Goal: Task Accomplishment & Management: Complete application form

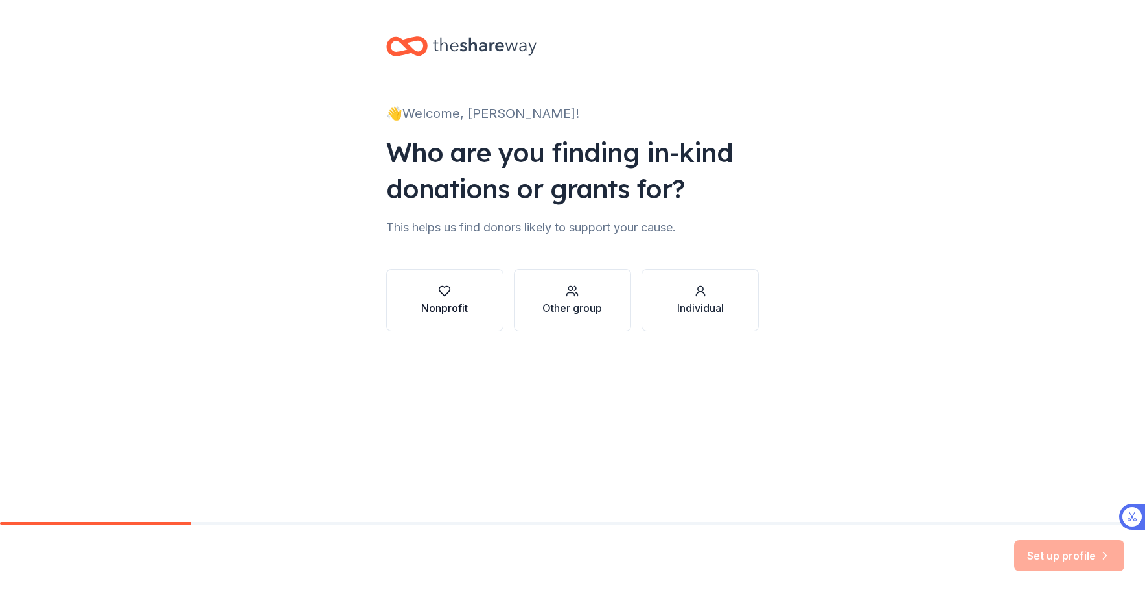
click at [447, 296] on icon "button" at bounding box center [444, 291] width 13 height 13
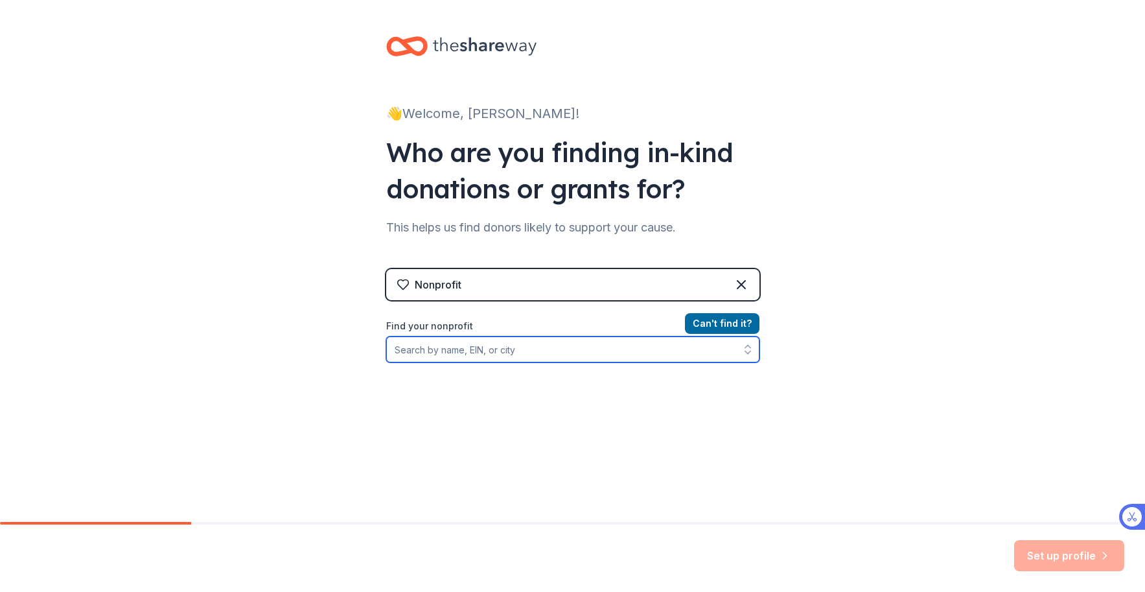
click at [466, 351] on input "Find your nonprofit" at bounding box center [572, 349] width 373 height 26
type input "Project Chimps"
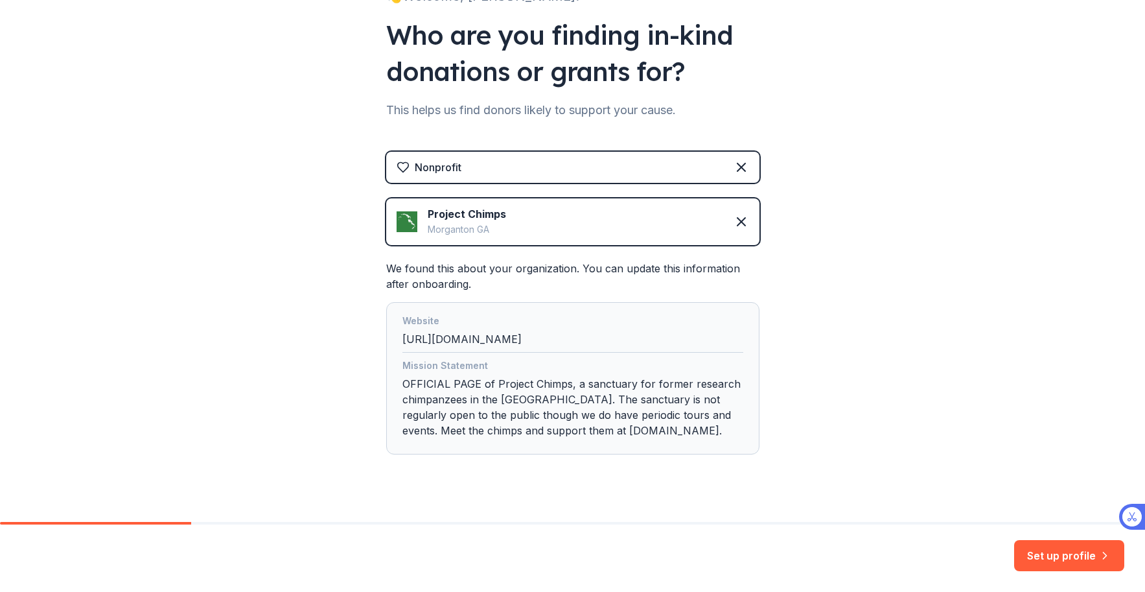
scroll to position [138, 0]
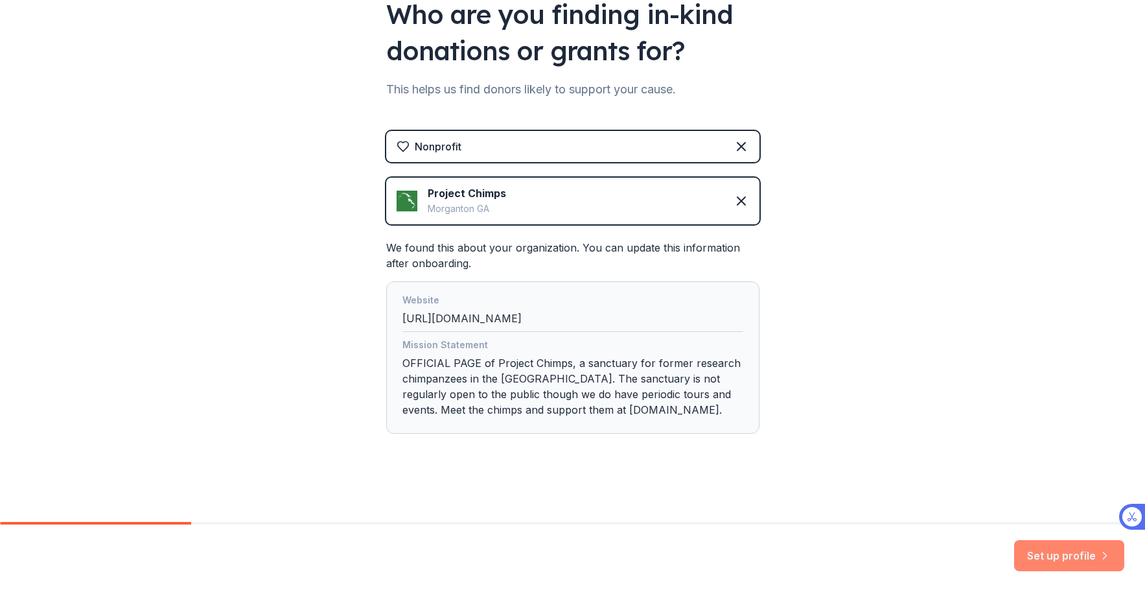
click at [1050, 557] on button "Set up profile" at bounding box center [1070, 555] width 110 height 31
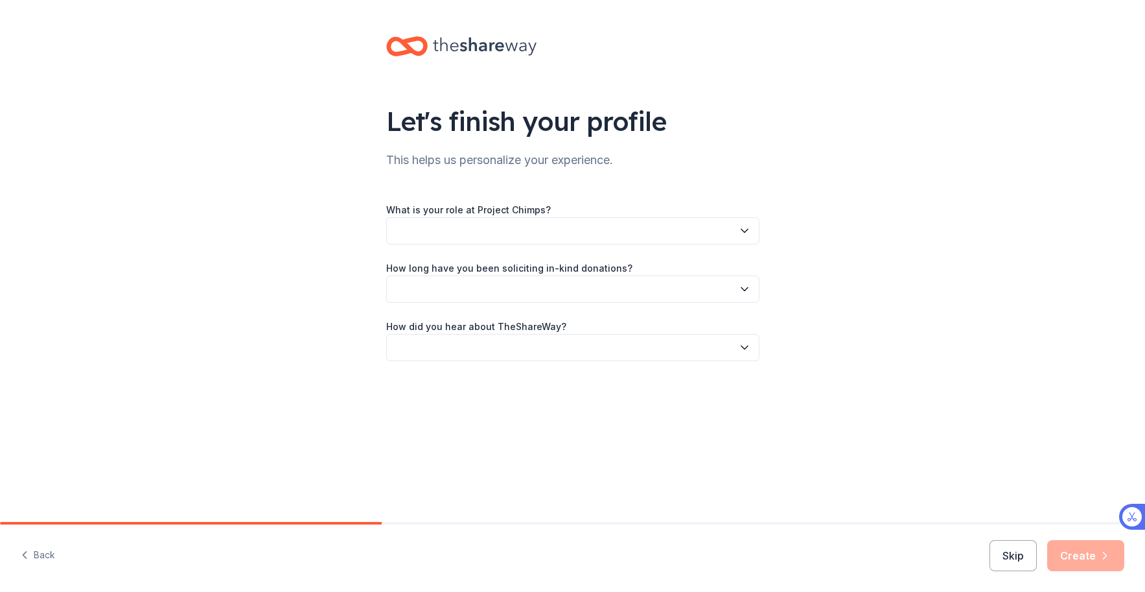
click at [699, 232] on button "button" at bounding box center [572, 230] width 373 height 27
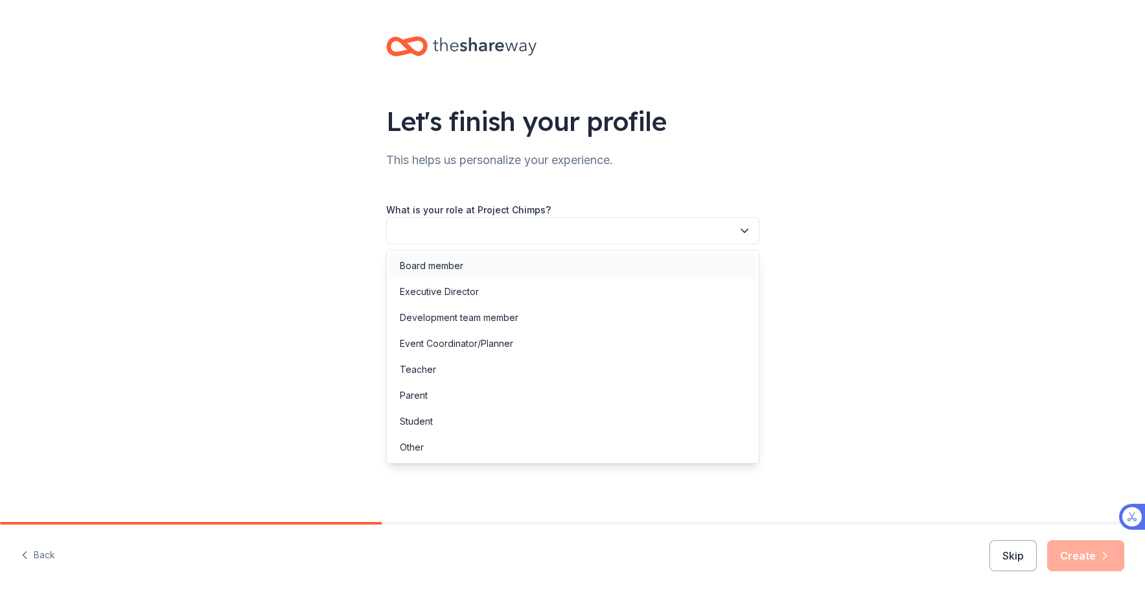
click at [635, 258] on div "Board member" at bounding box center [573, 266] width 367 height 26
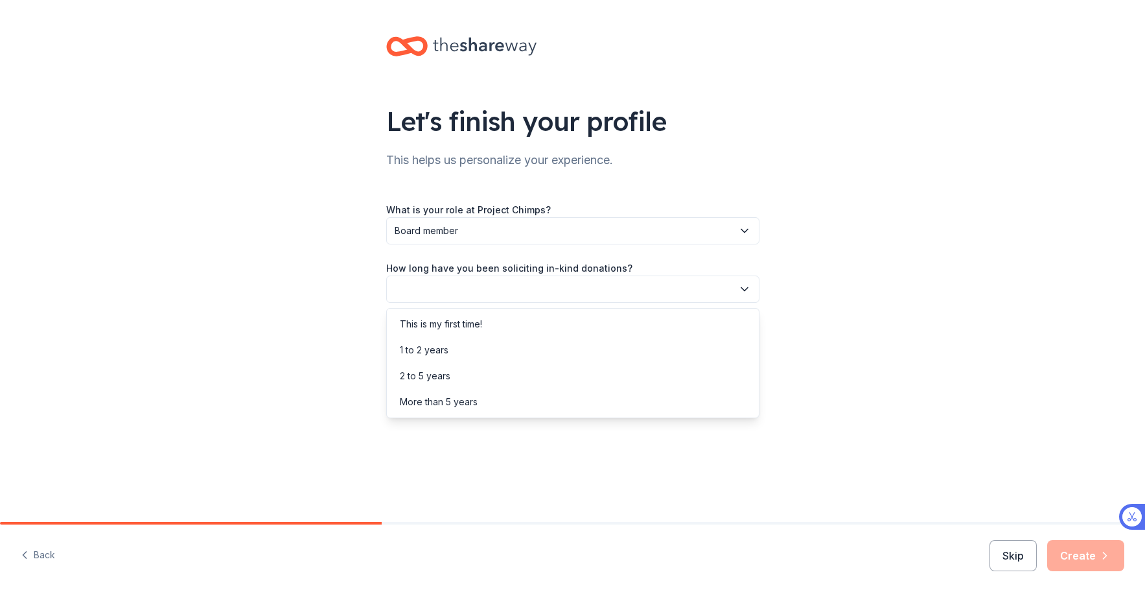
click at [592, 280] on button "button" at bounding box center [572, 289] width 373 height 27
click at [605, 320] on div "This is my first time!" at bounding box center [573, 324] width 367 height 26
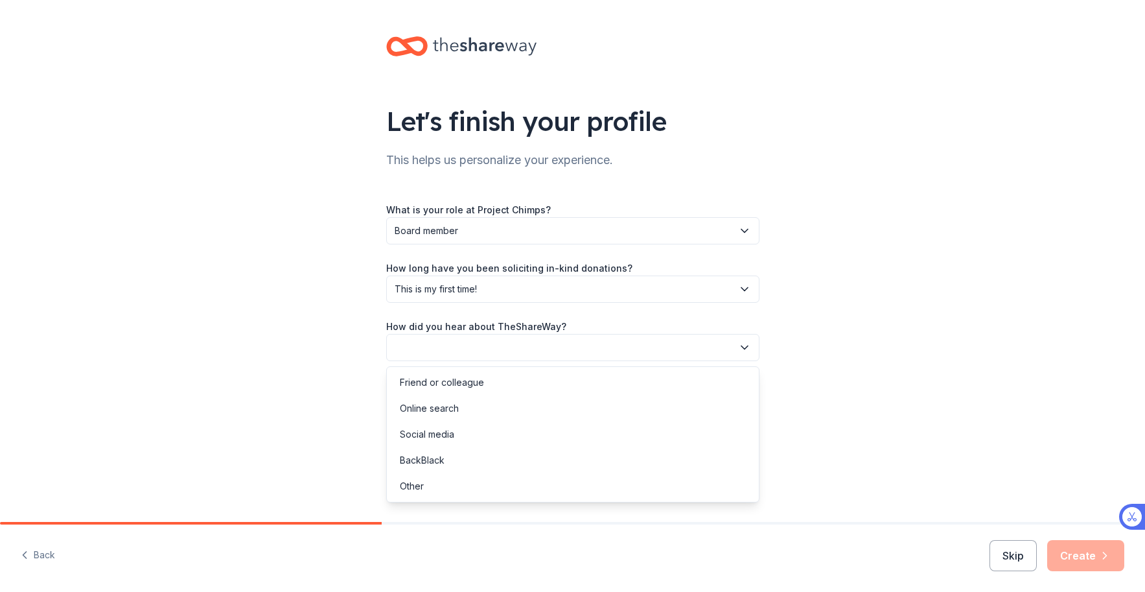
click at [583, 346] on button "button" at bounding box center [572, 347] width 373 height 27
drag, startPoint x: 579, startPoint y: 406, endPoint x: 670, endPoint y: 416, distance: 91.9
click at [579, 406] on div "Online search" at bounding box center [573, 408] width 367 height 26
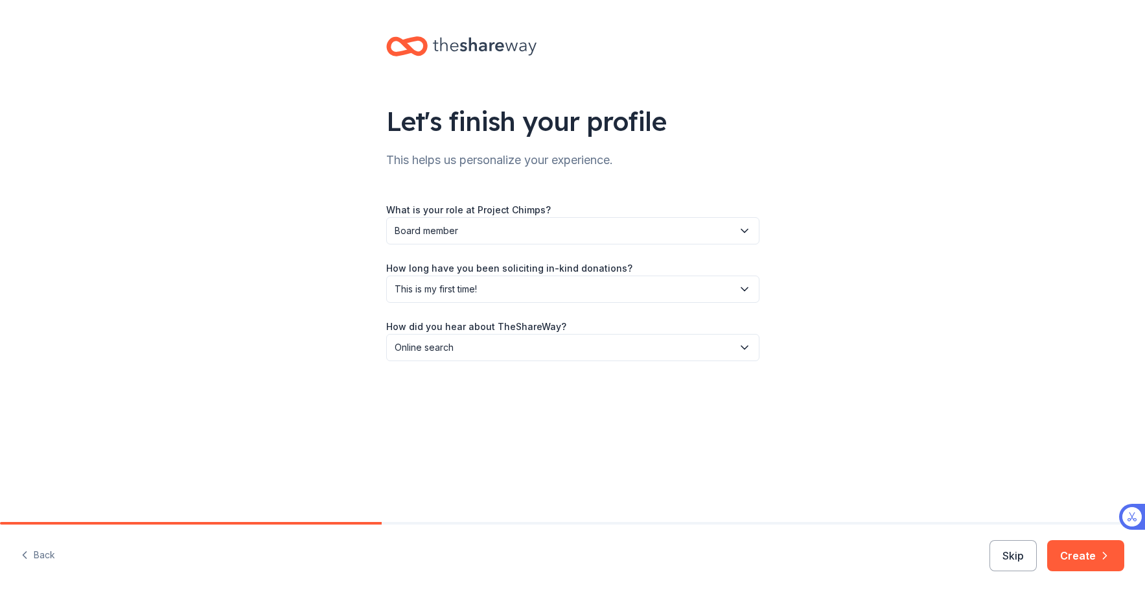
click at [1087, 549] on button "Create" at bounding box center [1086, 555] width 77 height 31
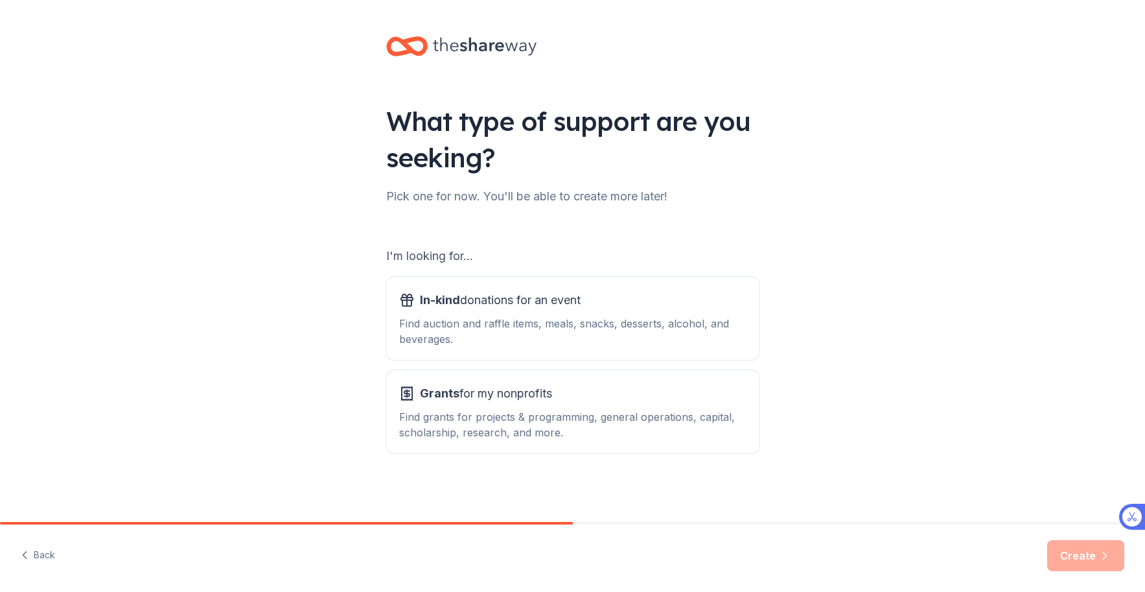
scroll to position [1, 0]
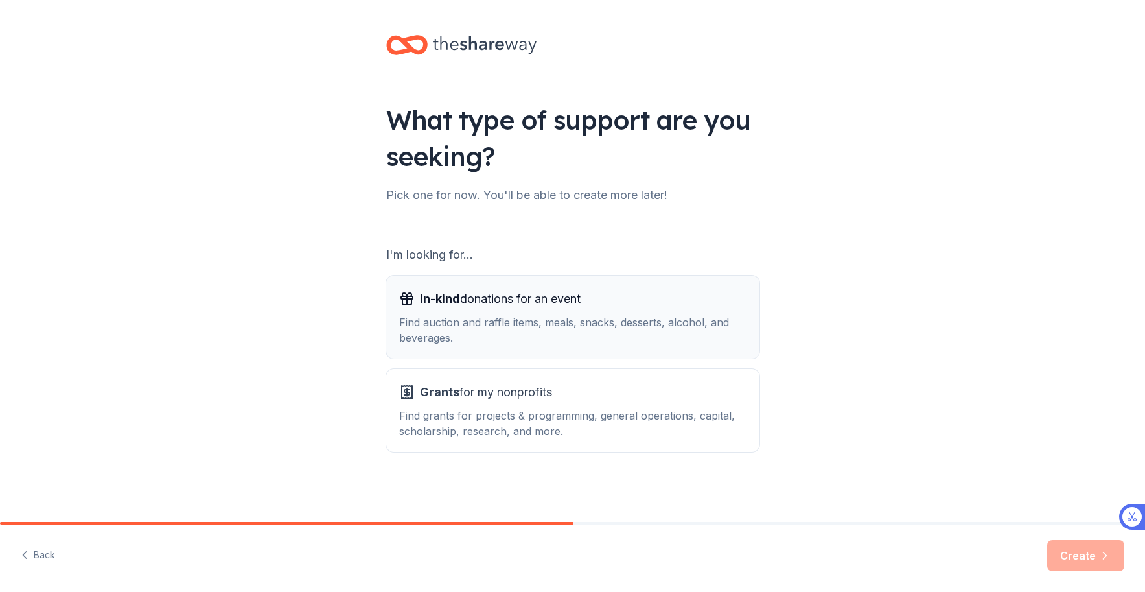
click at [590, 322] on div "Find auction and raffle items, meals, snacks, desserts, alcohol, and beverages." at bounding box center [572, 329] width 347 height 31
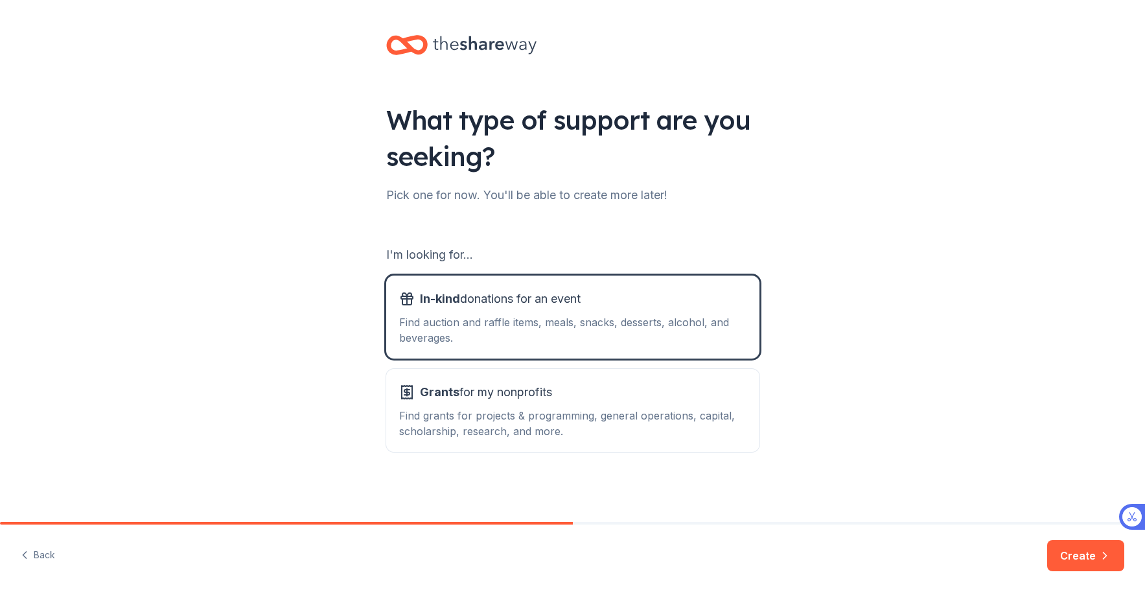
drag, startPoint x: 1081, startPoint y: 548, endPoint x: 1074, endPoint y: 545, distance: 8.1
click at [1081, 548] on button "Create" at bounding box center [1086, 555] width 77 height 31
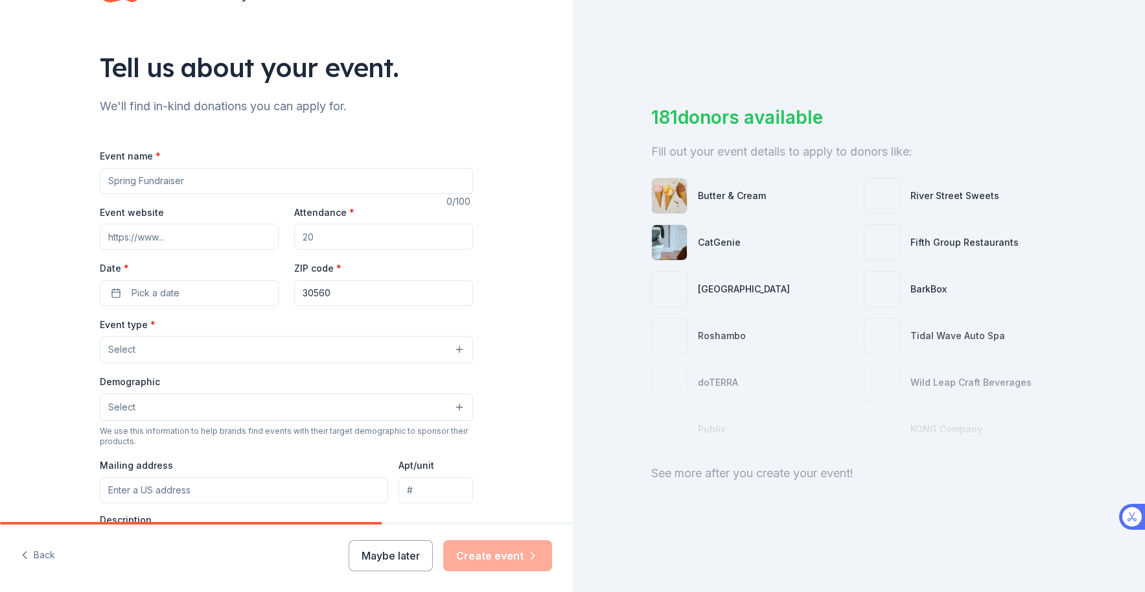
scroll to position [60, 0]
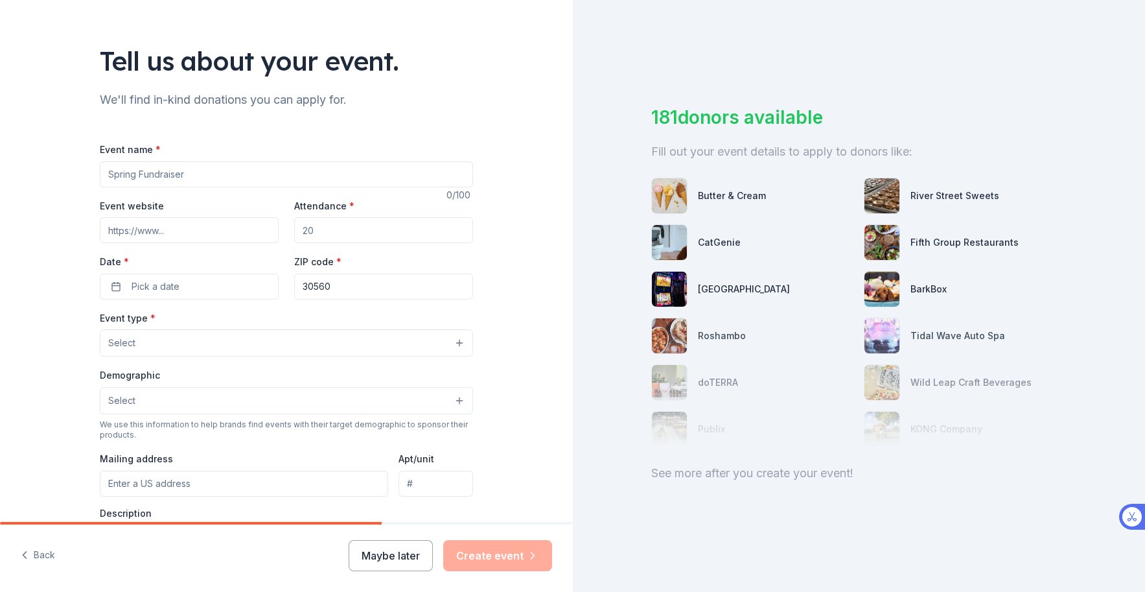
click at [184, 177] on input "Event name *" at bounding box center [286, 174] width 373 height 26
drag, startPoint x: 312, startPoint y: 235, endPoint x: 277, endPoint y: 231, distance: 35.9
click at [277, 231] on div "Event website Attendance * Date * Pick a date ZIP code * 30560" at bounding box center [286, 249] width 373 height 102
type input "50"
click at [511, 165] on div "Tell us about your event. We'll find in-kind donations you can apply for. Event…" at bounding box center [286, 371] width 573 height 863
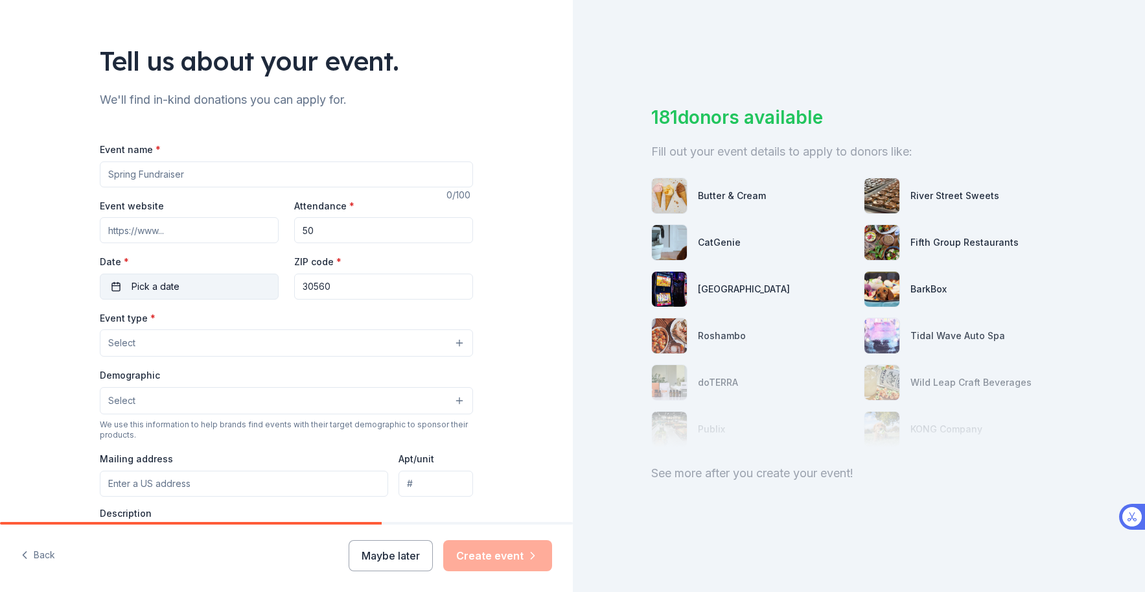
click at [170, 288] on span "Pick a date" at bounding box center [156, 287] width 48 height 16
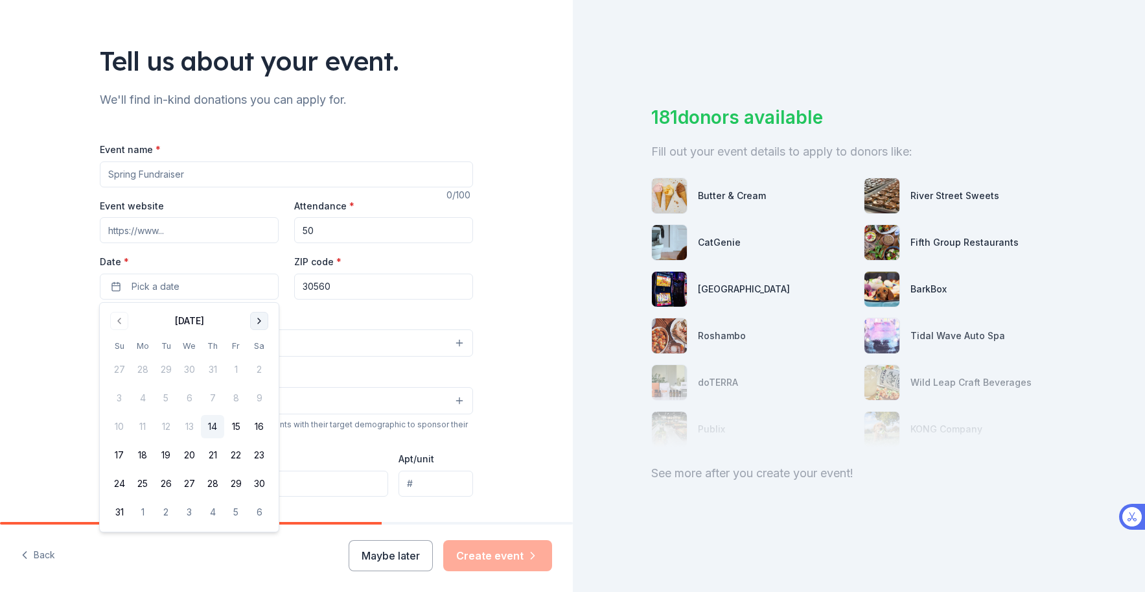
click at [263, 316] on button "Go to next month" at bounding box center [259, 321] width 18 height 18
click at [241, 455] on button "26" at bounding box center [235, 454] width 23 height 23
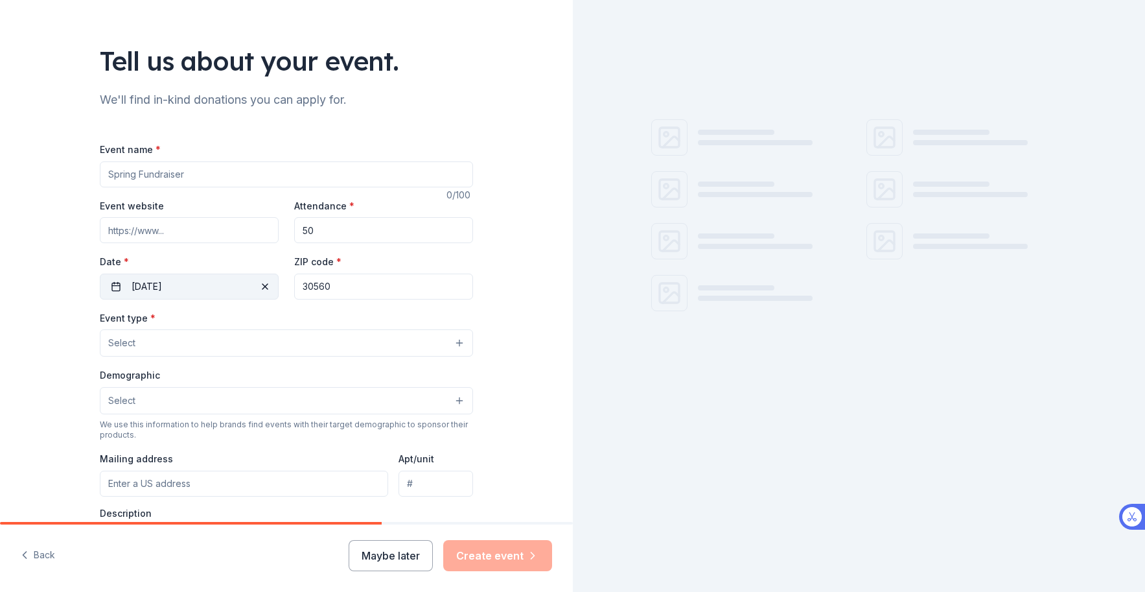
drag, startPoint x: 347, startPoint y: 288, endPoint x: 253, endPoint y: 287, distance: 94.0
click at [253, 287] on div "Event website Attendance * 50 Date * 09/26/2025 ZIP code * 30560" at bounding box center [286, 249] width 373 height 102
type input "14221"
click at [543, 241] on div "Tell us about your event. We'll find in-kind donations you can apply for. Event…" at bounding box center [286, 371] width 573 height 863
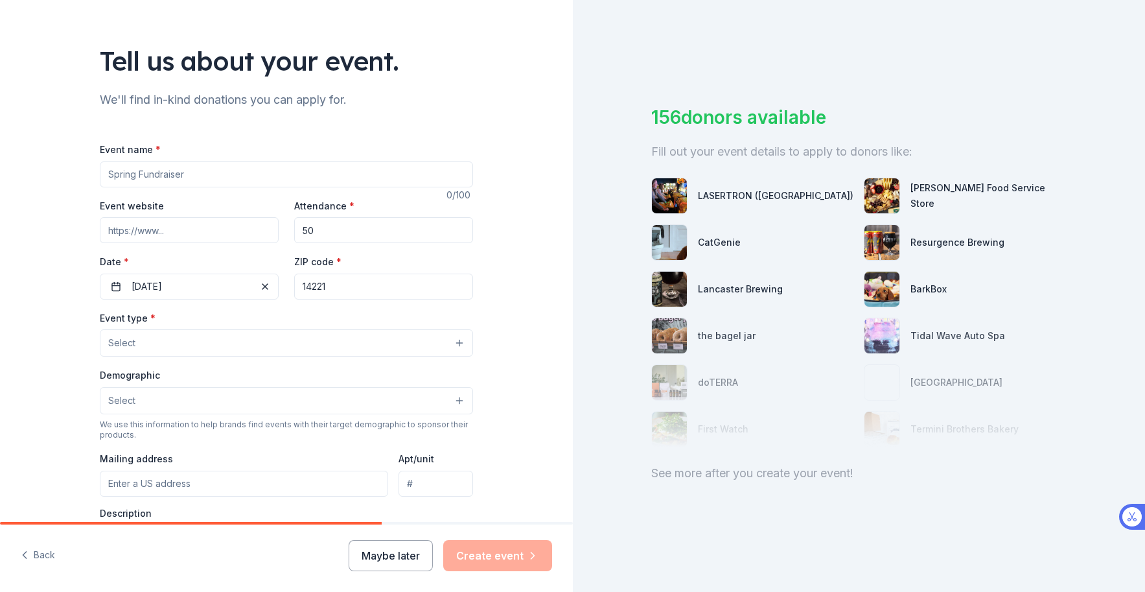
click at [423, 345] on button "Select" at bounding box center [286, 342] width 373 height 27
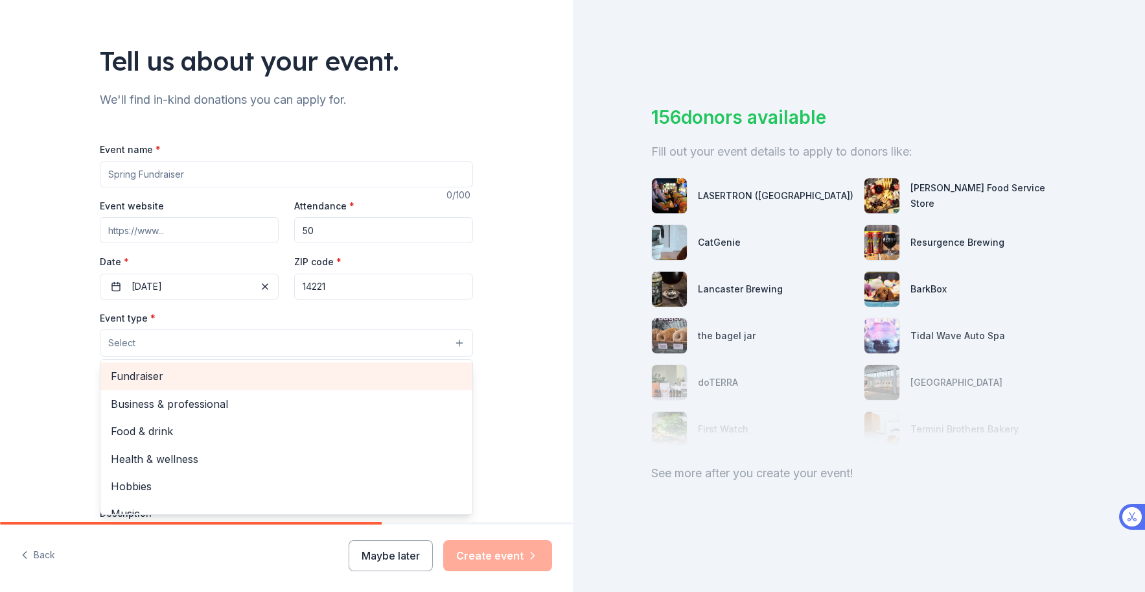
click at [191, 375] on span "Fundraiser" at bounding box center [286, 376] width 351 height 17
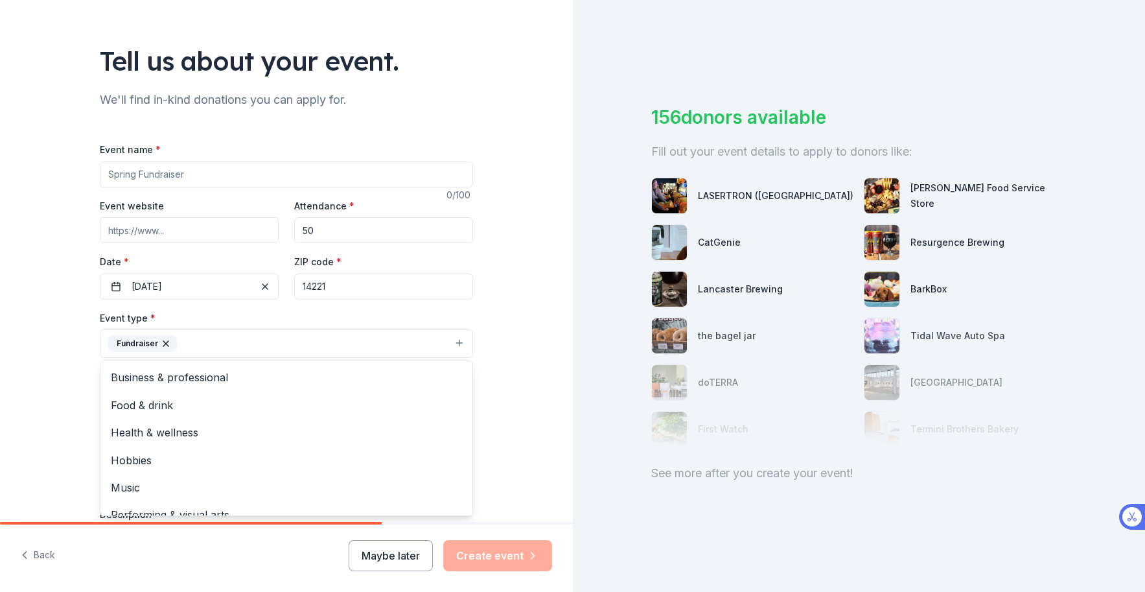
click at [59, 348] on div "Tell us about your event. We'll find in-kind donations you can apply for. Event…" at bounding box center [286, 372] width 573 height 864
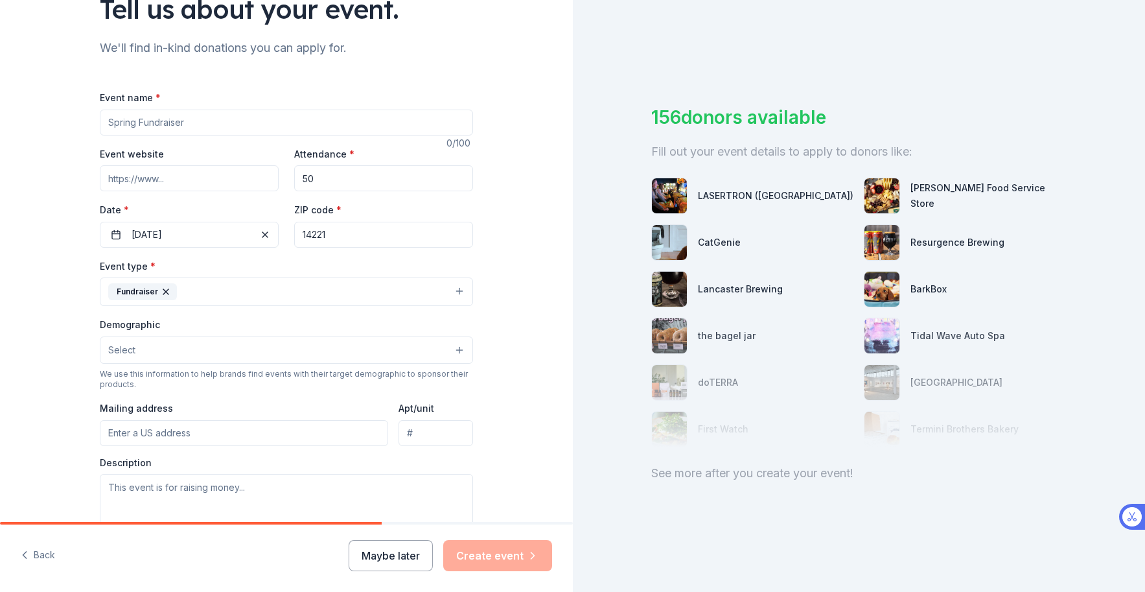
scroll to position [166, 0]
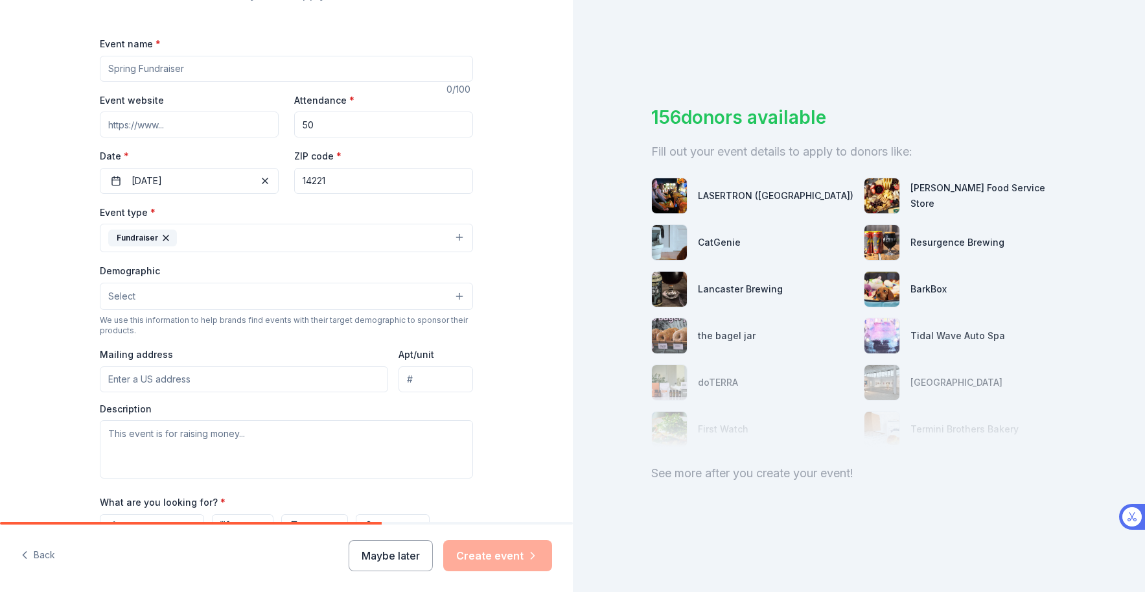
click at [132, 298] on span "Select" at bounding box center [121, 296] width 27 height 16
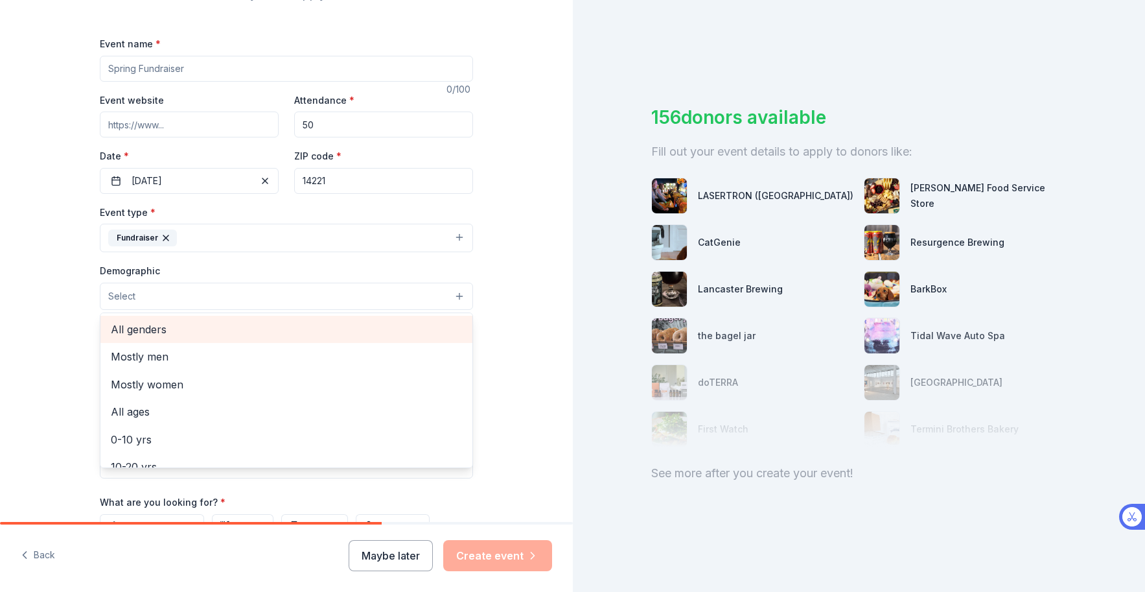
click at [156, 332] on span "All genders" at bounding box center [286, 329] width 351 height 17
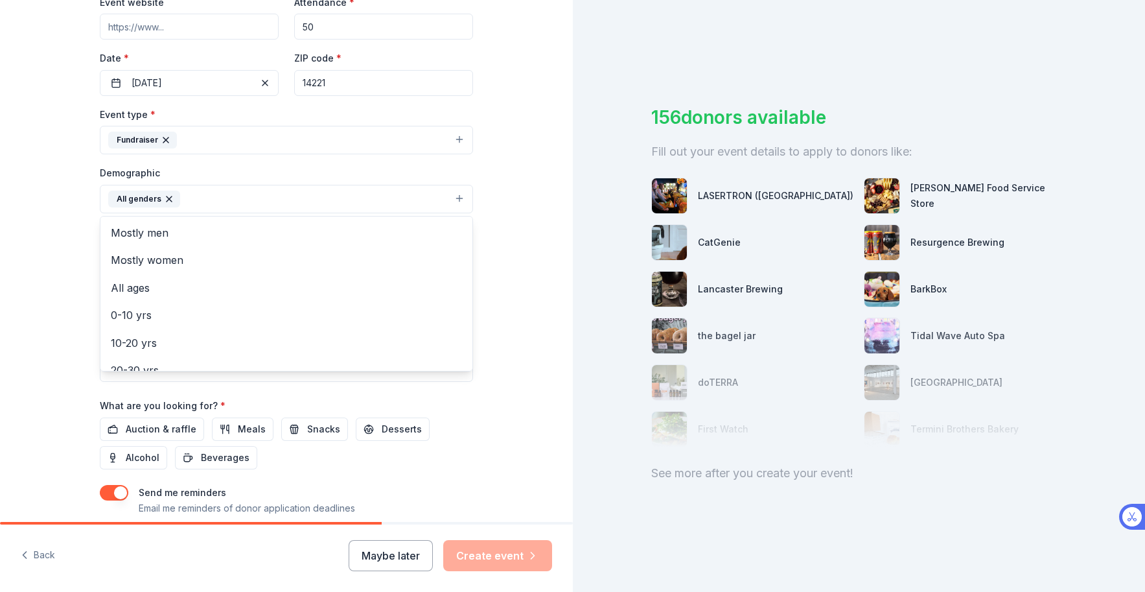
scroll to position [280, 0]
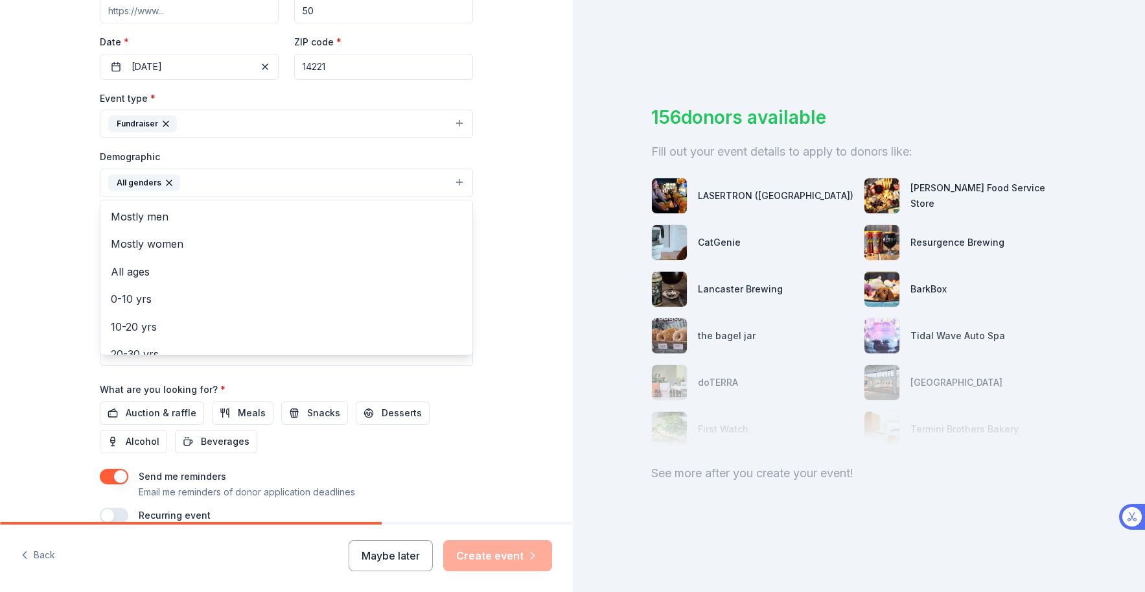
click at [64, 291] on div "Tell us about your event. We'll find in-kind donations you can apply for. Event…" at bounding box center [286, 152] width 573 height 865
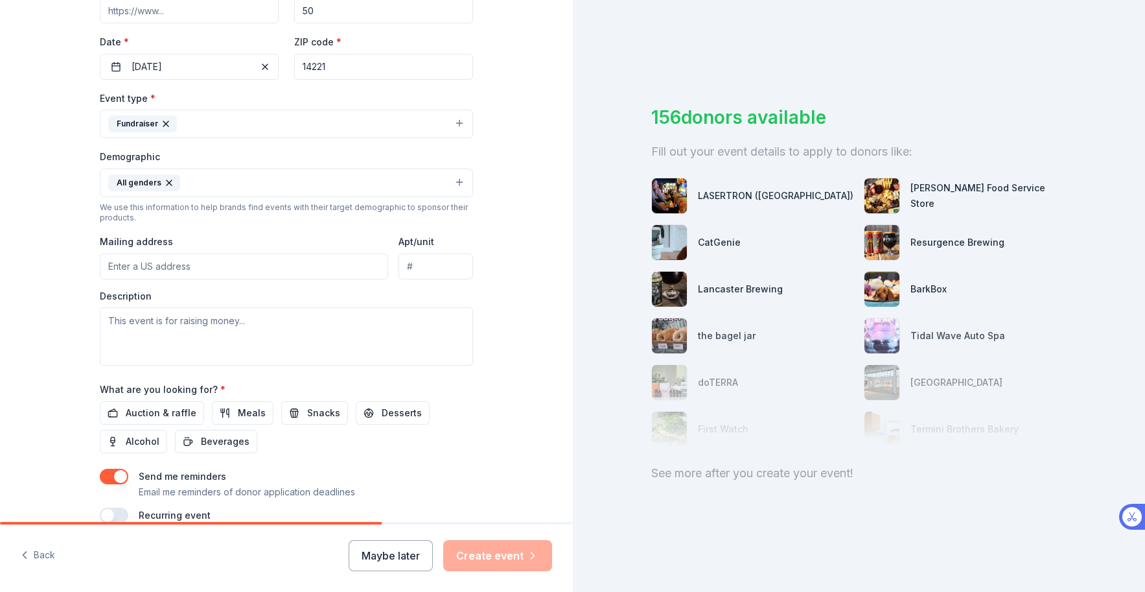
click at [186, 187] on button "All genders" at bounding box center [286, 183] width 373 height 29
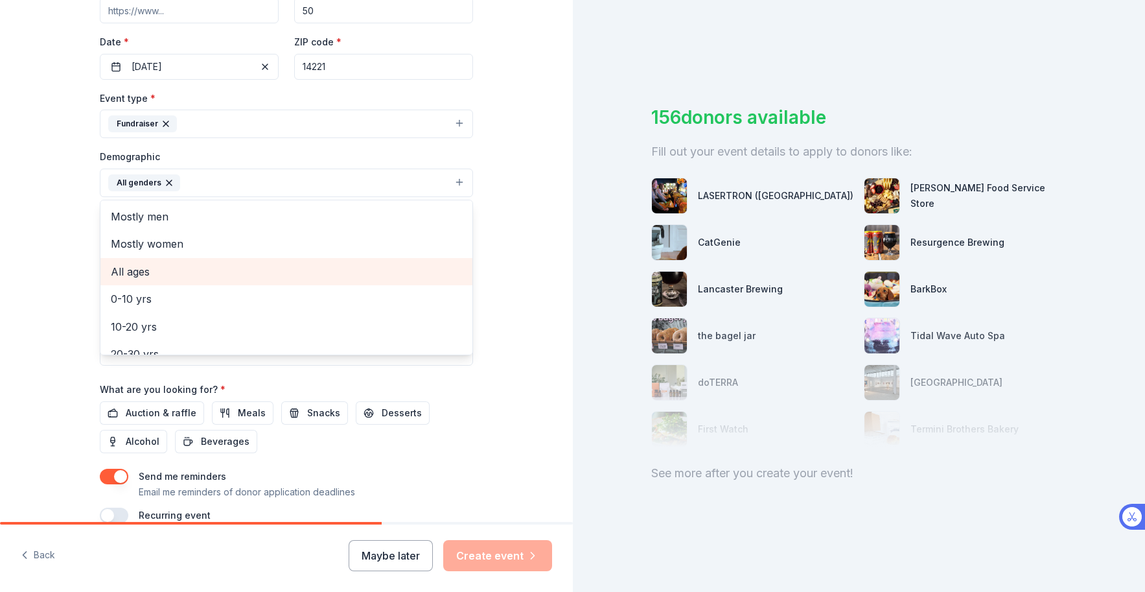
click at [170, 281] on div "All ages" at bounding box center [286, 271] width 372 height 27
click at [51, 278] on div "Tell us about your event. We'll find in-kind donations you can apply for. Event…" at bounding box center [286, 152] width 573 height 865
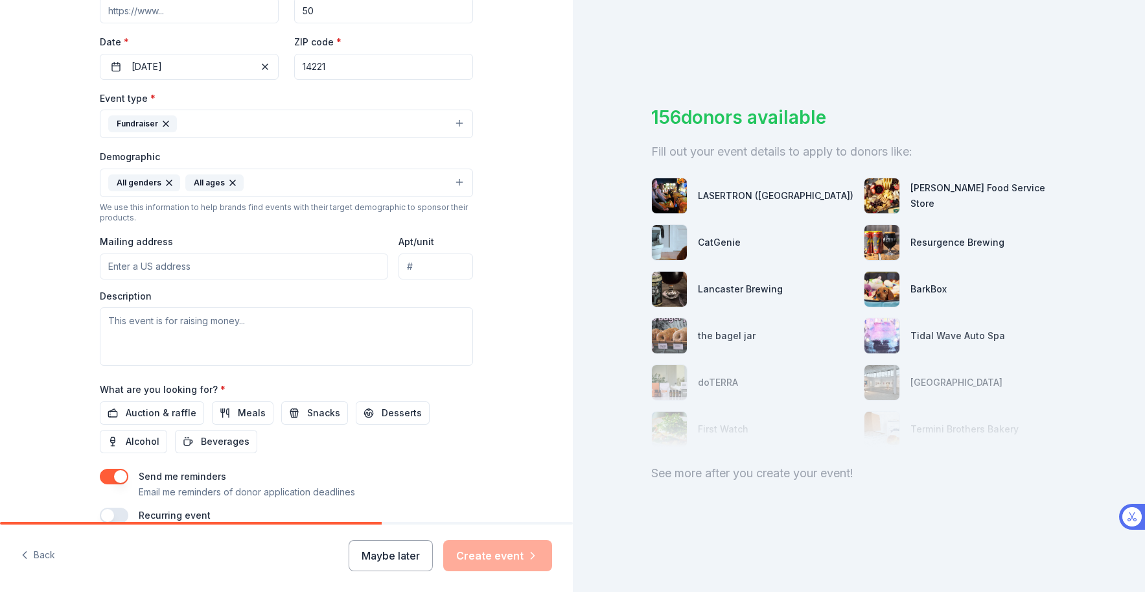
scroll to position [344, 0]
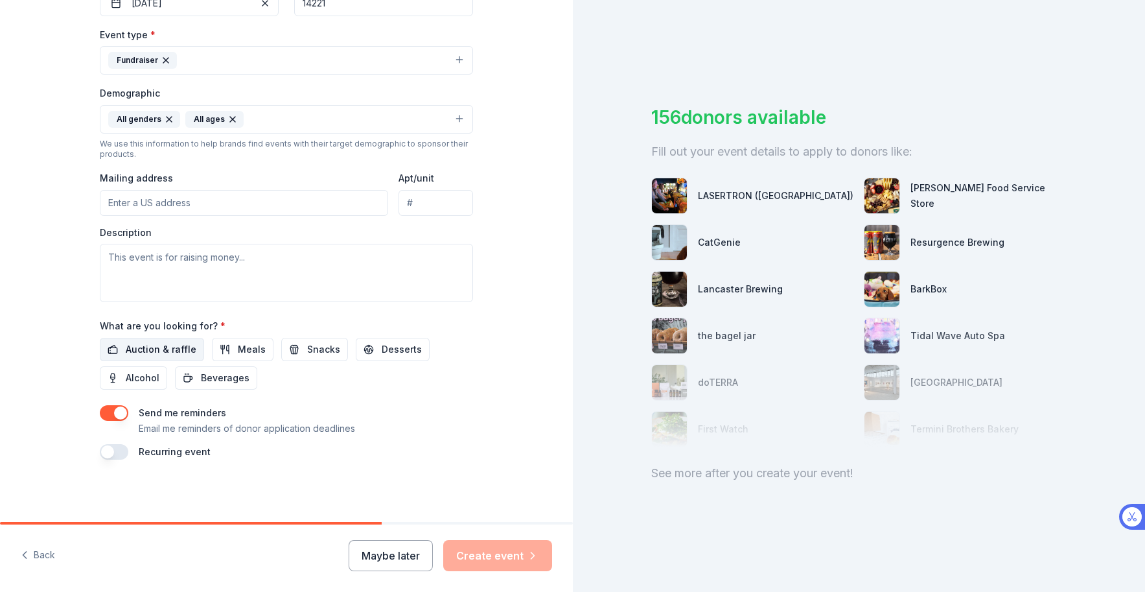
click at [155, 350] on span "Auction & raffle" at bounding box center [161, 350] width 71 height 16
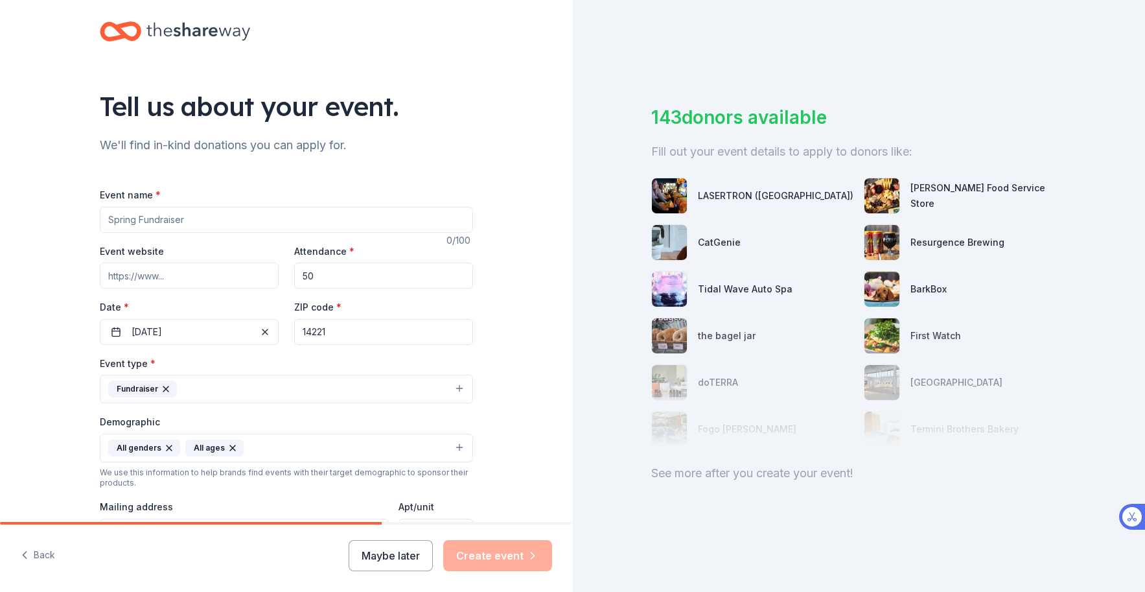
scroll to position [0, 0]
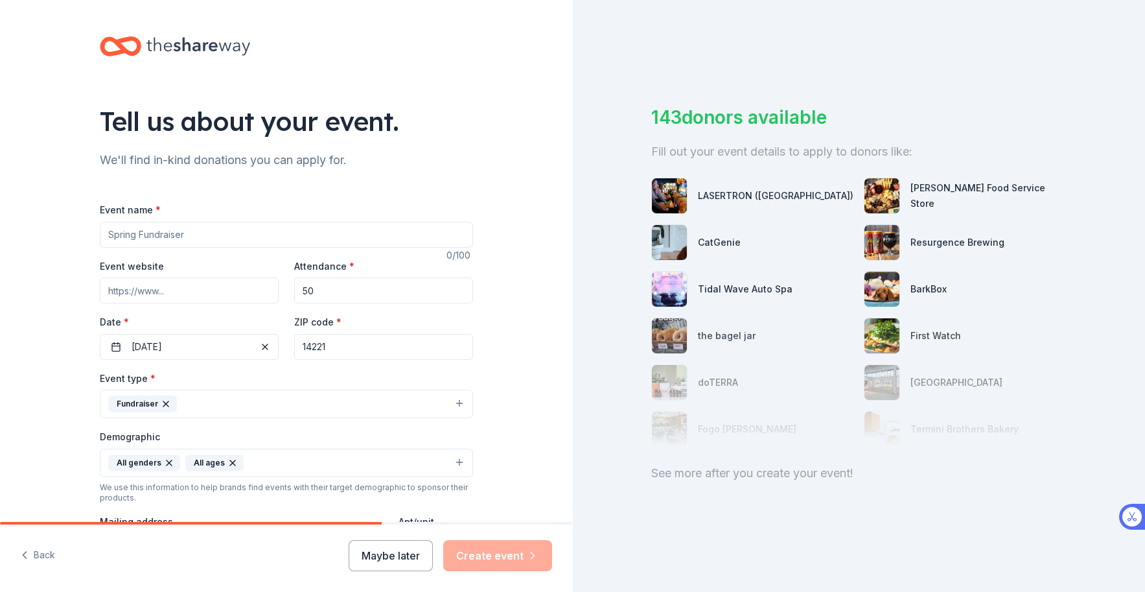
click at [159, 235] on input "Event name *" at bounding box center [286, 235] width 373 height 26
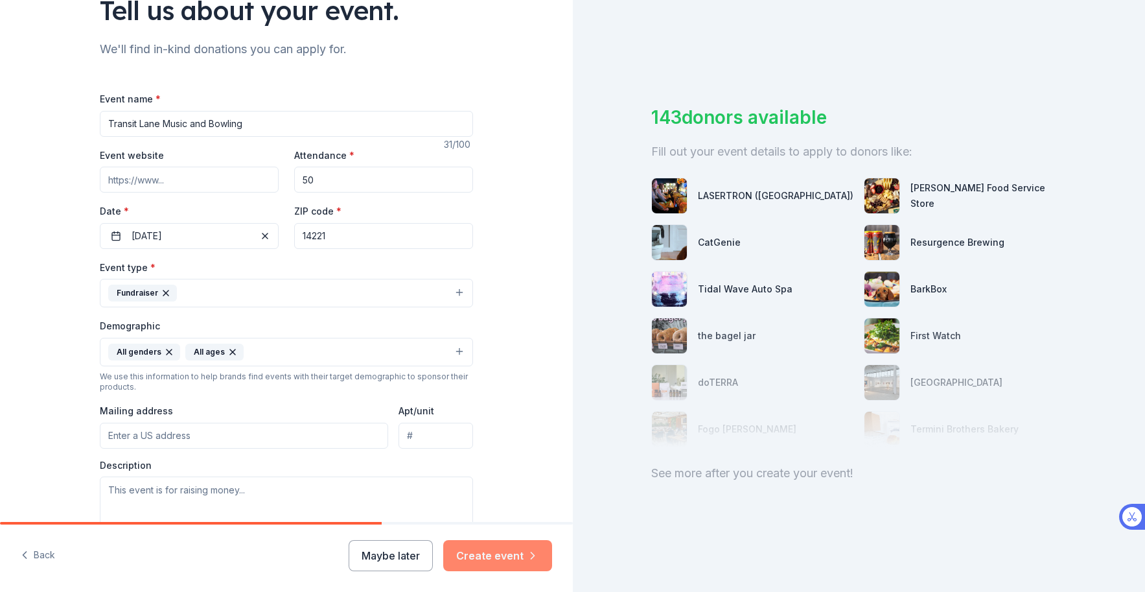
scroll to position [121, 0]
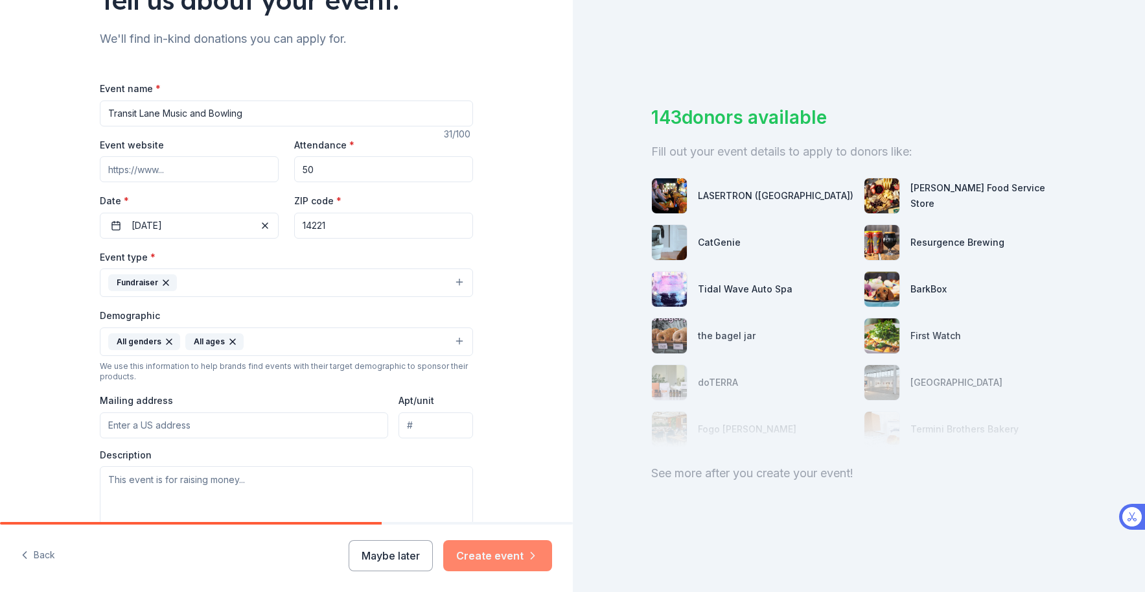
type input "Transit Lane Music and Bowling"
click at [504, 556] on button "Create event" at bounding box center [497, 555] width 109 height 31
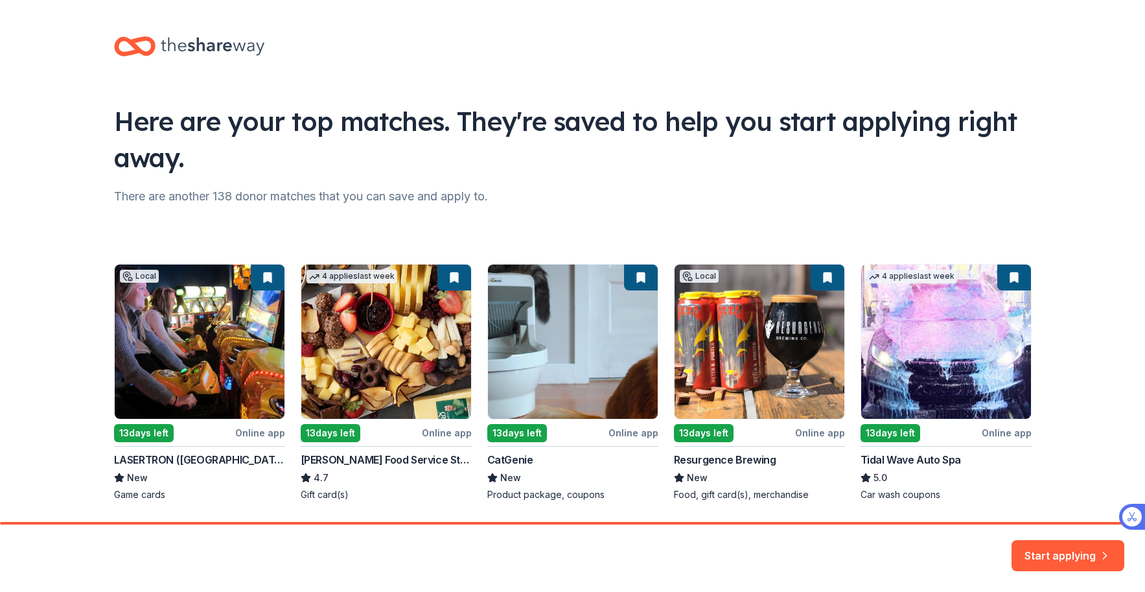
scroll to position [41, 0]
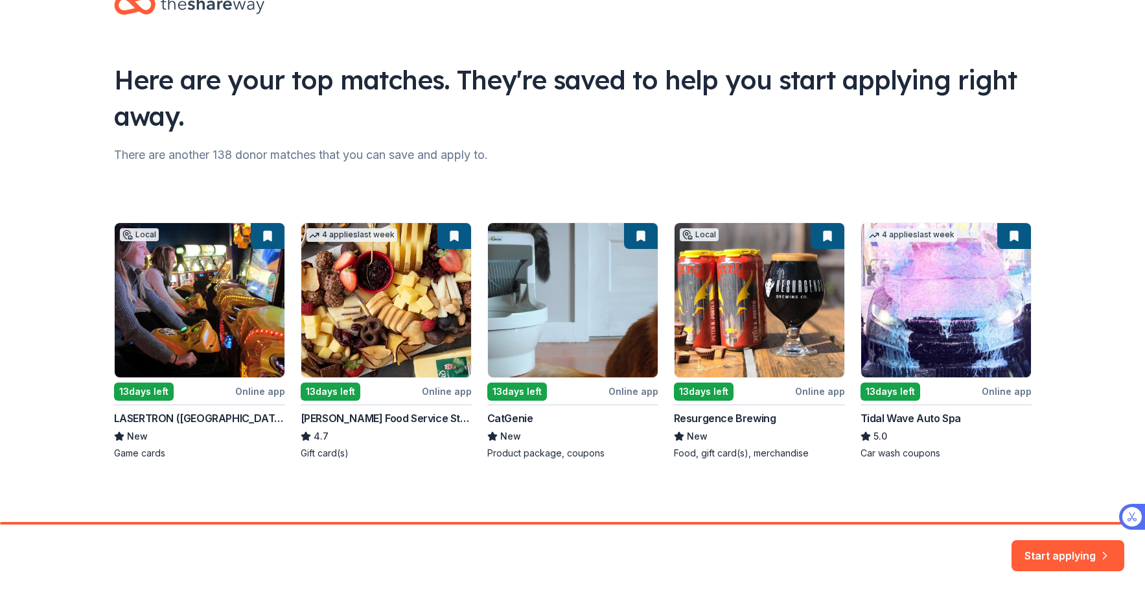
click at [897, 392] on div "Local 13 days left Online app LASERTRON (Buffalo) New Game cards 4 applies last…" at bounding box center [573, 340] width 918 height 237
click at [1059, 549] on button "Start applying" at bounding box center [1068, 547] width 113 height 31
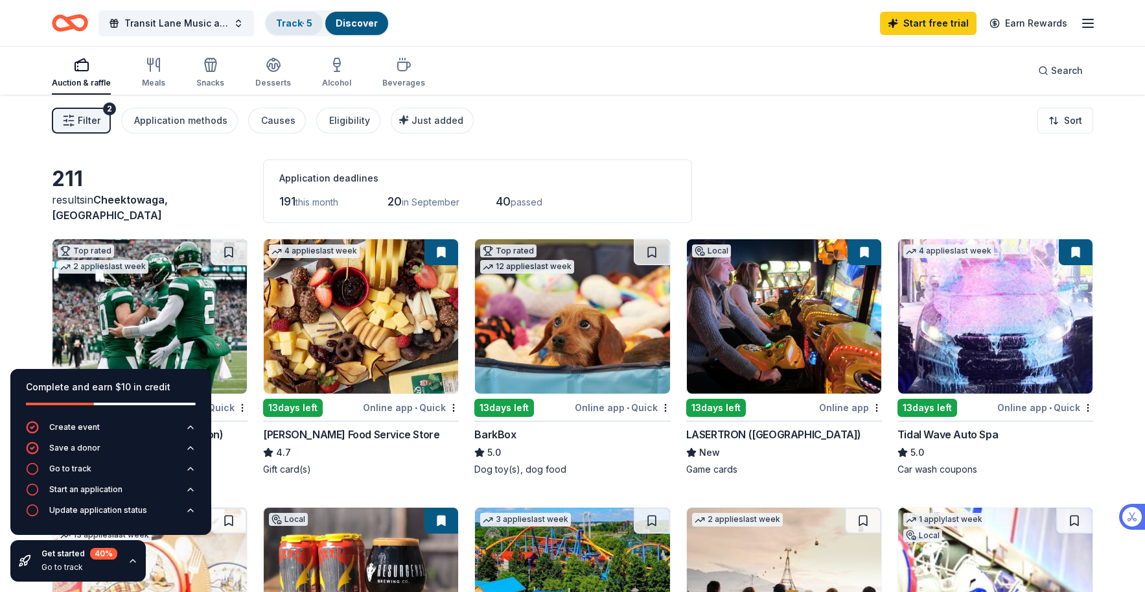
click at [297, 24] on link "Track · 5" at bounding box center [294, 23] width 36 height 11
click at [524, 26] on div "Transit Lane Music and Bowling Track · 5 Discover Start free trial Earn Rewards" at bounding box center [573, 23] width 1042 height 30
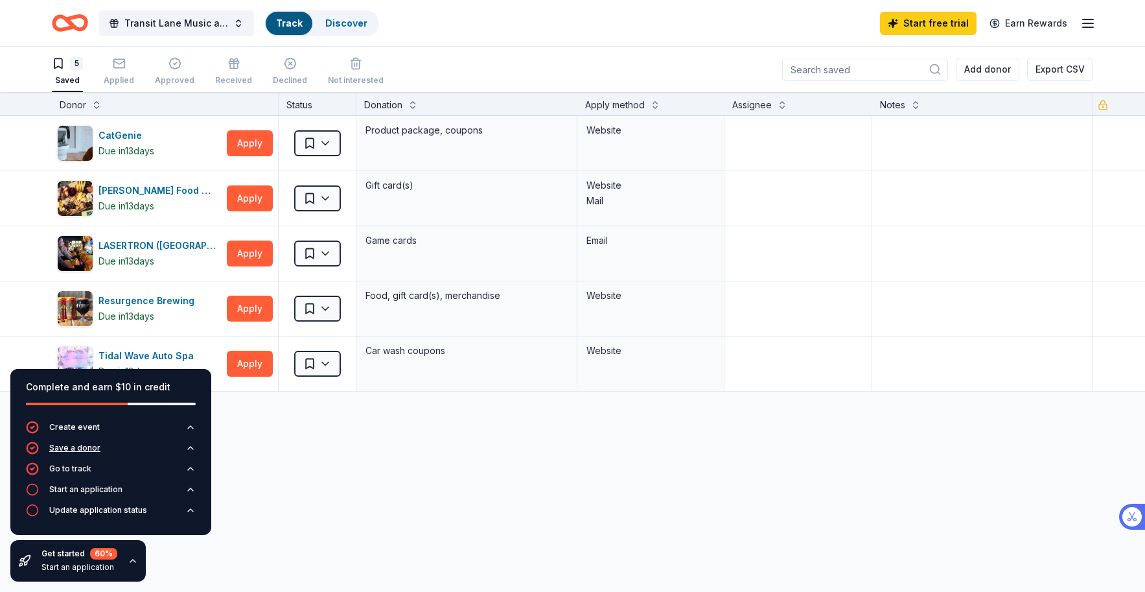
scroll to position [1, 0]
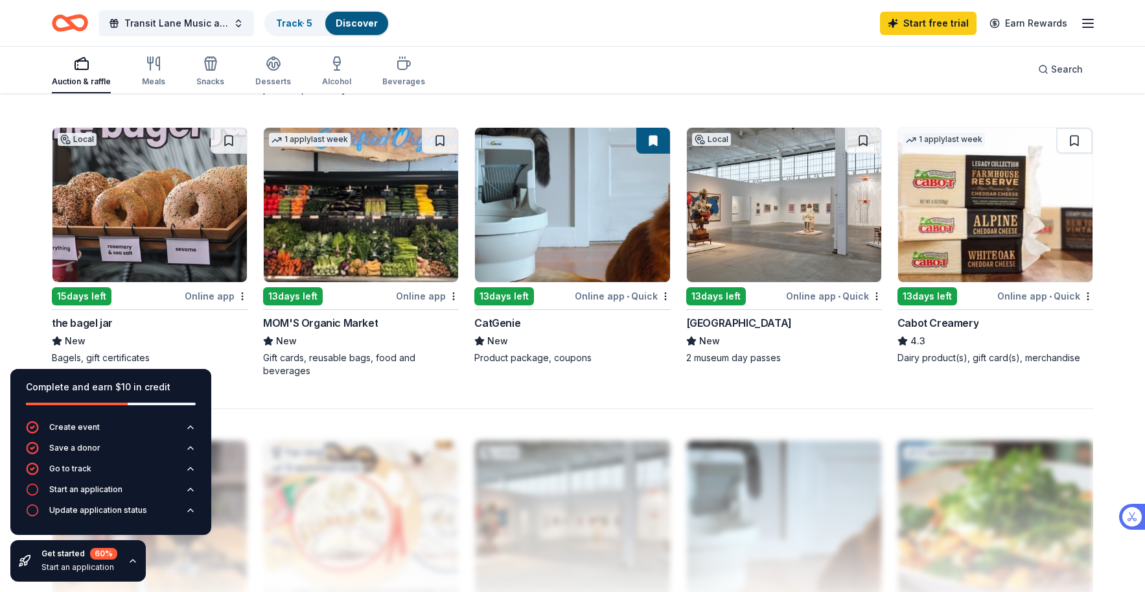
scroll to position [946, 0]
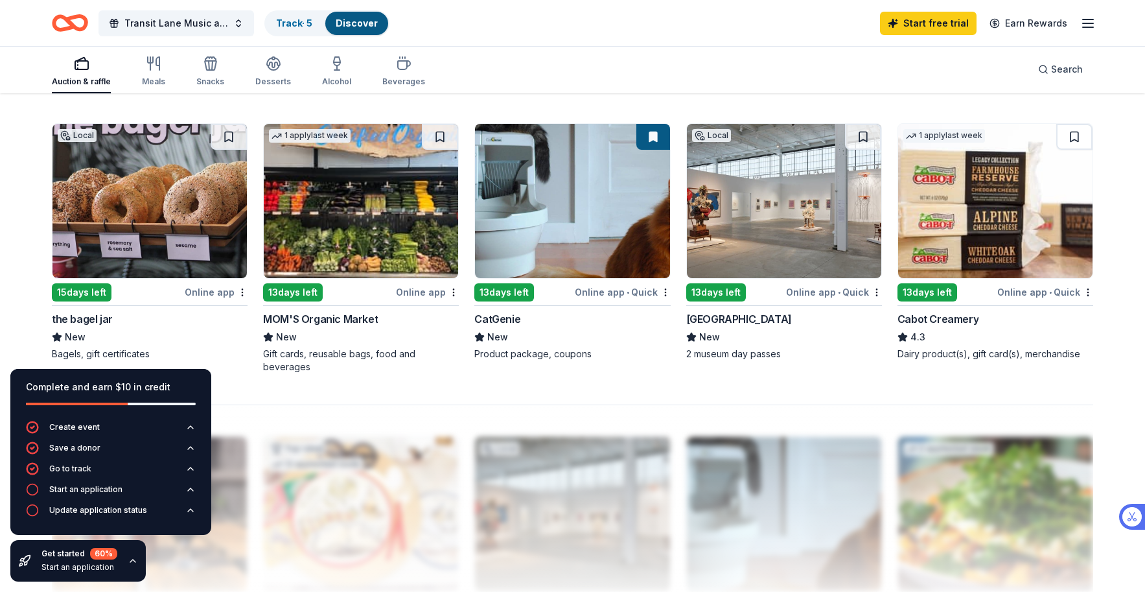
click at [777, 233] on img at bounding box center [784, 201] width 194 height 154
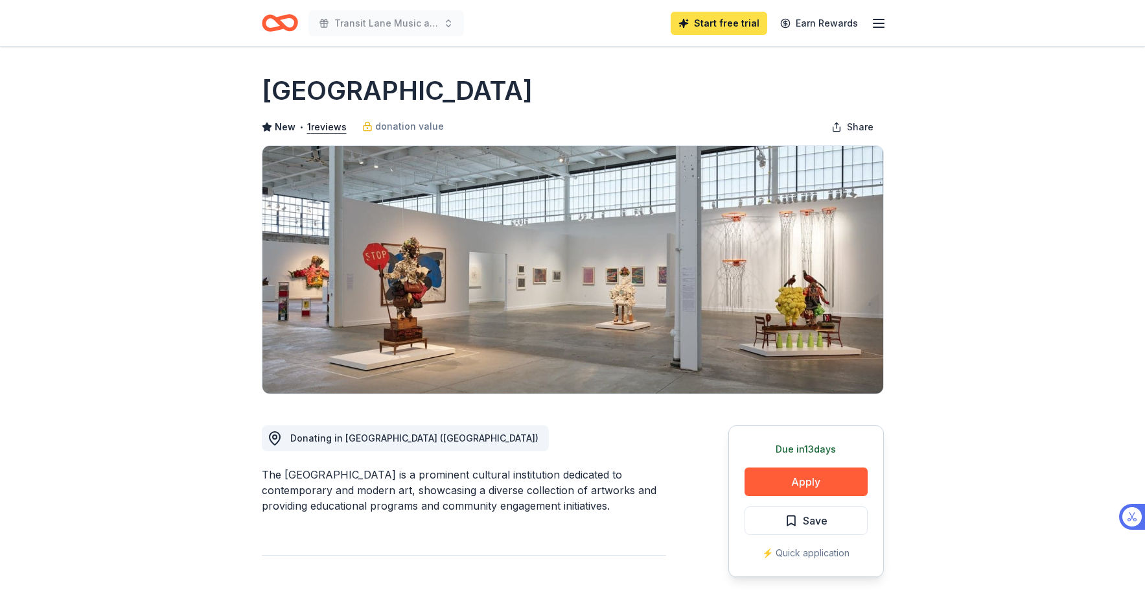
click at [704, 23] on link "Start free trial" at bounding box center [719, 23] width 97 height 23
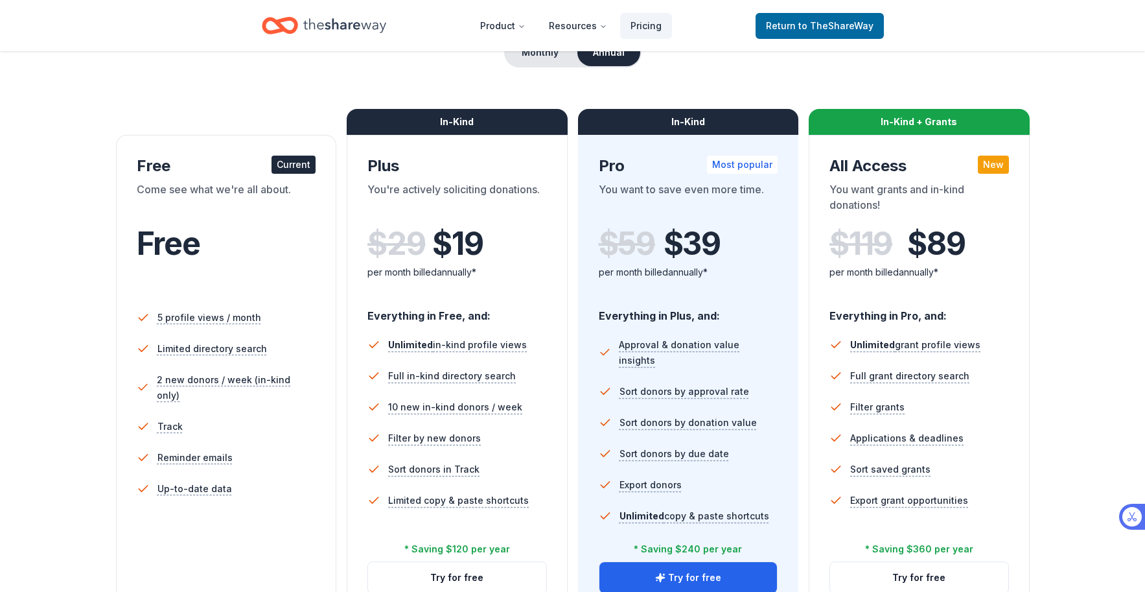
scroll to position [183, 0]
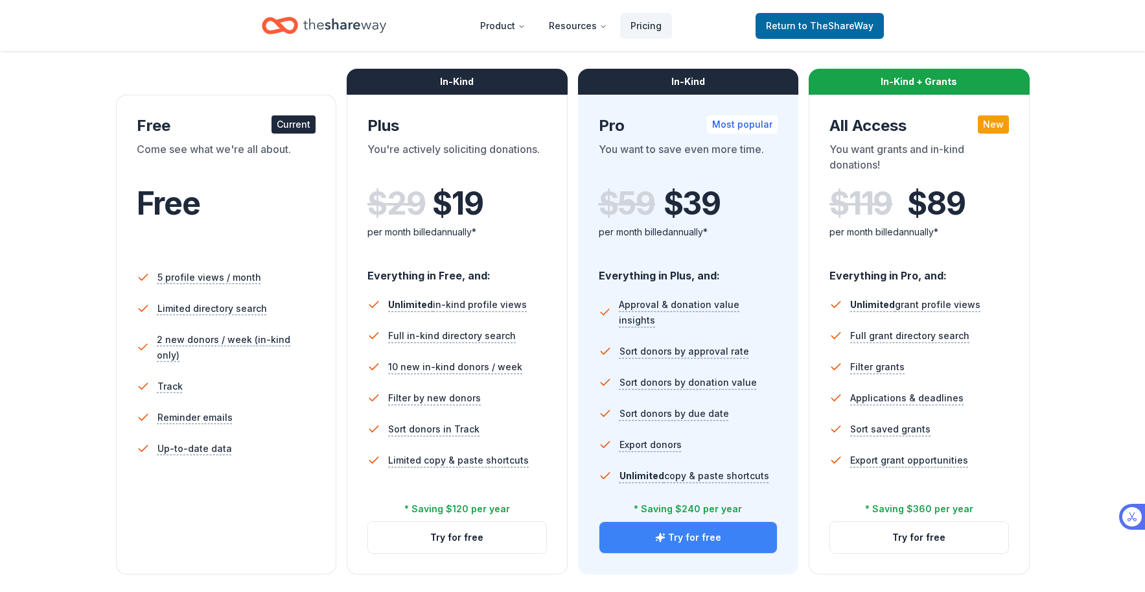
click at [731, 535] on button "Try for free" at bounding box center [689, 537] width 178 height 31
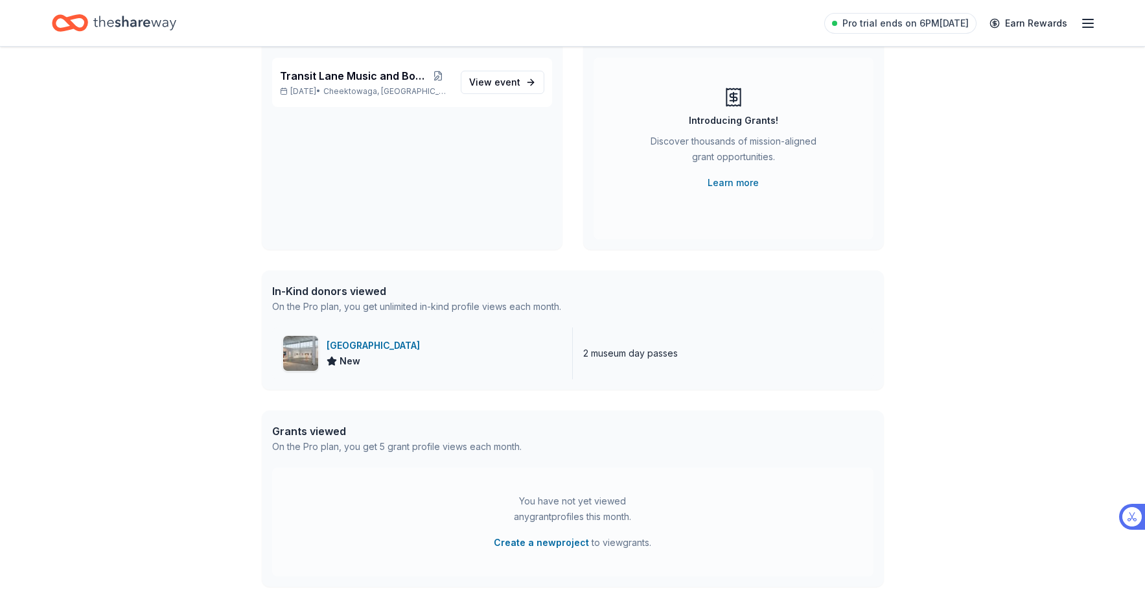
scroll to position [183, 0]
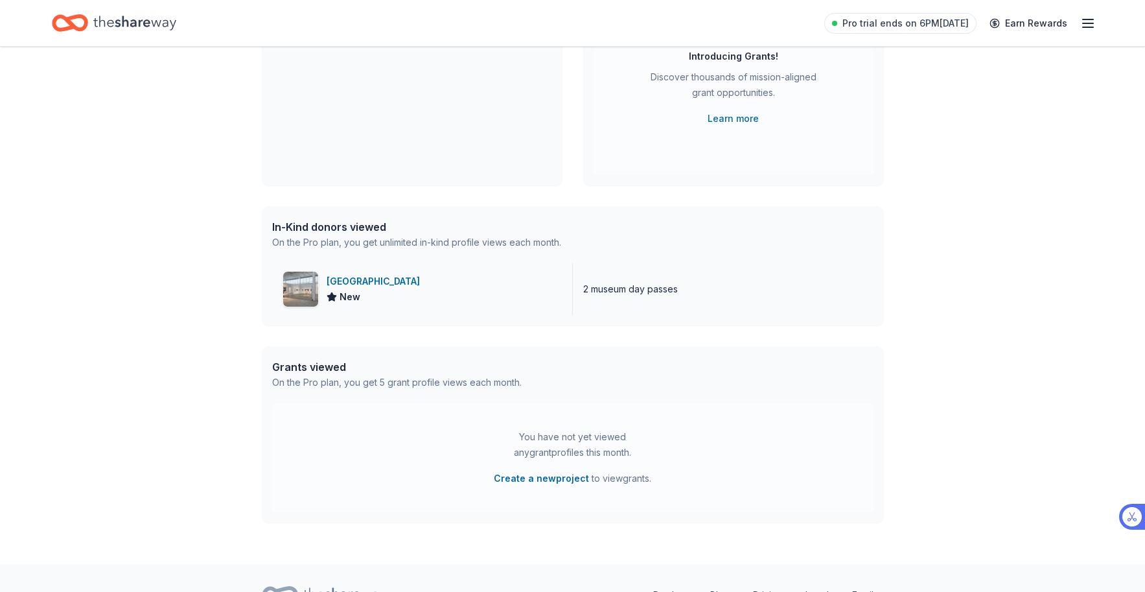
click at [453, 292] on div "Buffalo AKG Art Museum New" at bounding box center [422, 289] width 301 height 52
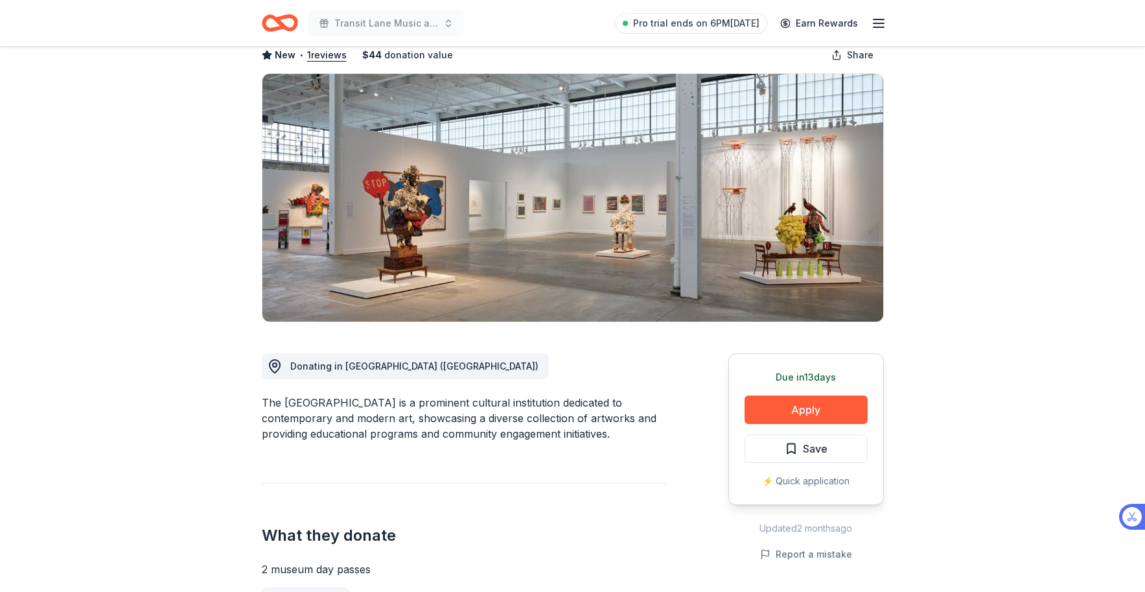
scroll to position [119, 0]
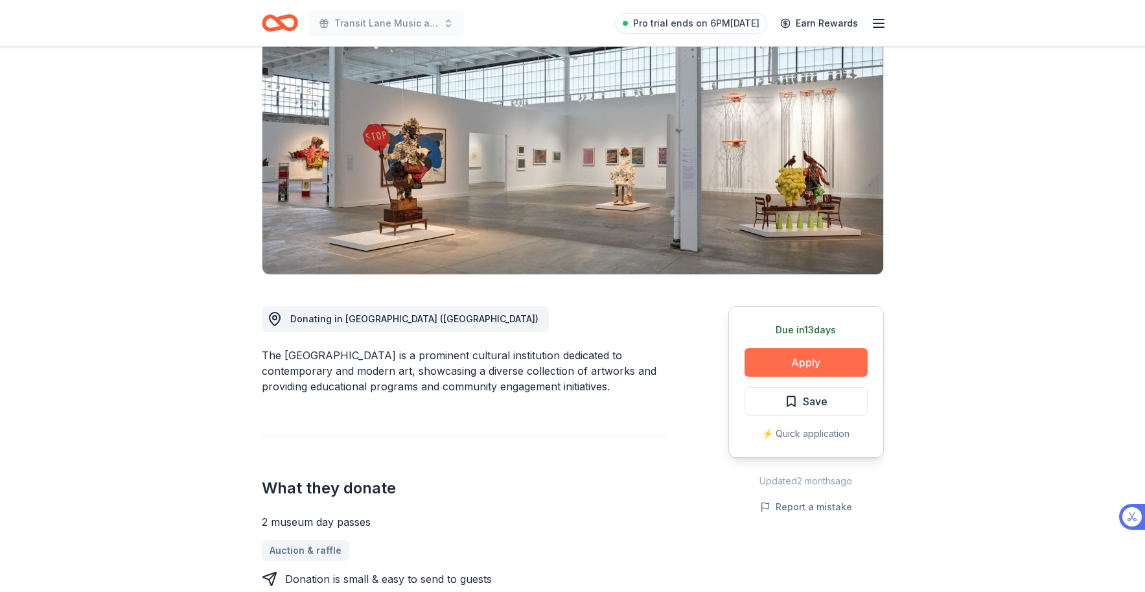
click at [840, 364] on button "Apply" at bounding box center [806, 362] width 123 height 29
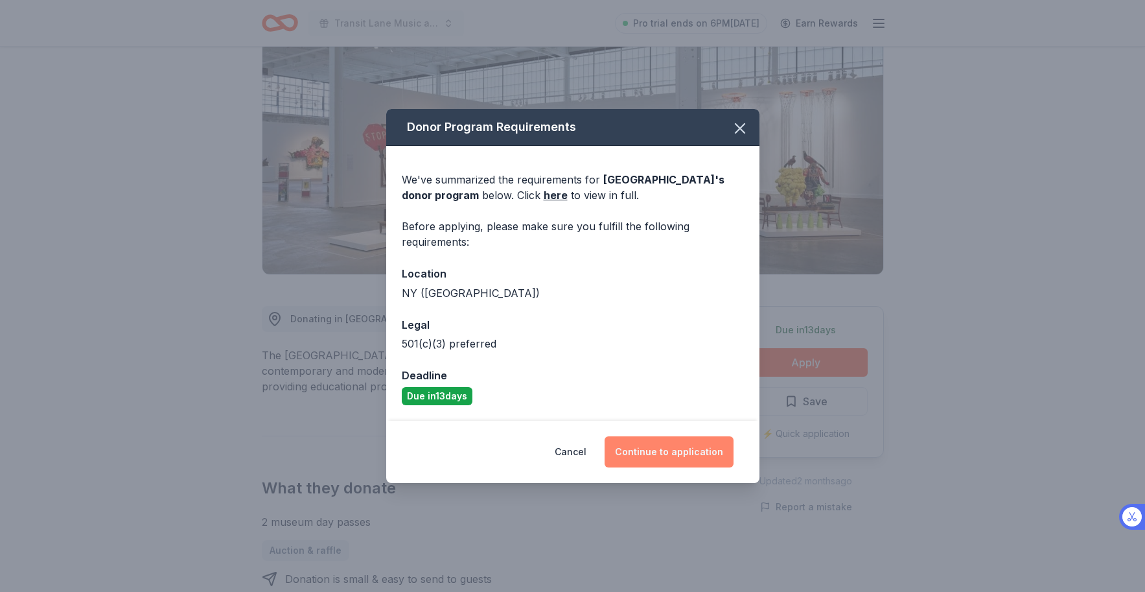
click at [688, 452] on button "Continue to application" at bounding box center [669, 451] width 129 height 31
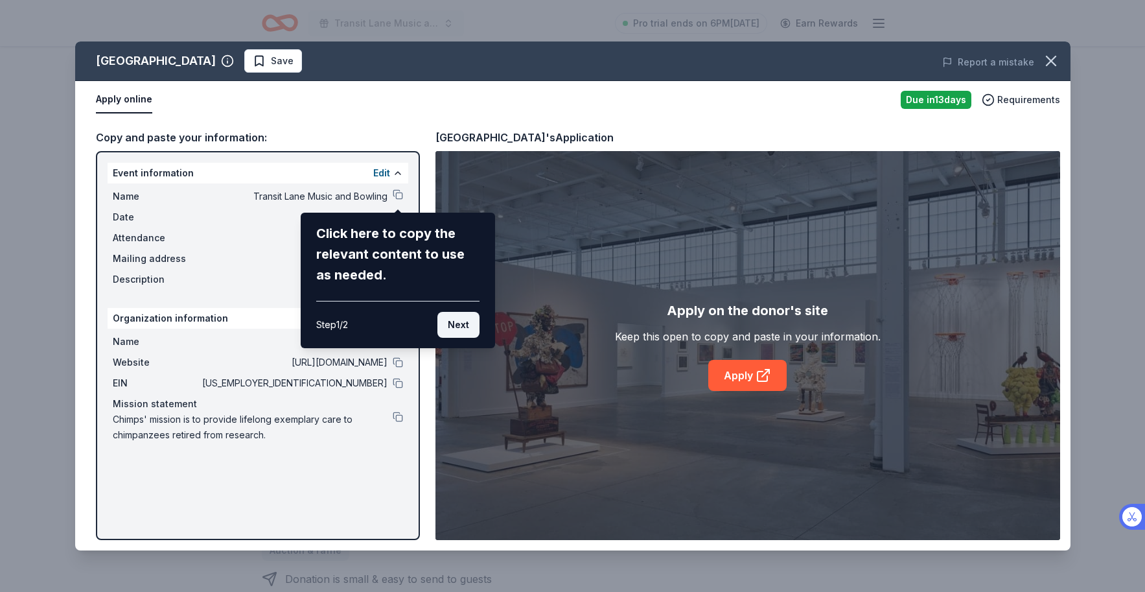
click at [456, 325] on button "Next" at bounding box center [459, 325] width 42 height 26
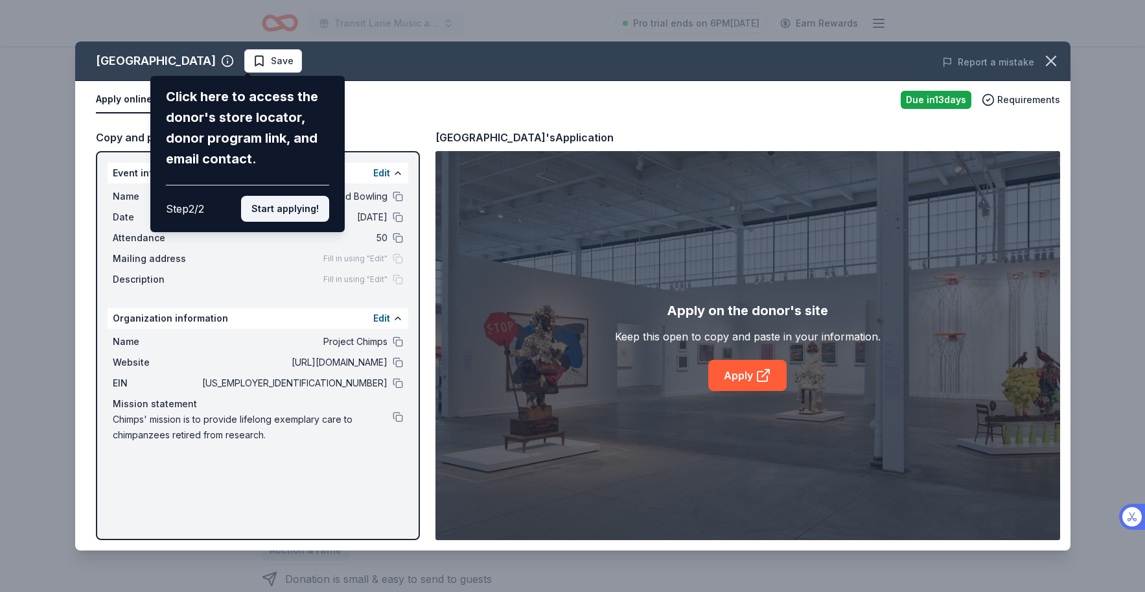
click at [281, 210] on button "Start applying!" at bounding box center [285, 209] width 88 height 26
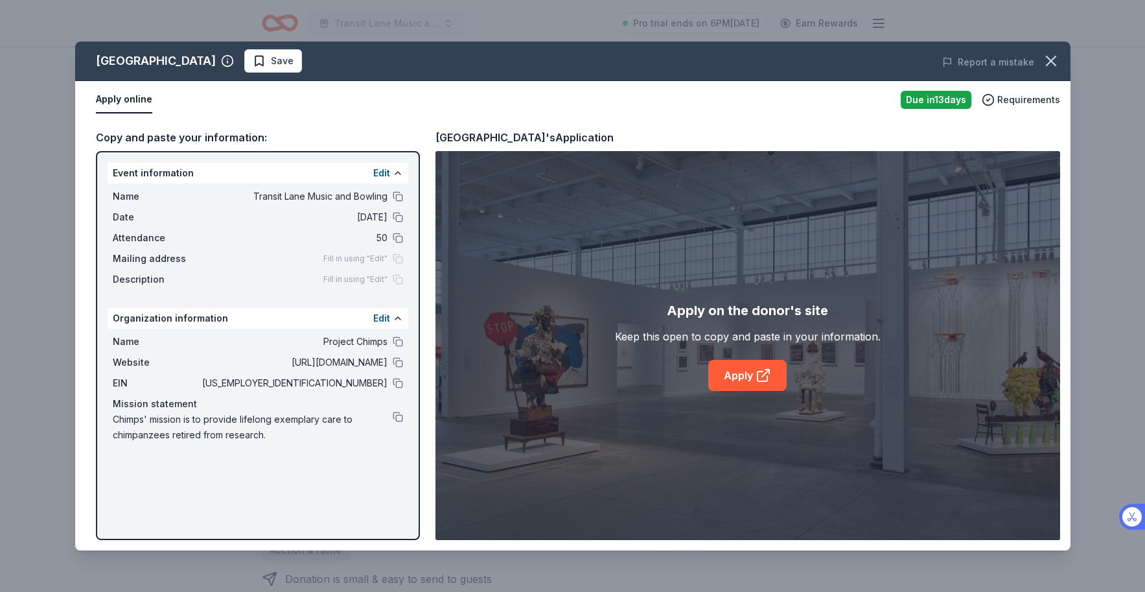
click at [291, 197] on span "Transit Lane Music and Bowling" at bounding box center [294, 197] width 188 height 16
click at [396, 237] on button at bounding box center [398, 238] width 10 height 10
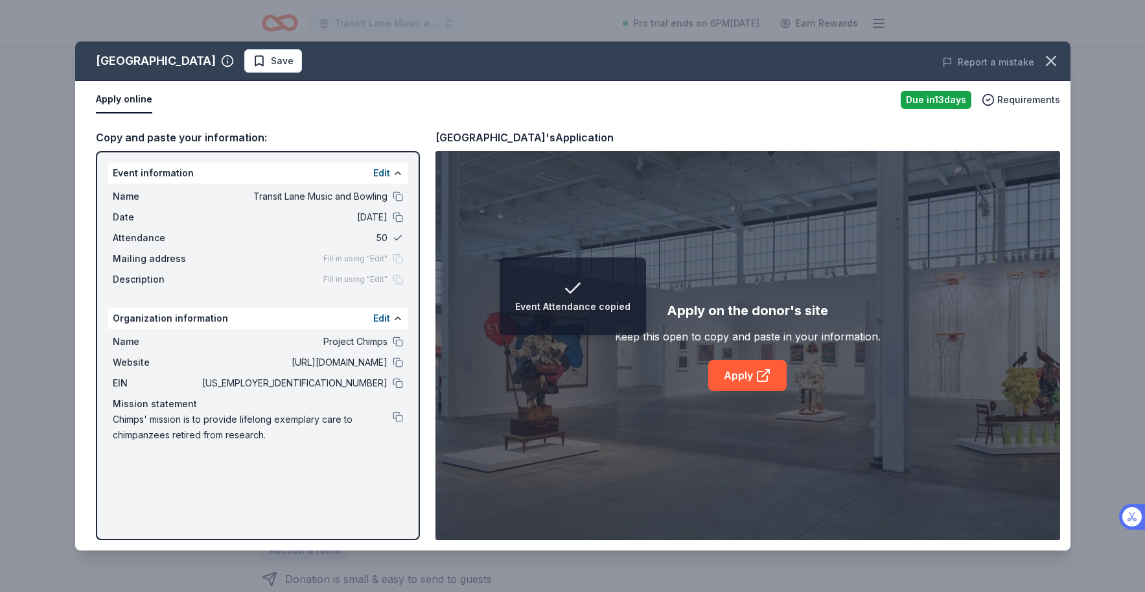
click at [393, 239] on button at bounding box center [398, 238] width 10 height 10
click at [358, 239] on span "50" at bounding box center [294, 238] width 188 height 16
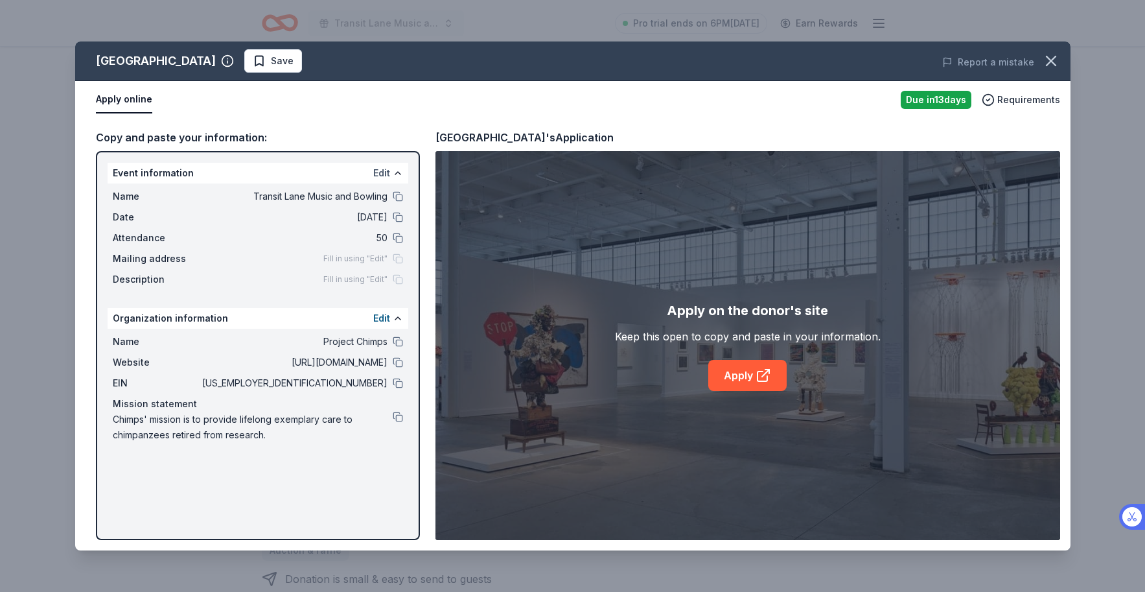
click at [383, 170] on button "Edit" at bounding box center [381, 173] width 17 height 16
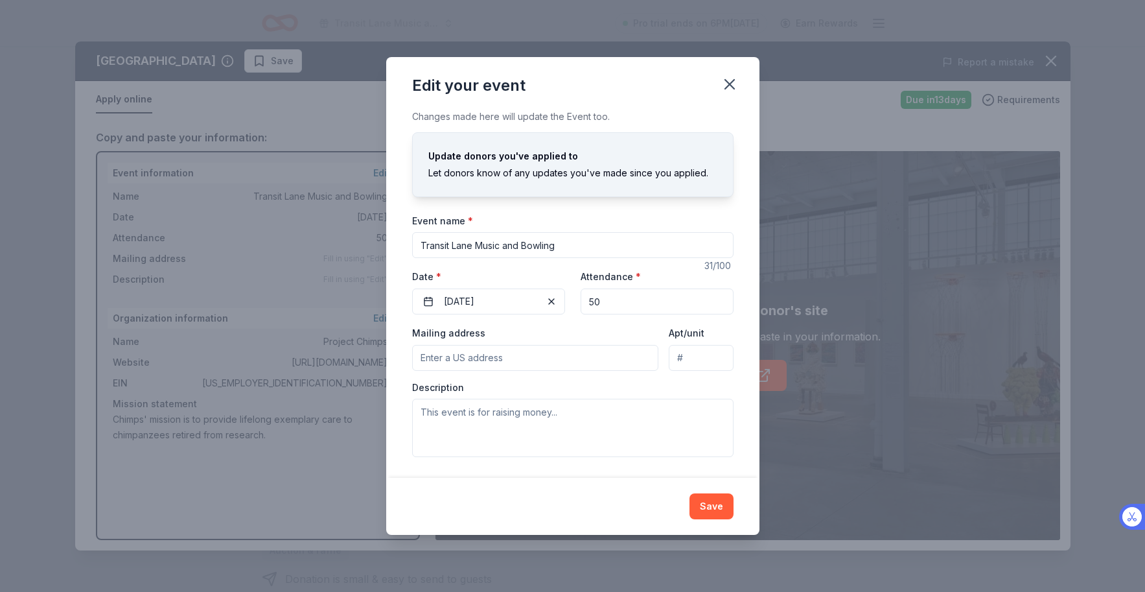
drag, startPoint x: 594, startPoint y: 246, endPoint x: 373, endPoint y: 237, distance: 220.6
click at [374, 237] on div "Edit your event Changes made here will update the Event too. Update donors you'…" at bounding box center [572, 296] width 1145 height 592
type input "Rock Out for Chimps!"
drag, startPoint x: 620, startPoint y: 296, endPoint x: 546, endPoint y: 293, distance: 74.0
click at [546, 293] on div "Event website Attendance * 50 Date * 09/26/2025" at bounding box center [573, 291] width 322 height 46
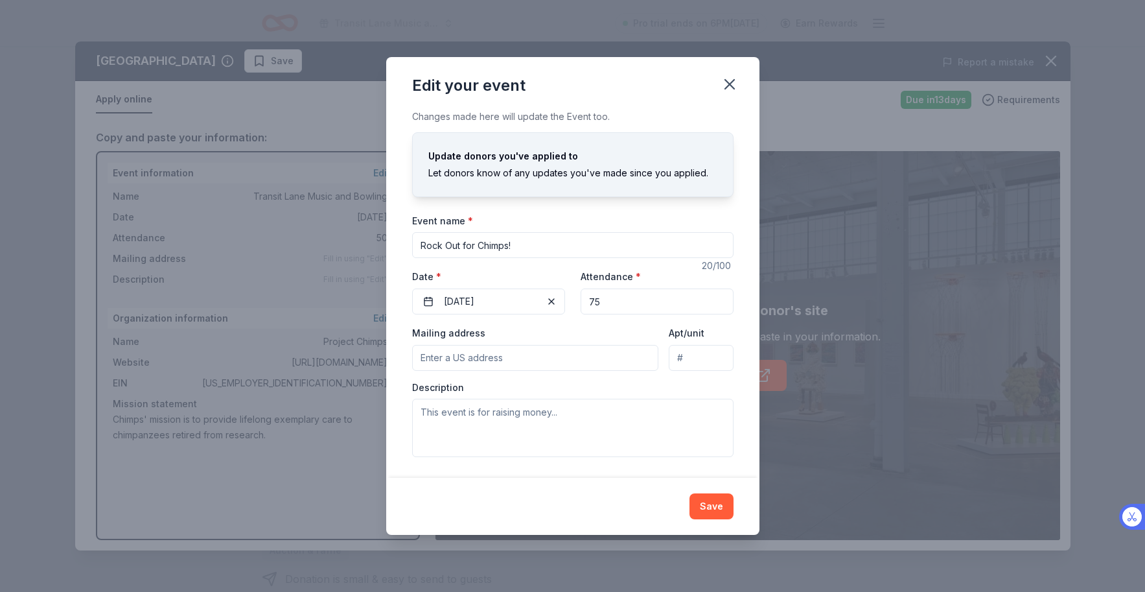
type input "75"
click at [743, 225] on div "Changes made here will update the Event too. Update donors you've applied to Le…" at bounding box center [572, 293] width 373 height 369
click at [723, 500] on button "Save" at bounding box center [712, 506] width 44 height 26
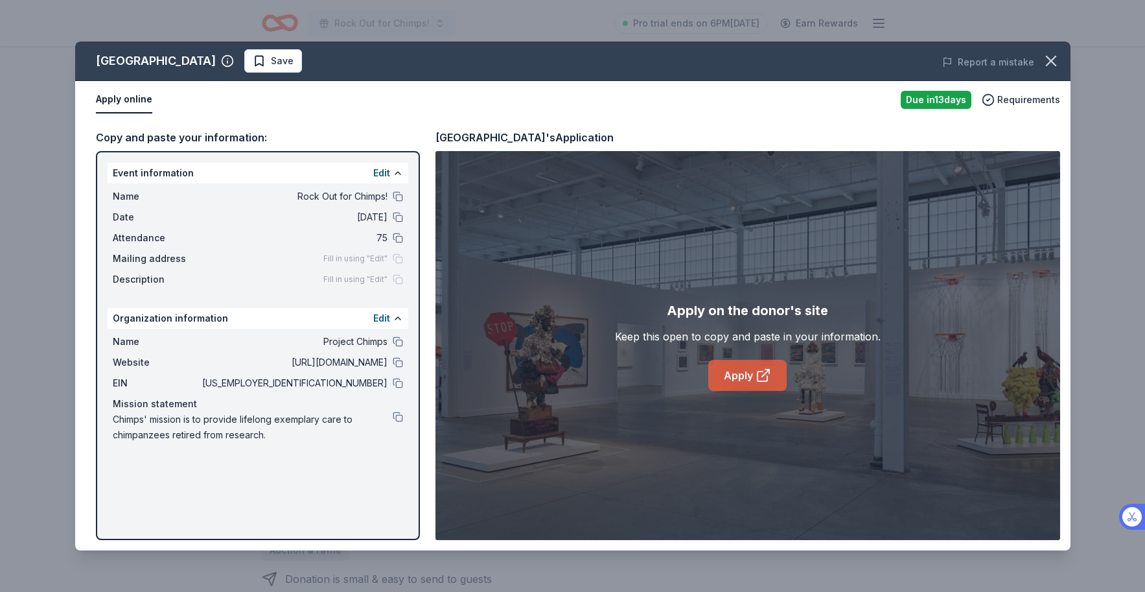
click at [738, 373] on link "Apply" at bounding box center [748, 375] width 78 height 31
click at [381, 322] on button "Edit" at bounding box center [381, 319] width 17 height 16
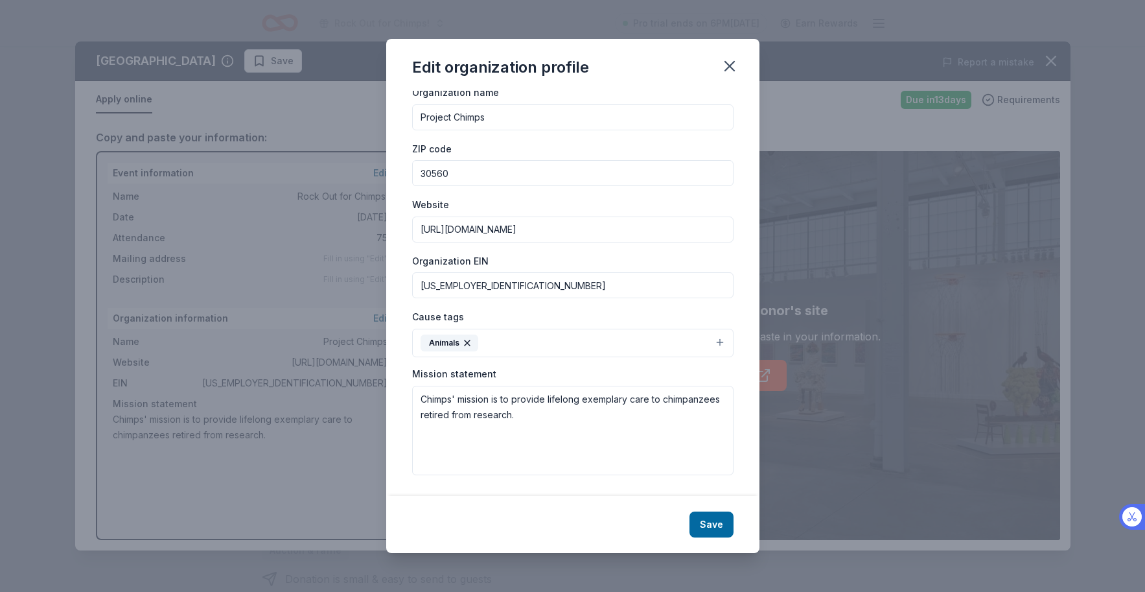
scroll to position [0, 0]
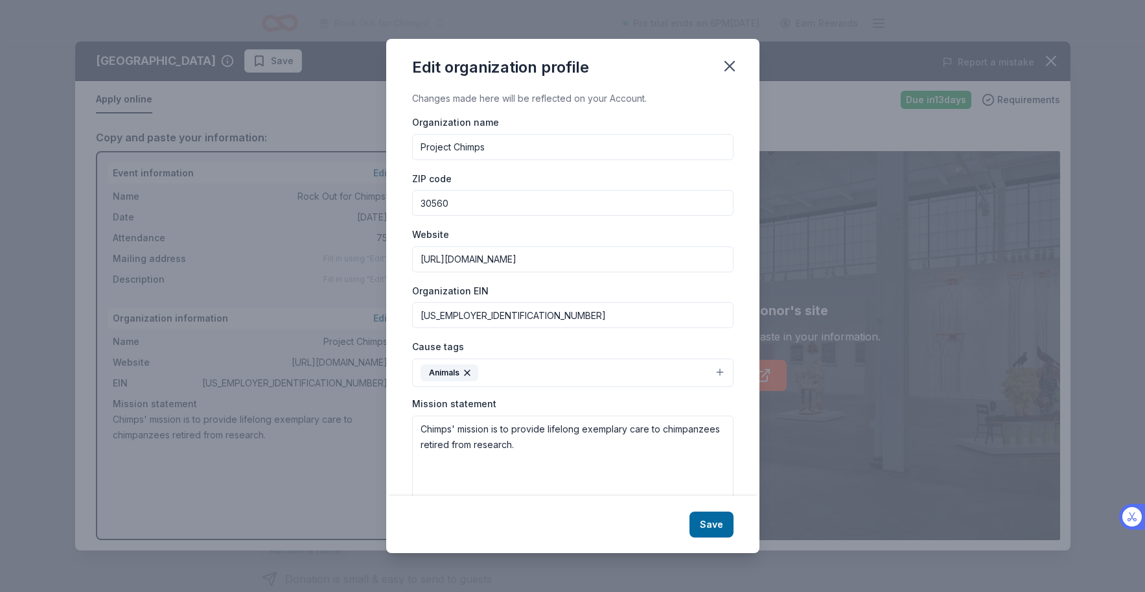
drag, startPoint x: 434, startPoint y: 203, endPoint x: 391, endPoint y: 202, distance: 42.8
click at [391, 202] on div "Changes made here will be reflected on your Account. Organization name Project …" at bounding box center [572, 293] width 373 height 405
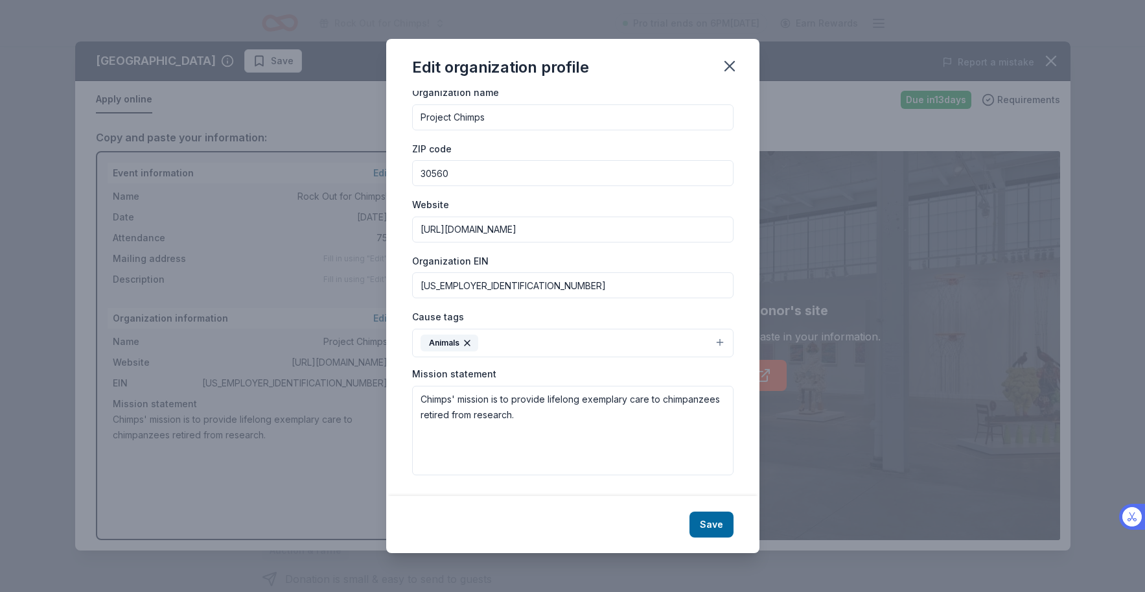
drag, startPoint x: 334, startPoint y: 143, endPoint x: 343, endPoint y: 143, distance: 8.4
click at [334, 143] on div "Edit organization profile Changes made here will be reflected on your Account. …" at bounding box center [572, 296] width 1145 height 592
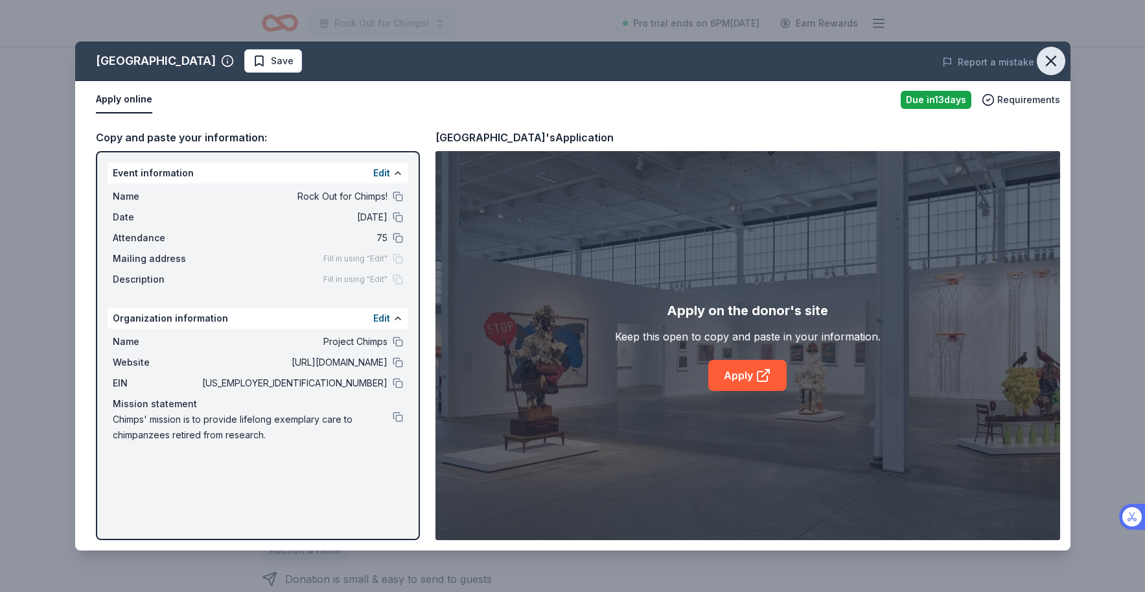
click at [1046, 58] on icon "button" at bounding box center [1051, 61] width 18 height 18
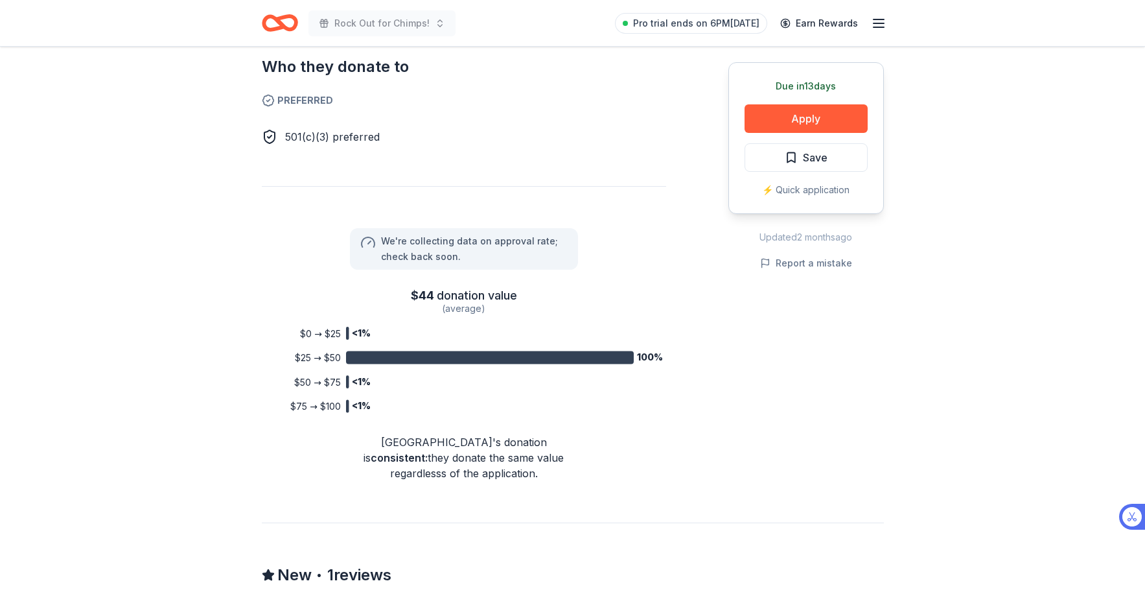
scroll to position [0, 0]
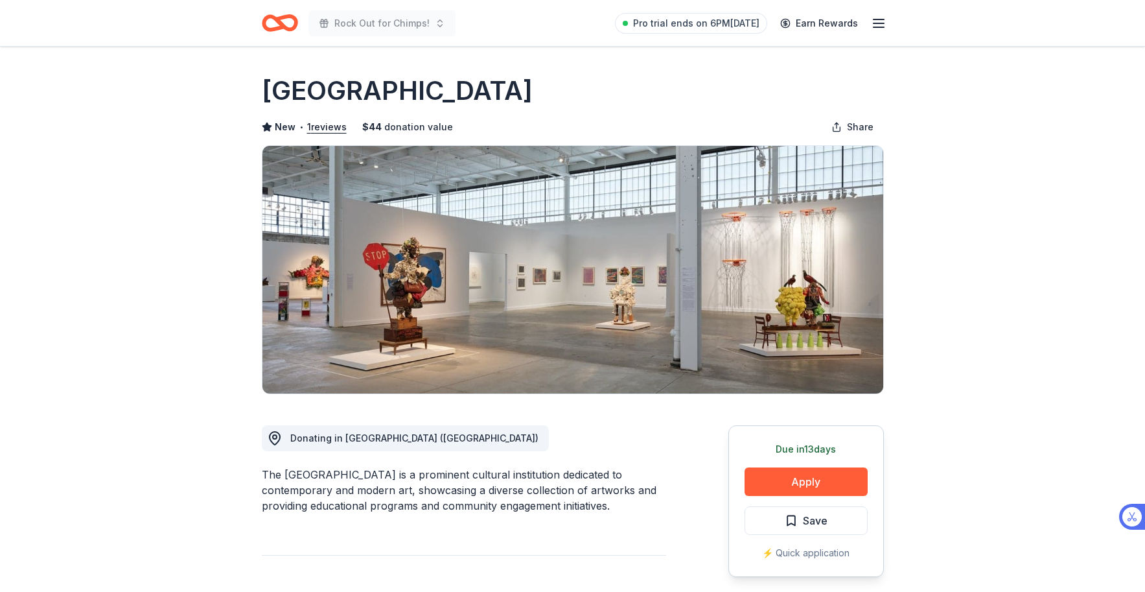
click at [284, 23] on icon "Home" at bounding box center [280, 23] width 36 height 30
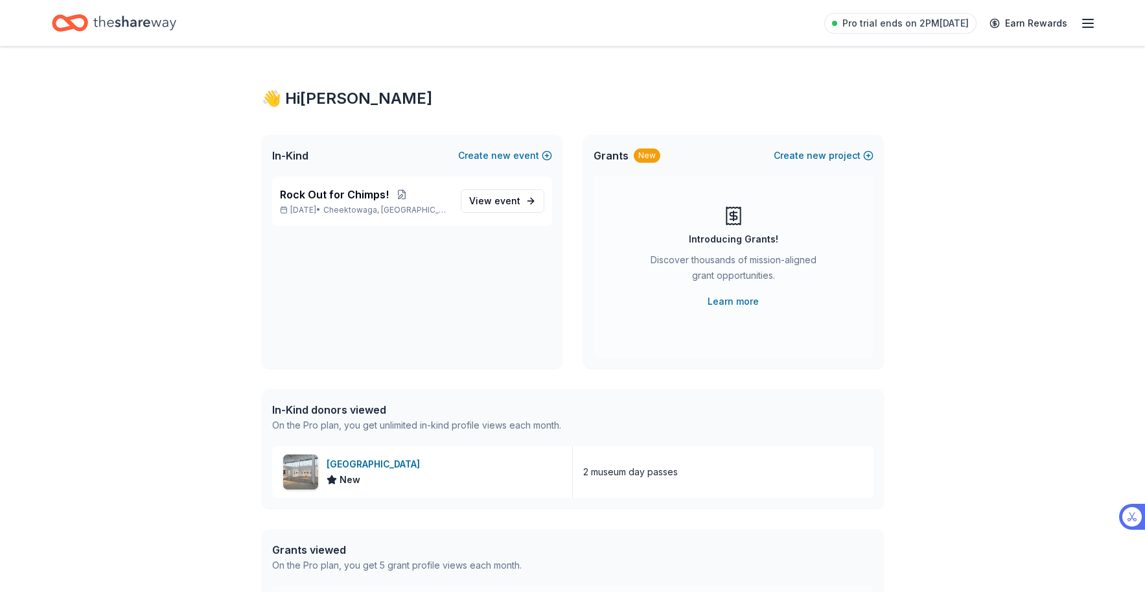
click at [151, 34] on icon "Home" at bounding box center [134, 23] width 83 height 27
click at [440, 193] on p "Rock Out for Chimps!" at bounding box center [365, 195] width 170 height 16
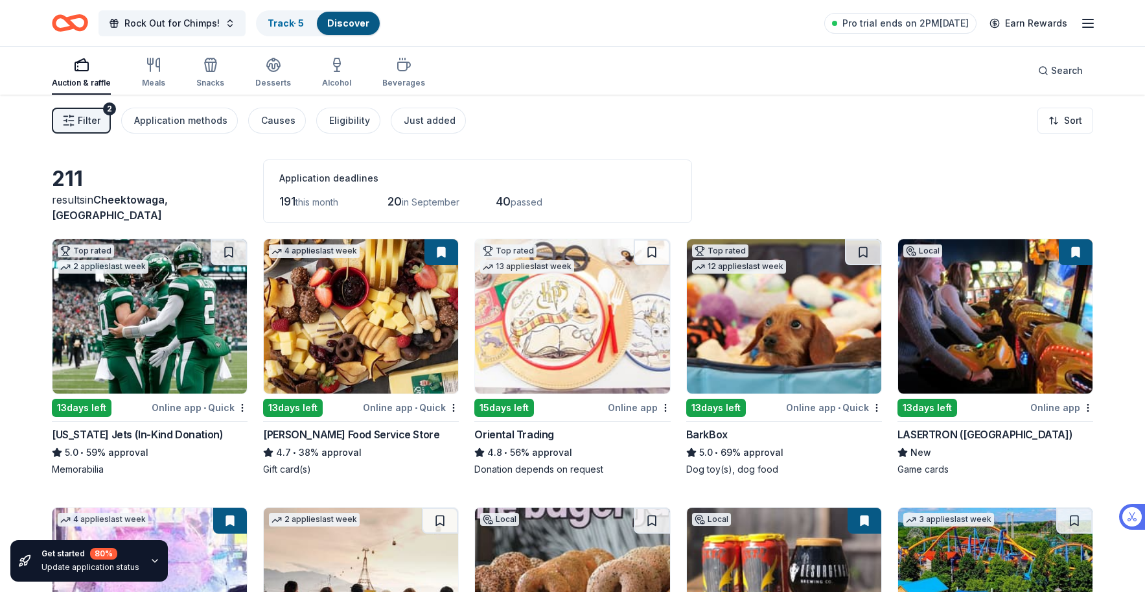
click at [91, 122] on span "Filter" at bounding box center [89, 121] width 23 height 16
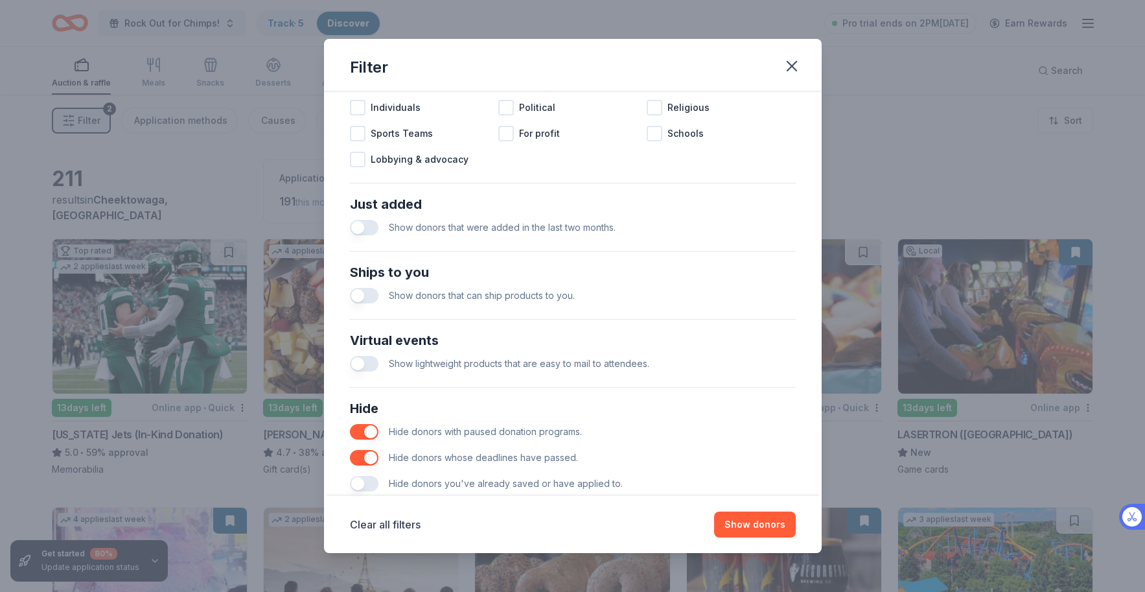
scroll to position [450, 0]
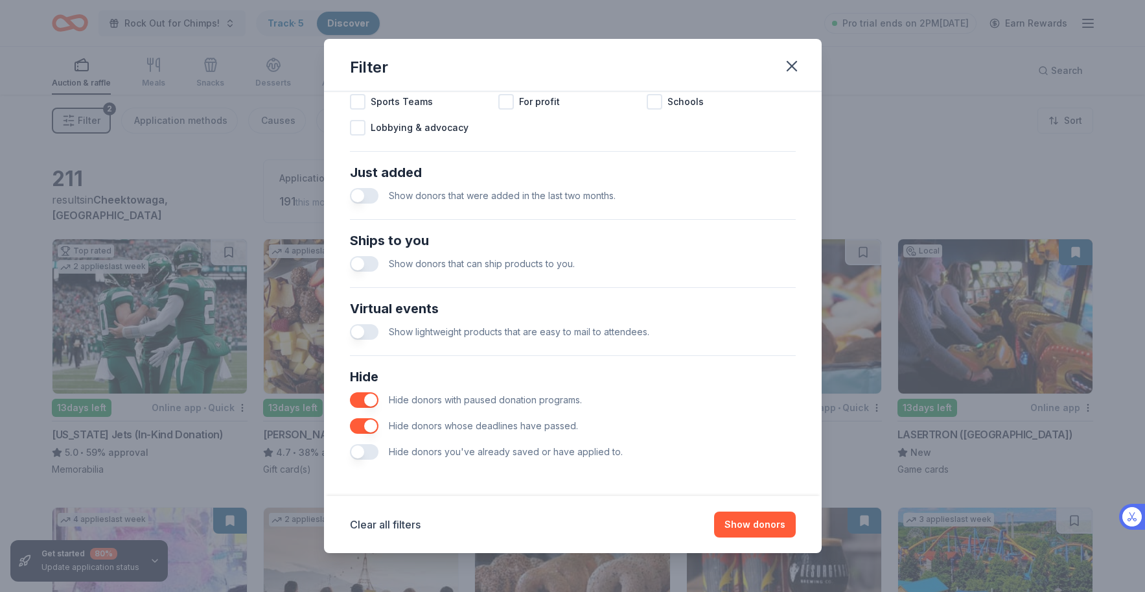
click at [359, 454] on button "button" at bounding box center [364, 452] width 29 height 16
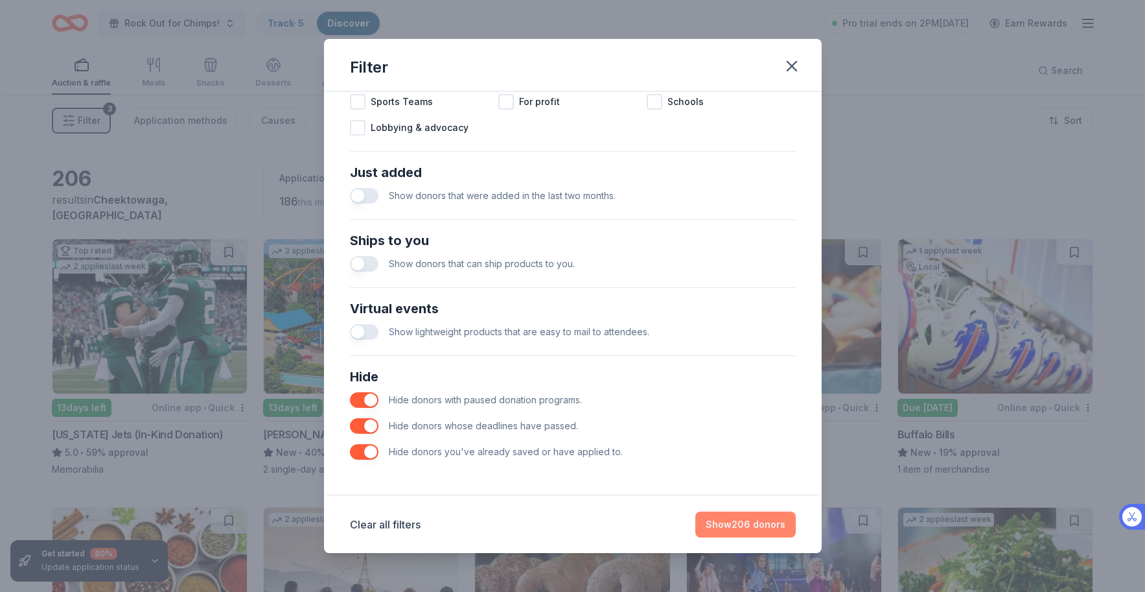
click at [762, 530] on button "Show 206 donors" at bounding box center [746, 524] width 100 height 26
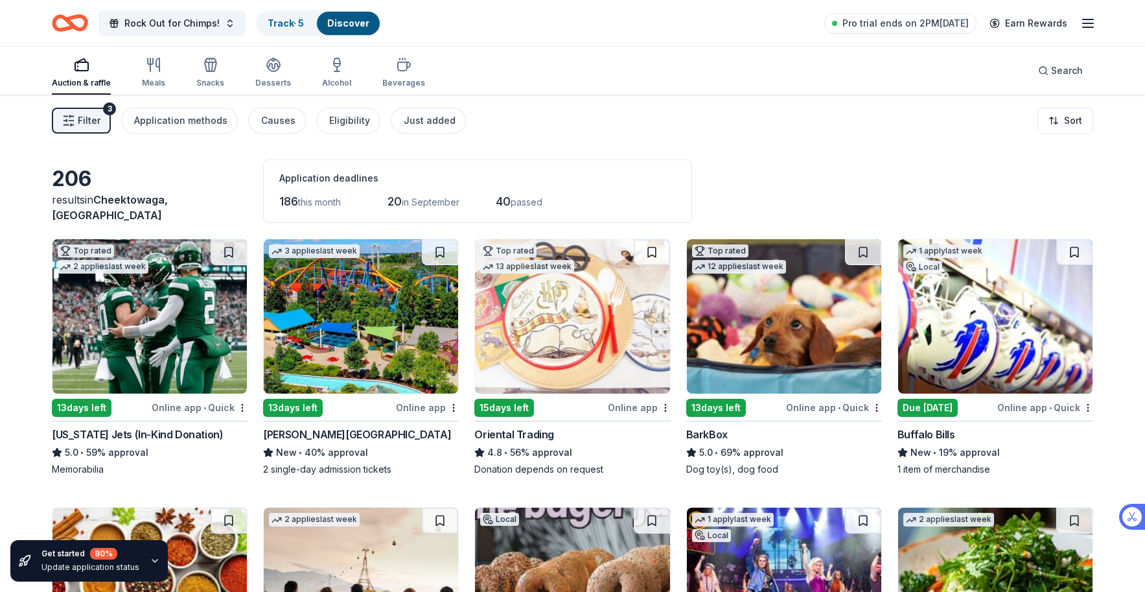
click at [89, 118] on span "Filter" at bounding box center [89, 121] width 23 height 16
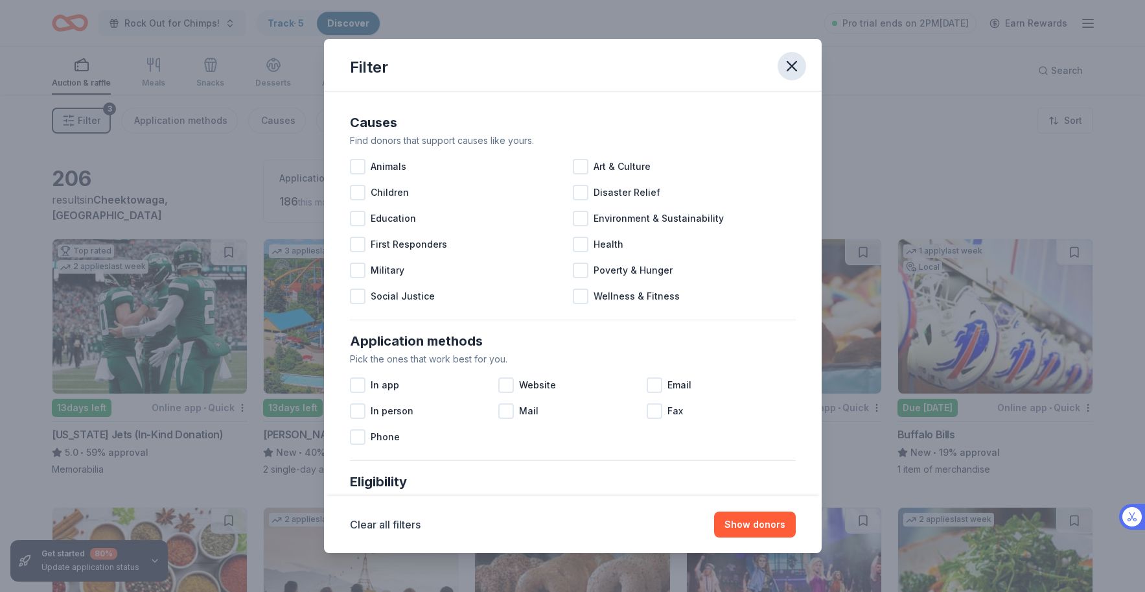
click at [782, 71] on button "button" at bounding box center [792, 66] width 29 height 29
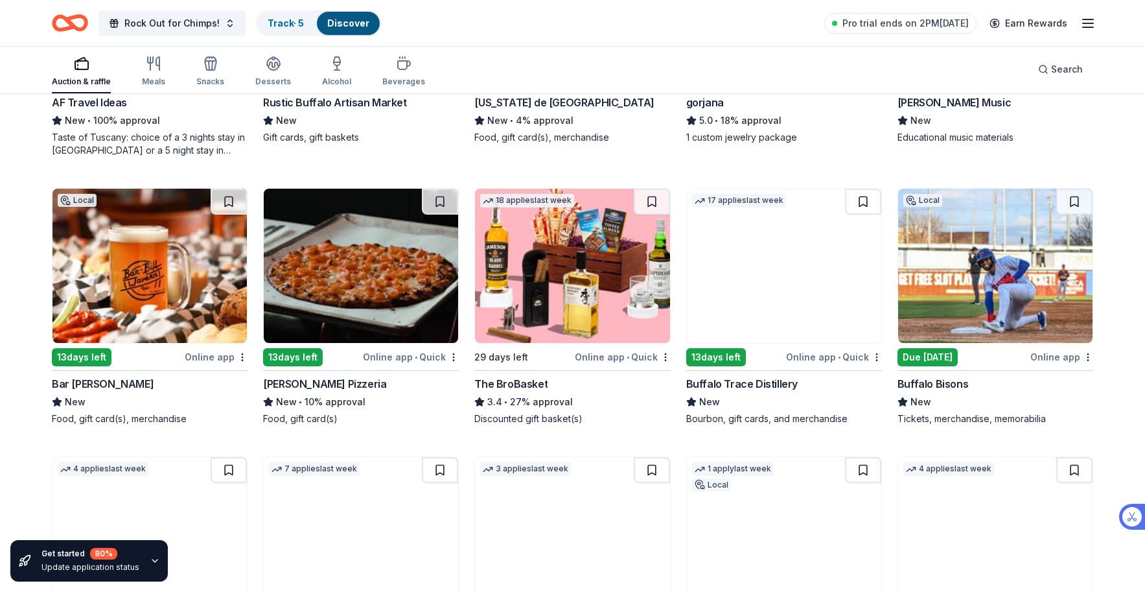
scroll to position [2286, 0]
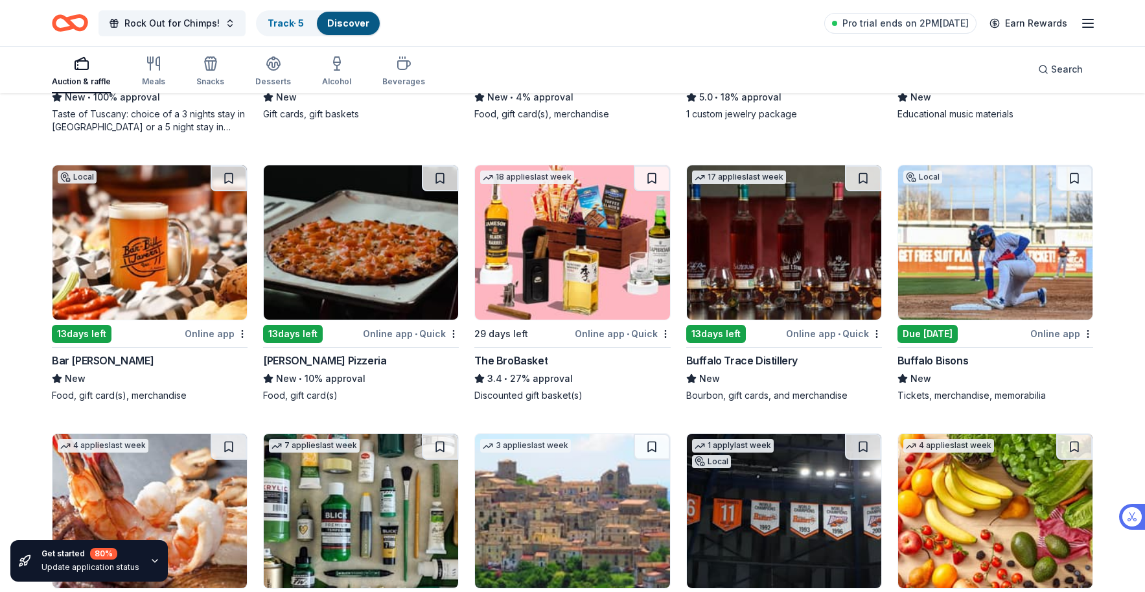
click at [127, 290] on img at bounding box center [150, 242] width 194 height 154
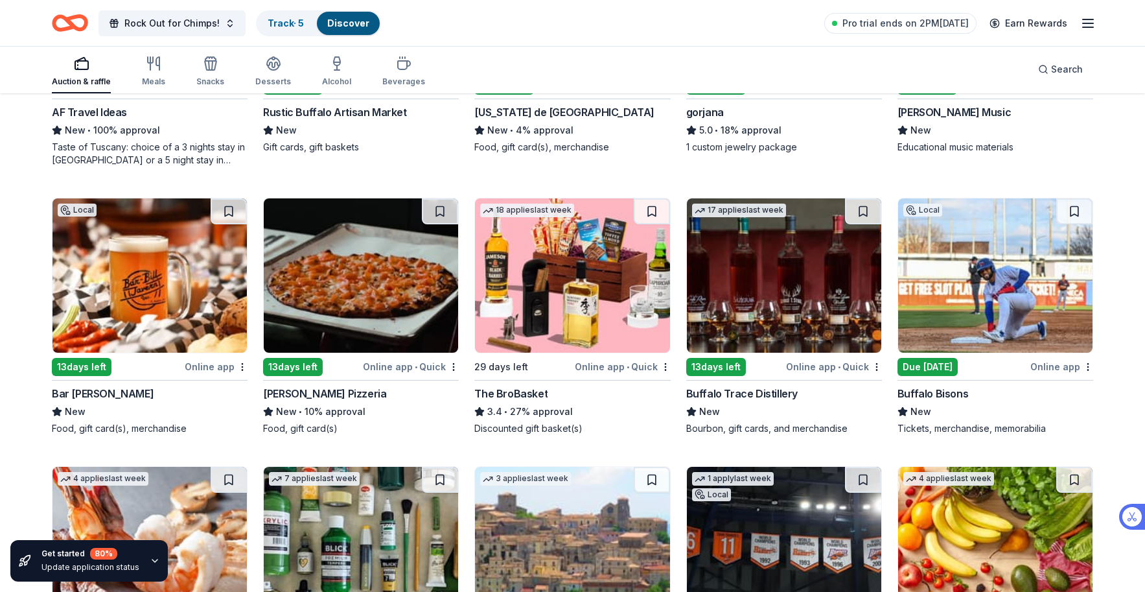
scroll to position [2258, 0]
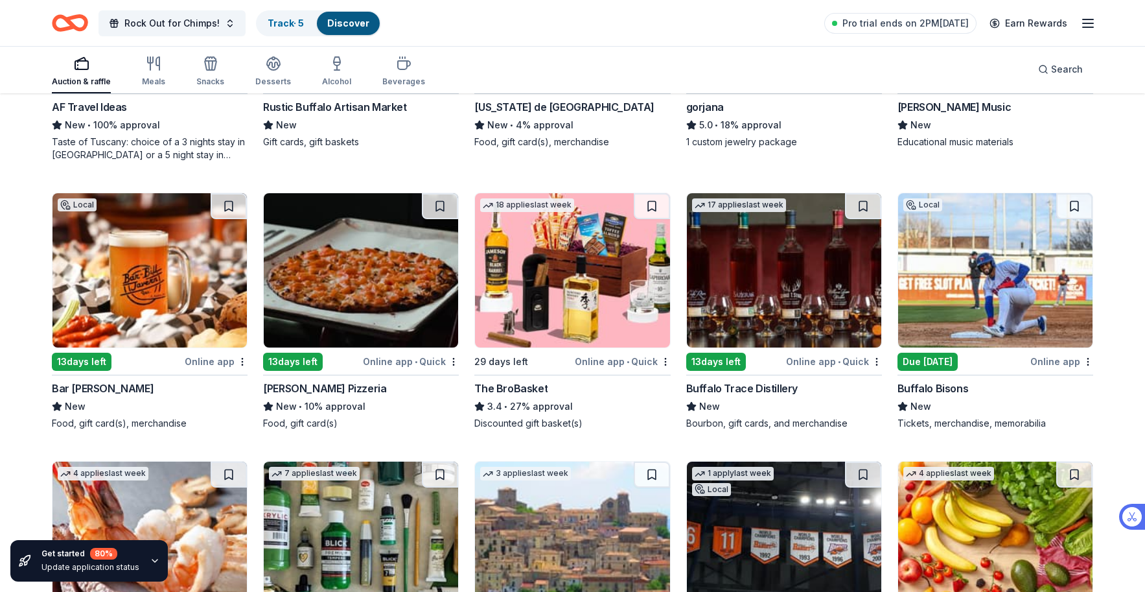
click at [1026, 267] on img at bounding box center [995, 270] width 194 height 154
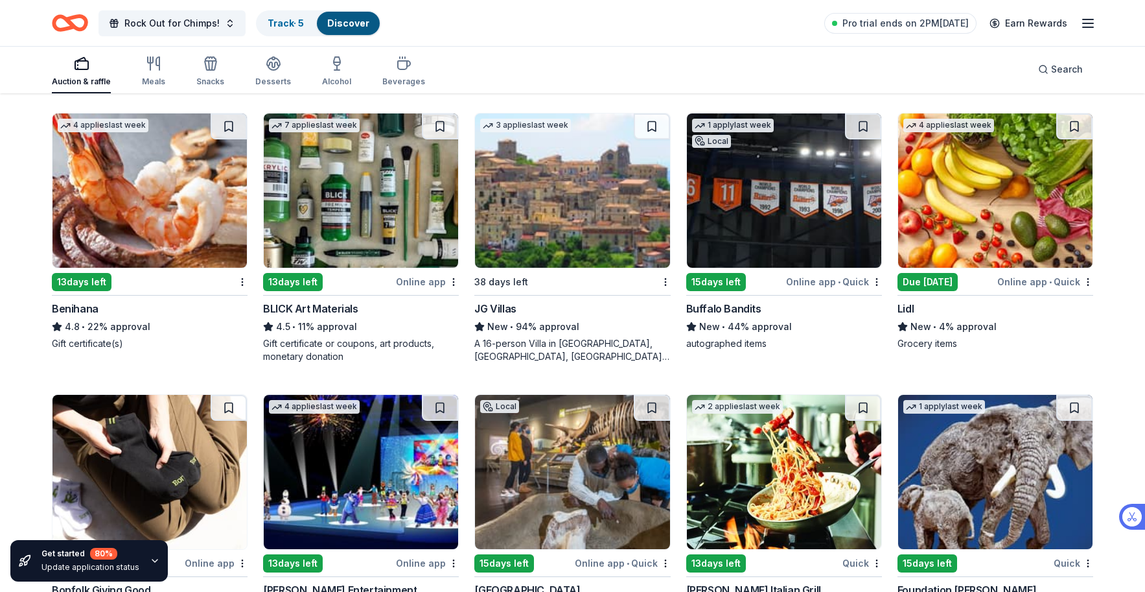
scroll to position [2611, 0]
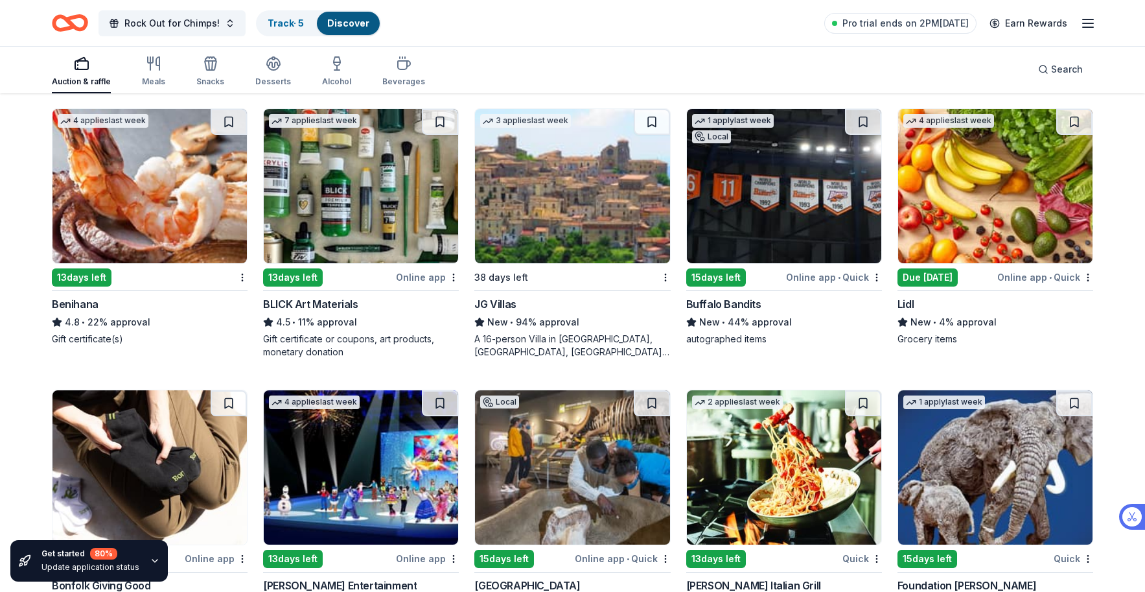
click at [805, 204] on img at bounding box center [784, 186] width 194 height 154
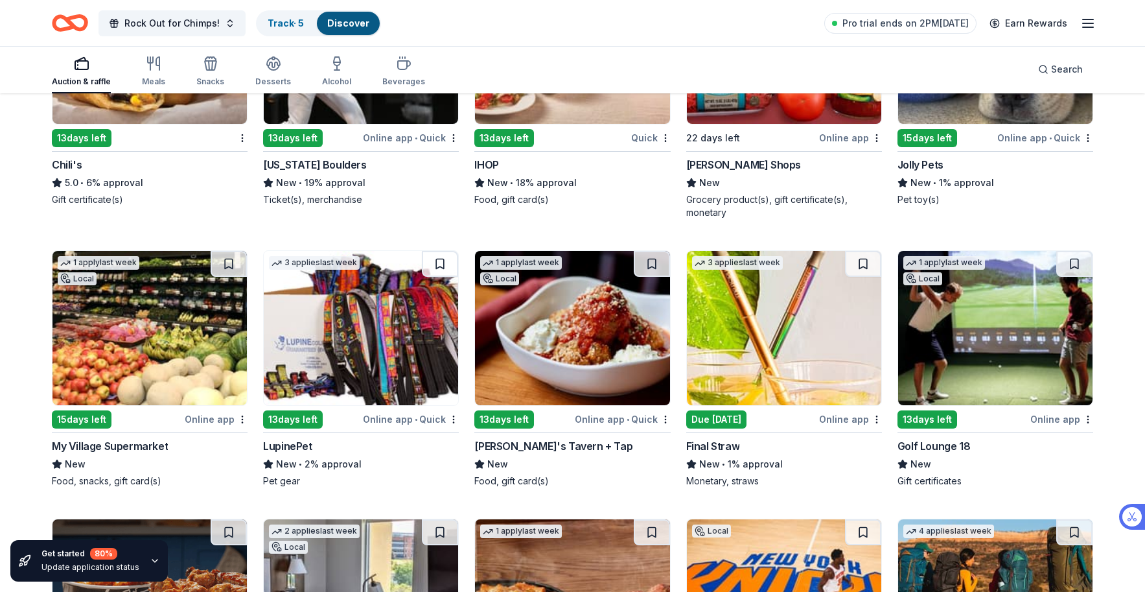
scroll to position [6925, 0]
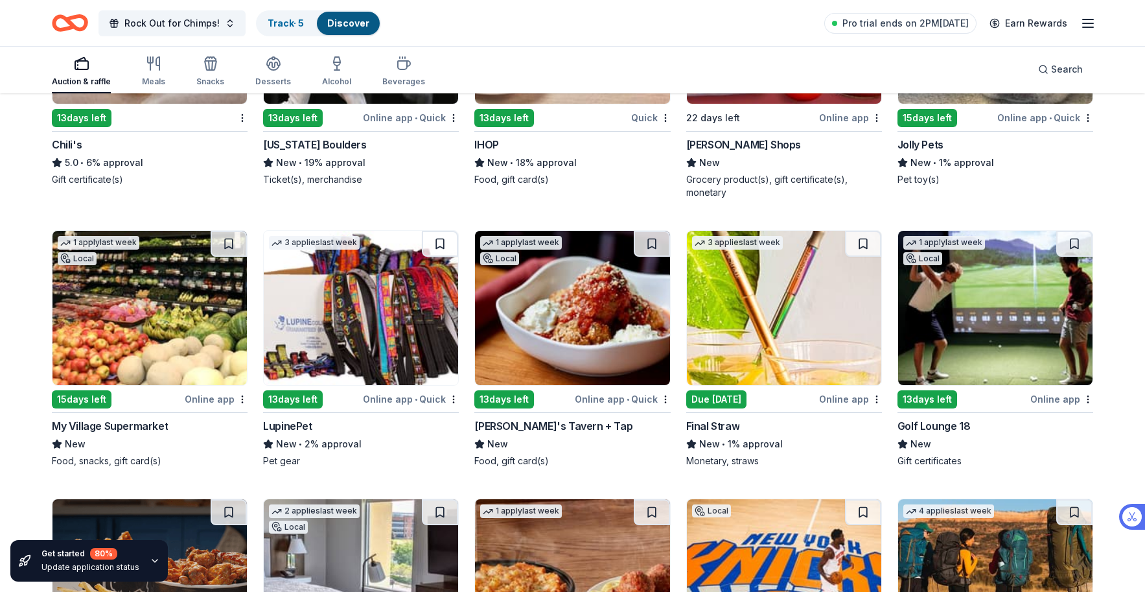
click at [998, 336] on img at bounding box center [995, 308] width 194 height 154
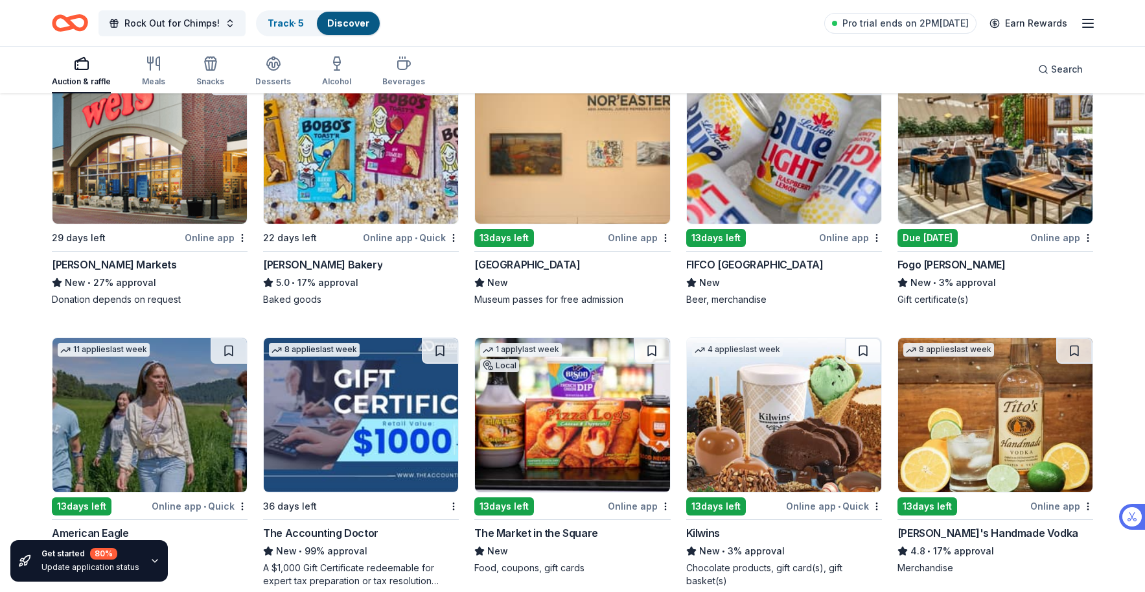
scroll to position [0, 0]
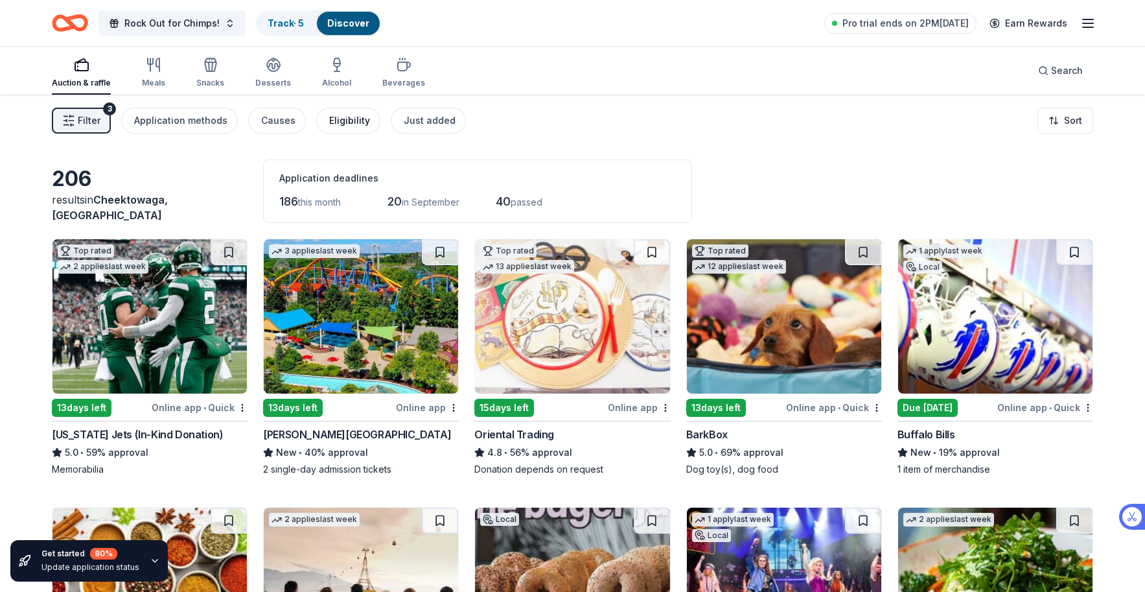
click at [343, 119] on div "Eligibility" at bounding box center [349, 121] width 41 height 16
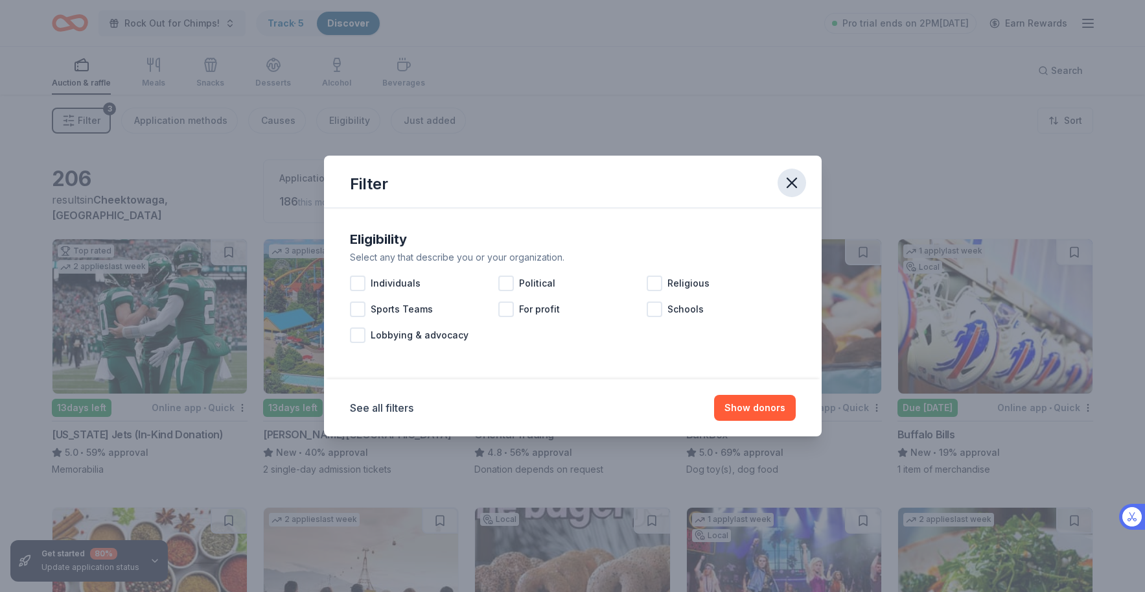
click at [795, 183] on icon "button" at bounding box center [792, 183] width 18 height 18
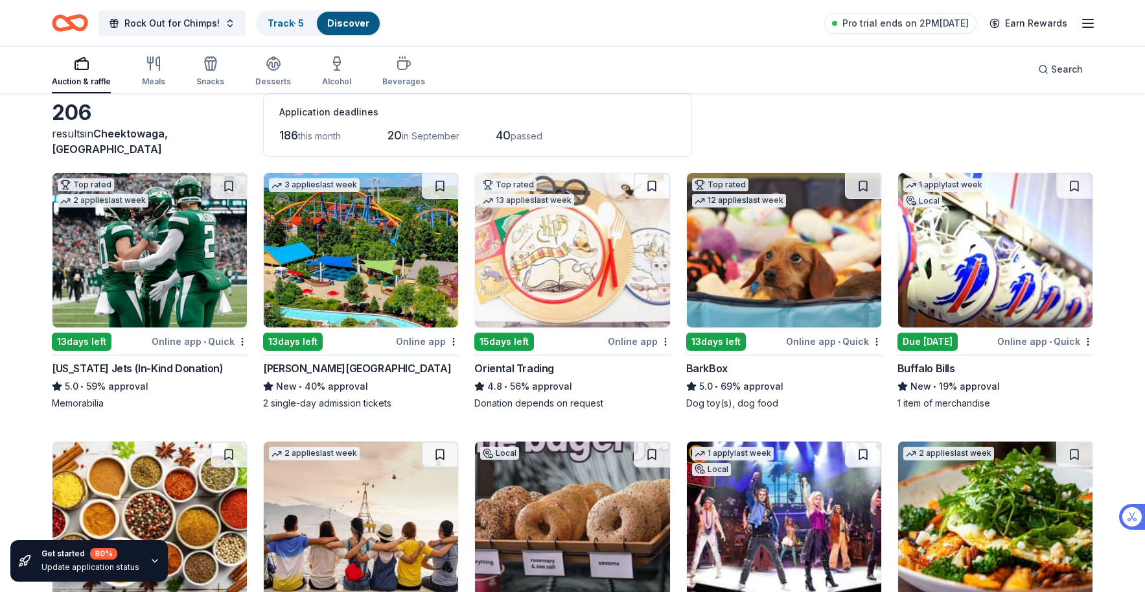
scroll to position [86, 0]
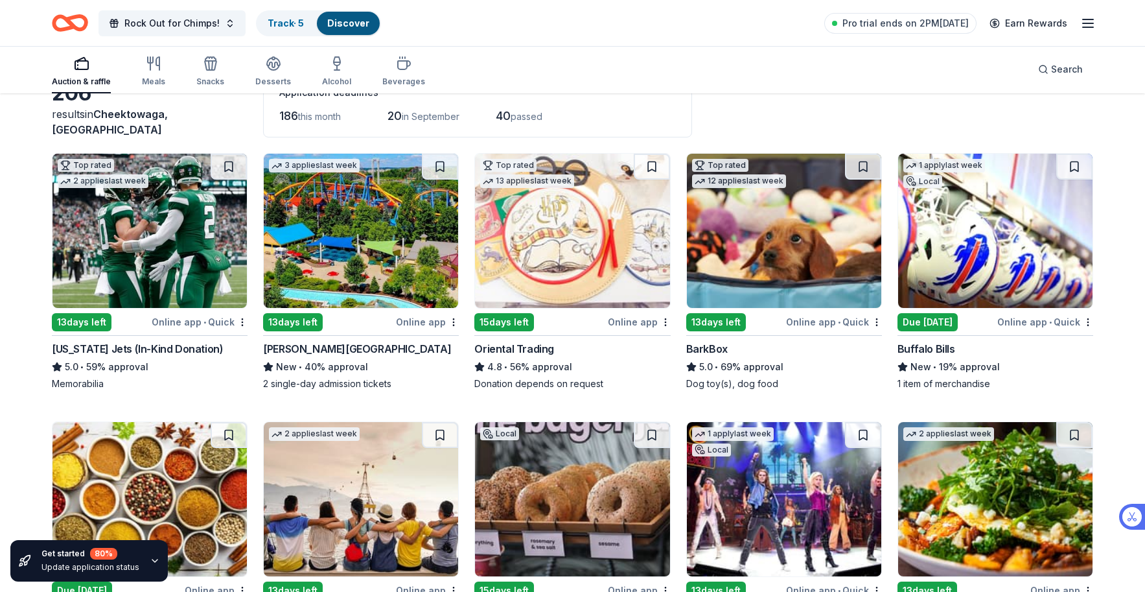
click at [801, 243] on img at bounding box center [784, 231] width 194 height 154
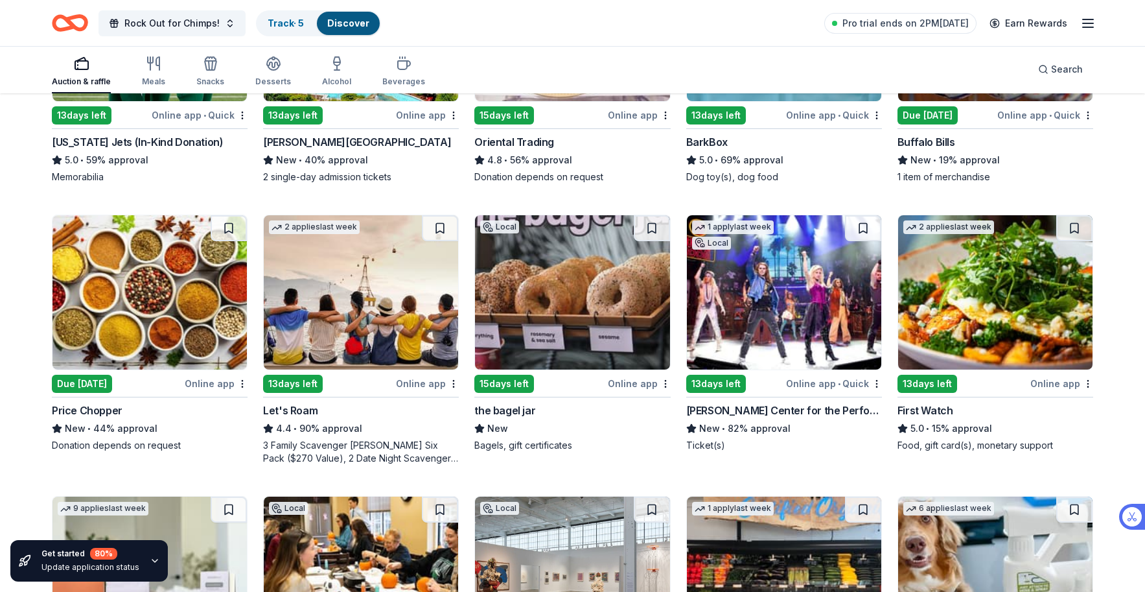
scroll to position [327, 0]
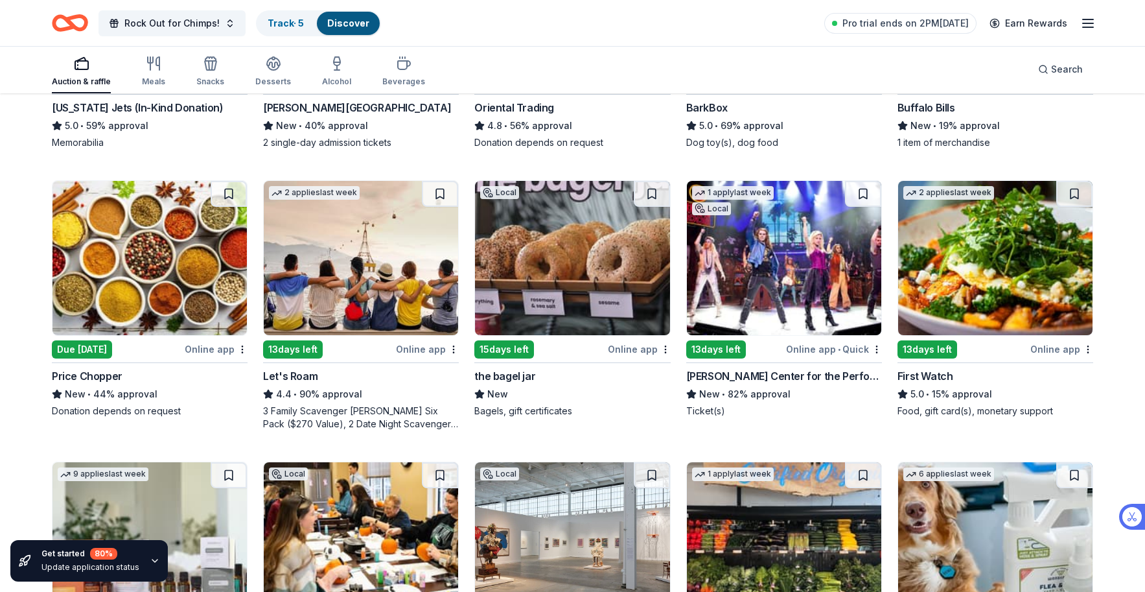
click at [393, 258] on img at bounding box center [361, 258] width 194 height 154
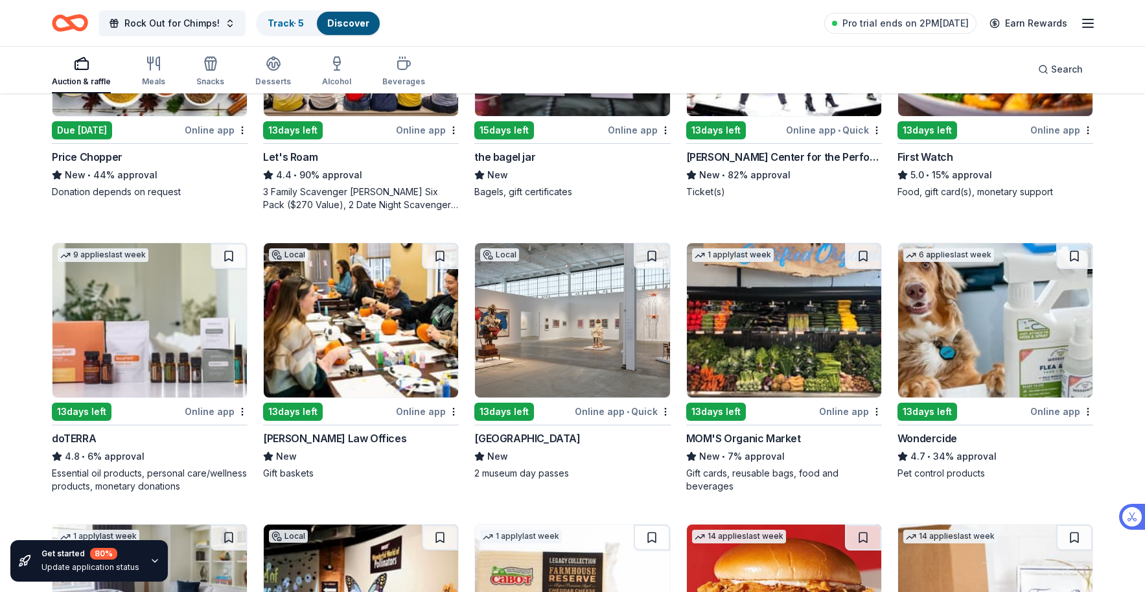
scroll to position [557, 0]
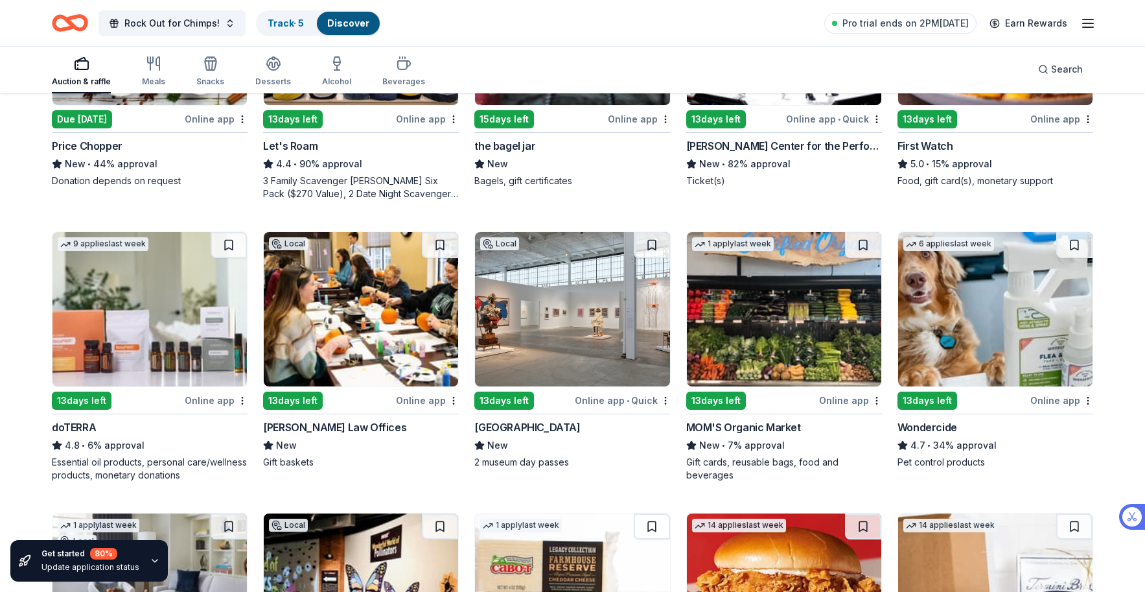
click at [349, 318] on img at bounding box center [361, 309] width 194 height 154
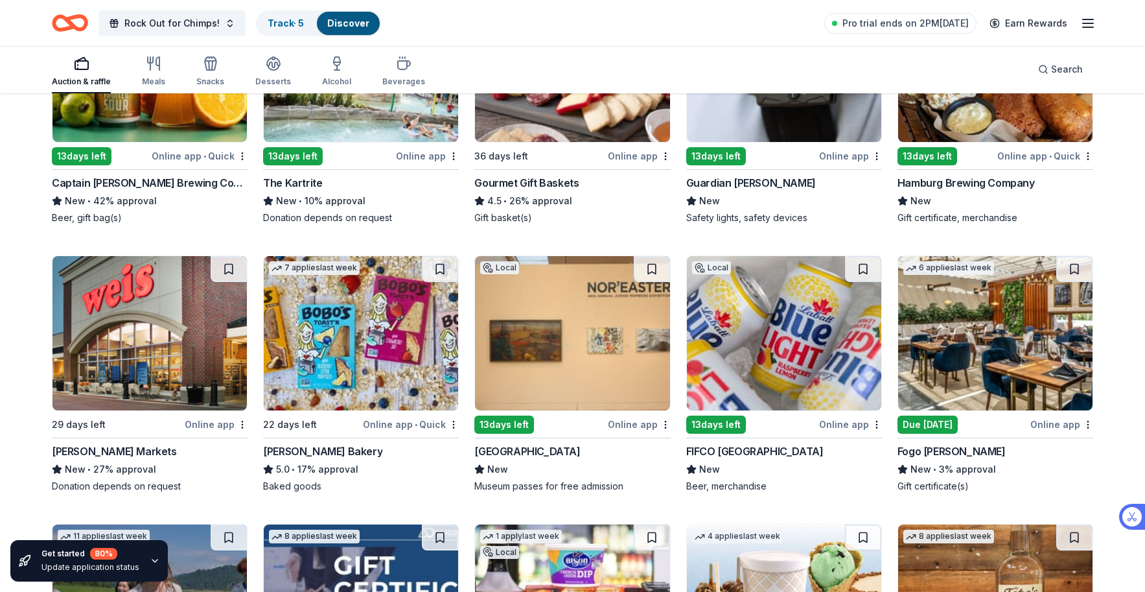
scroll to position [1375, 0]
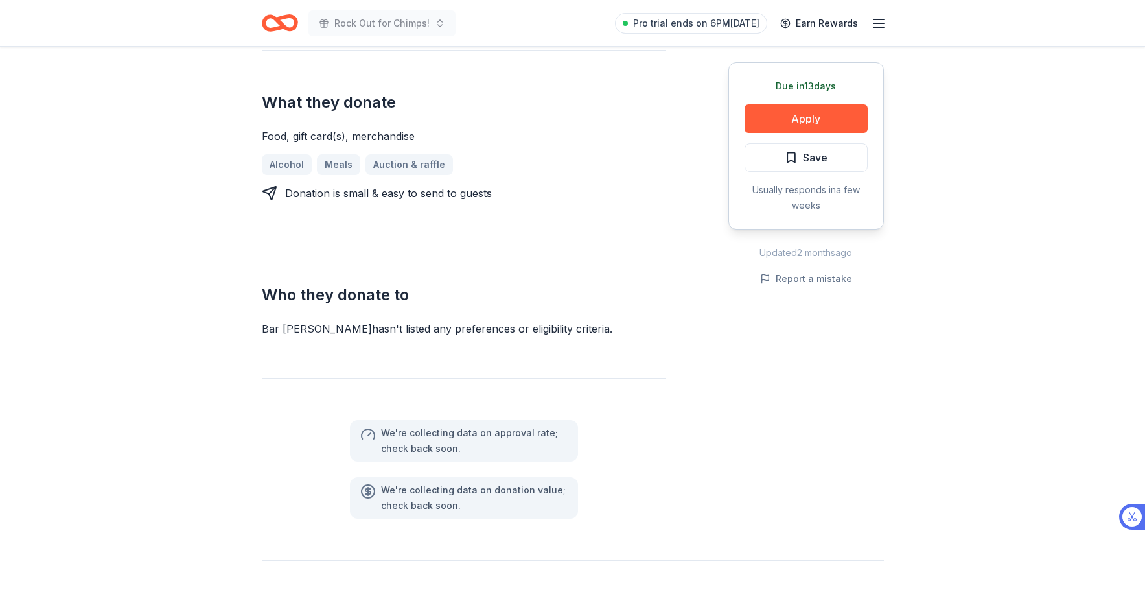
scroll to position [522, 0]
click at [773, 123] on button "Apply" at bounding box center [806, 118] width 123 height 29
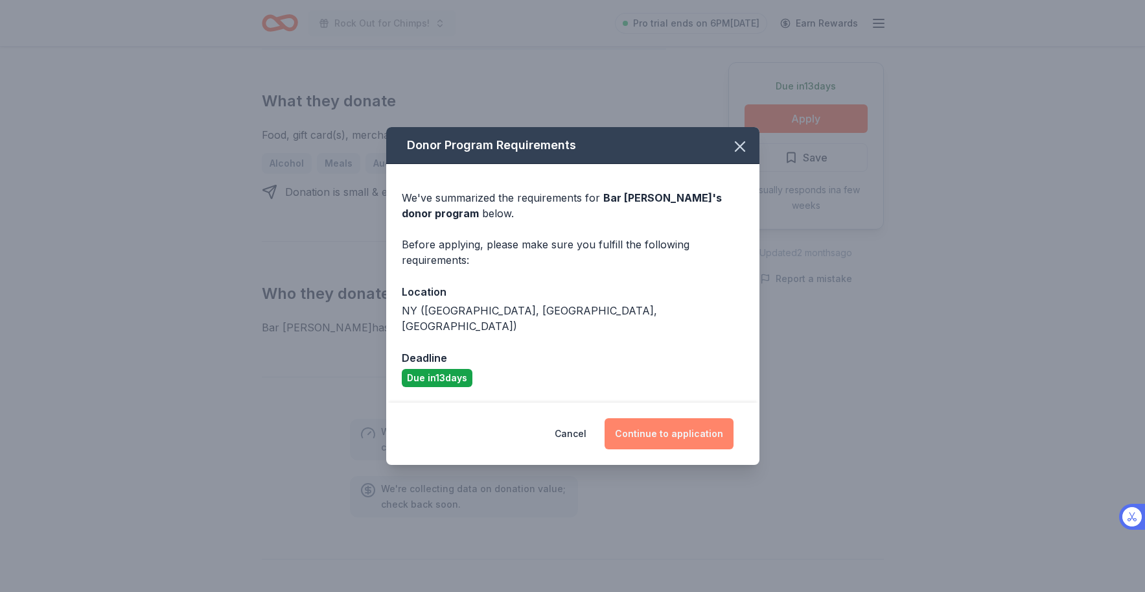
click at [682, 428] on button "Continue to application" at bounding box center [669, 433] width 129 height 31
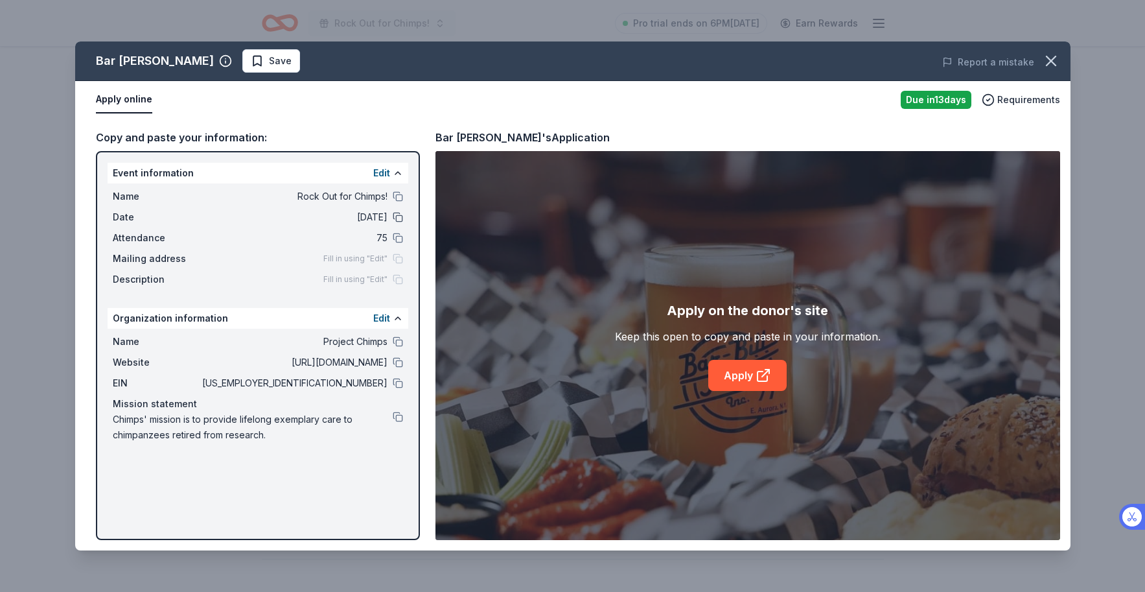
drag, startPoint x: 400, startPoint y: 196, endPoint x: 396, endPoint y: 213, distance: 17.3
click at [400, 196] on button at bounding box center [398, 196] width 10 height 10
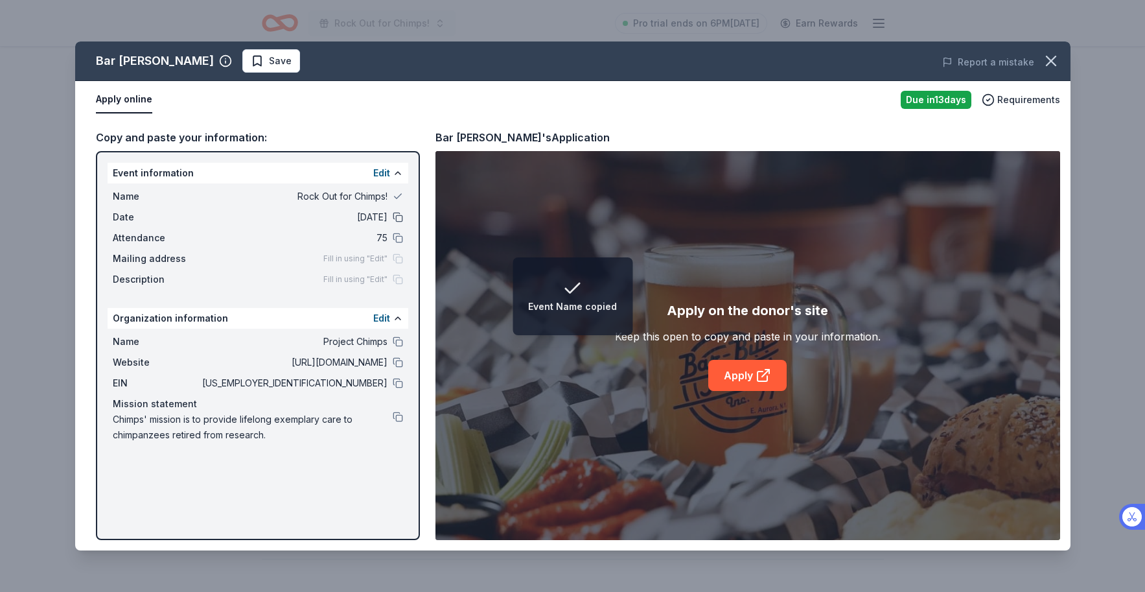
click at [397, 218] on button at bounding box center [398, 217] width 10 height 10
click at [400, 239] on button at bounding box center [398, 238] width 10 height 10
click at [399, 338] on button at bounding box center [398, 341] width 10 height 10
click at [394, 362] on button at bounding box center [398, 362] width 10 height 10
click at [401, 382] on button at bounding box center [398, 383] width 10 height 10
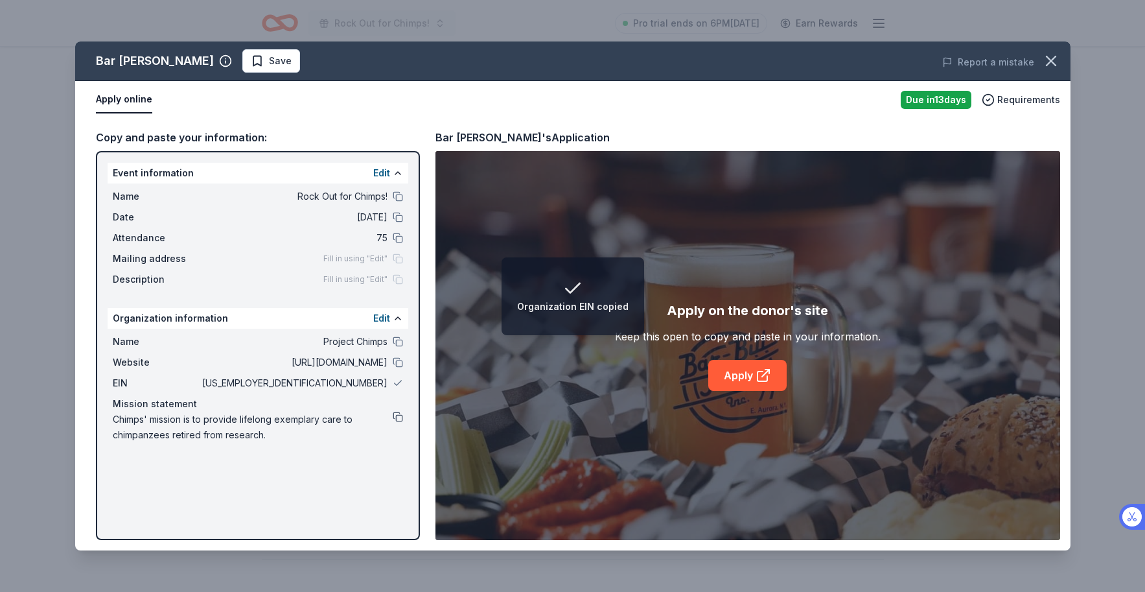
click at [398, 411] on div "Mission statement" at bounding box center [258, 404] width 290 height 16
click at [401, 417] on button at bounding box center [398, 417] width 10 height 10
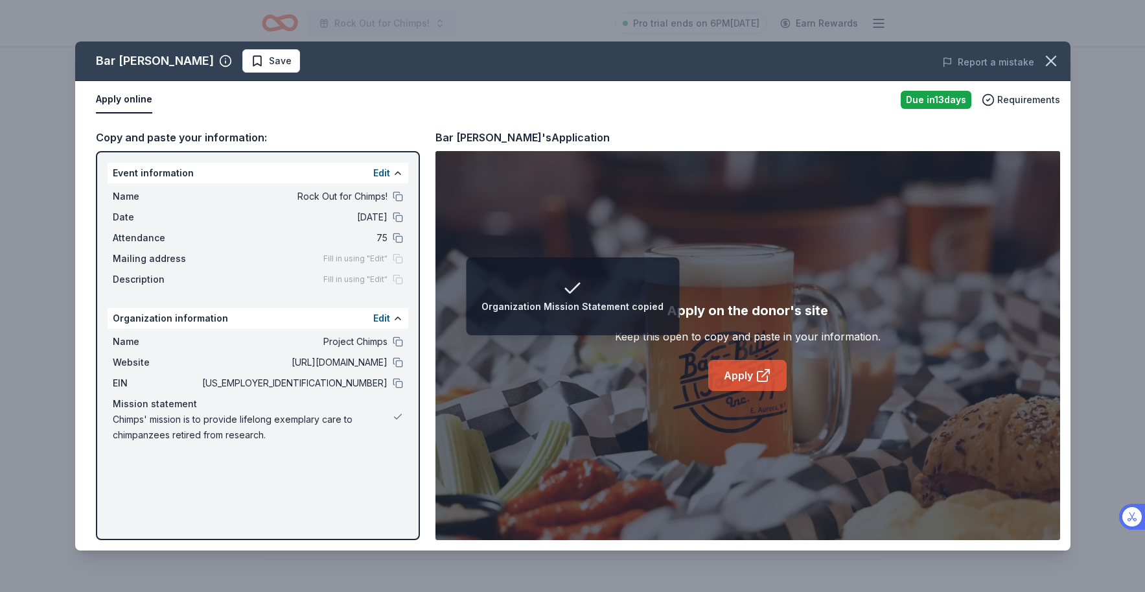
click at [740, 377] on link "Apply" at bounding box center [748, 375] width 78 height 31
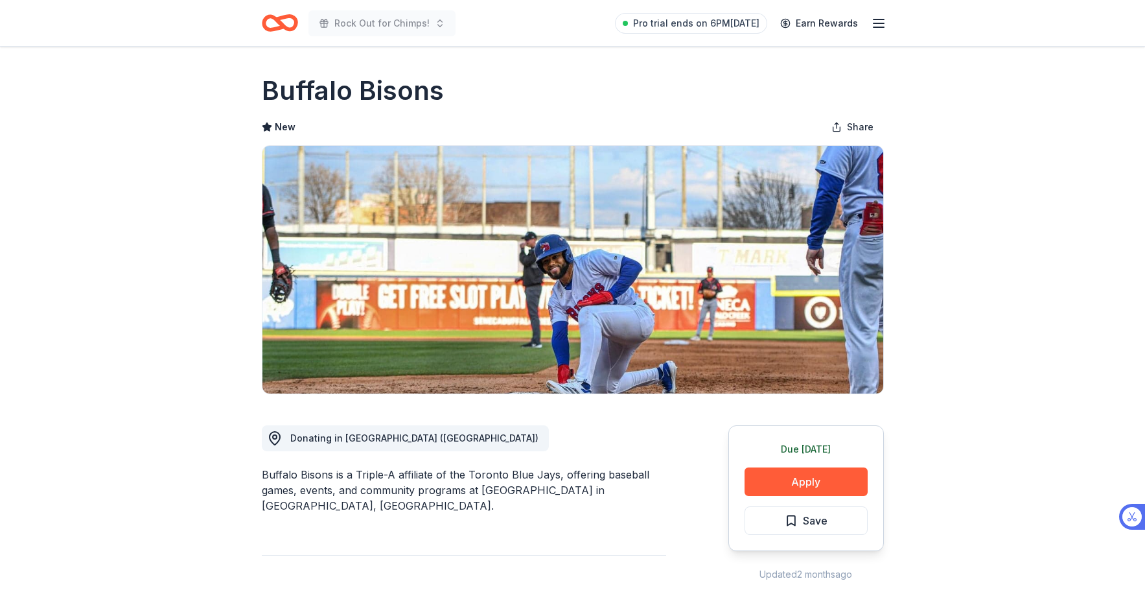
scroll to position [347, 0]
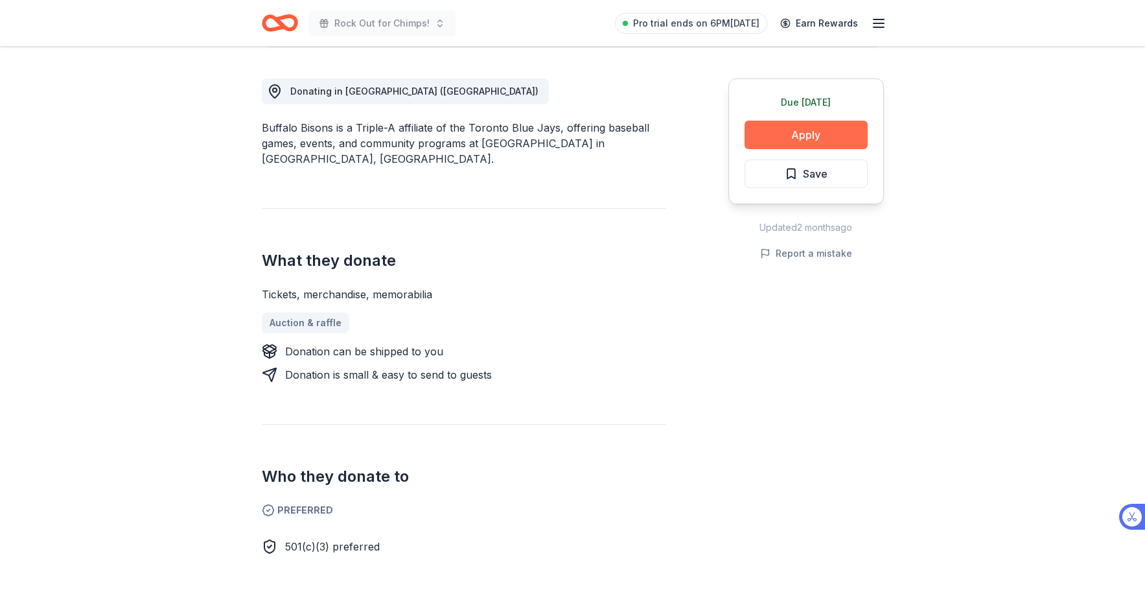
click at [783, 138] on button "Apply" at bounding box center [806, 135] width 123 height 29
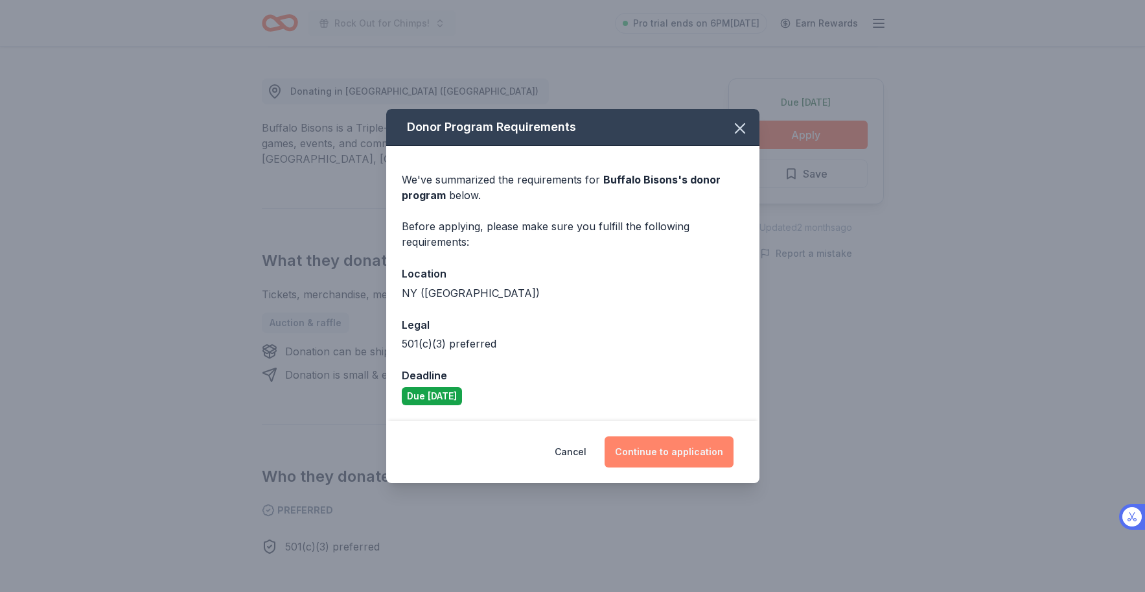
click at [668, 457] on button "Continue to application" at bounding box center [669, 451] width 129 height 31
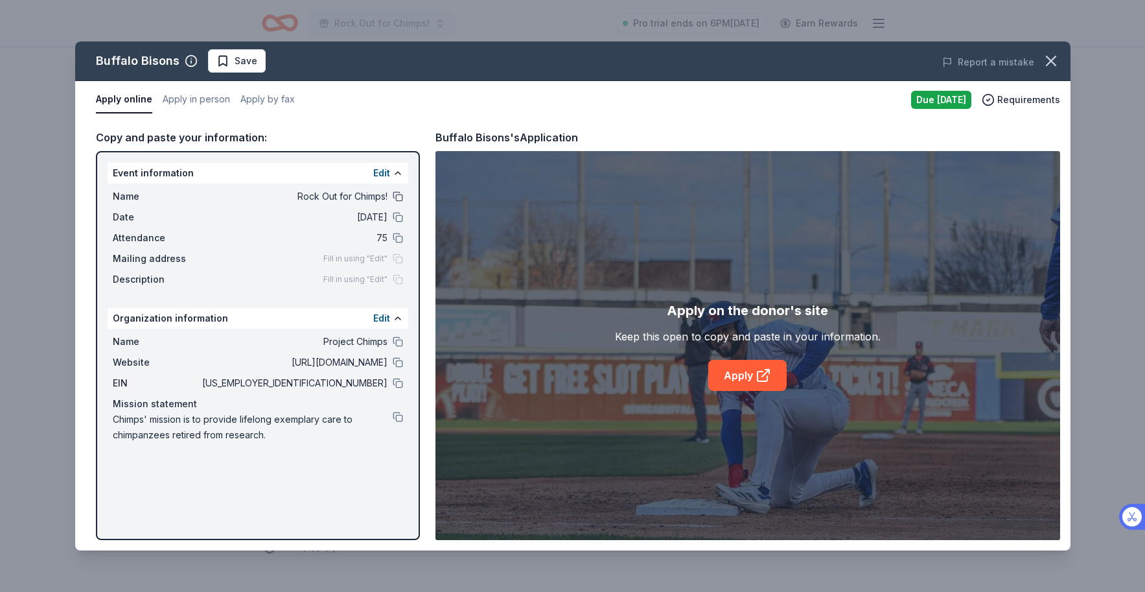
click at [401, 196] on button at bounding box center [398, 196] width 10 height 10
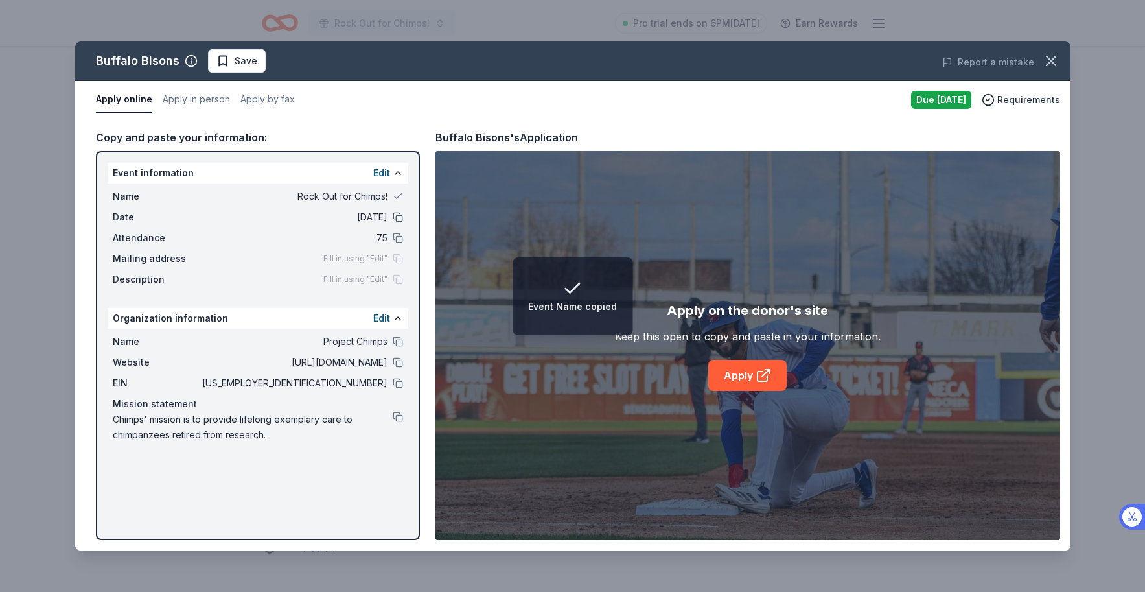
click at [397, 215] on button at bounding box center [398, 217] width 10 height 10
click at [400, 338] on button at bounding box center [398, 341] width 10 height 10
click at [751, 372] on link "Apply" at bounding box center [748, 375] width 78 height 31
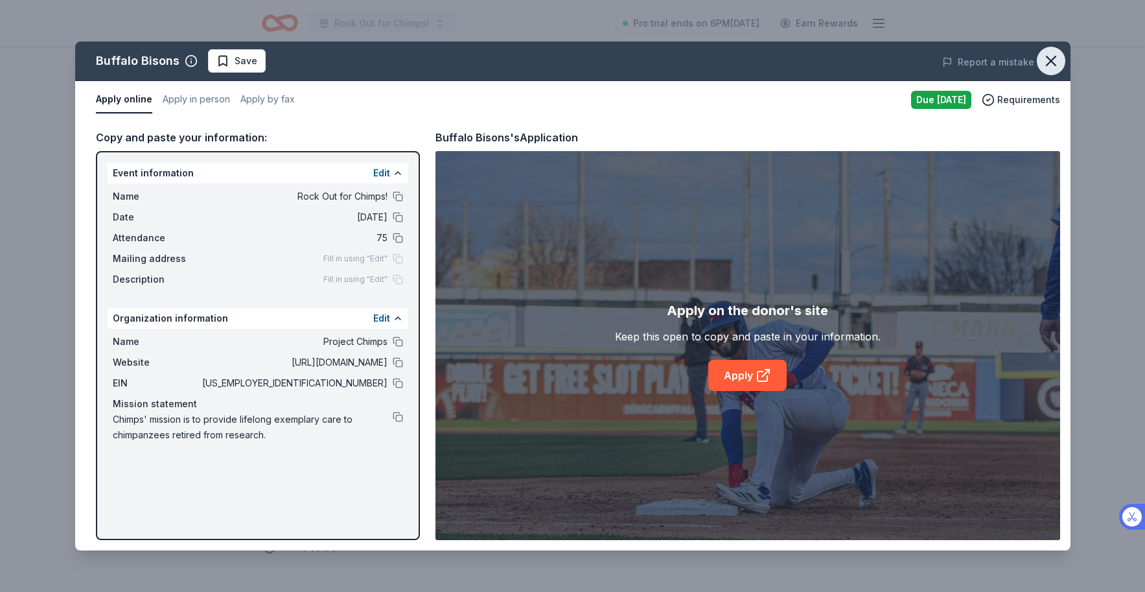
click at [1048, 63] on icon "button" at bounding box center [1051, 60] width 9 height 9
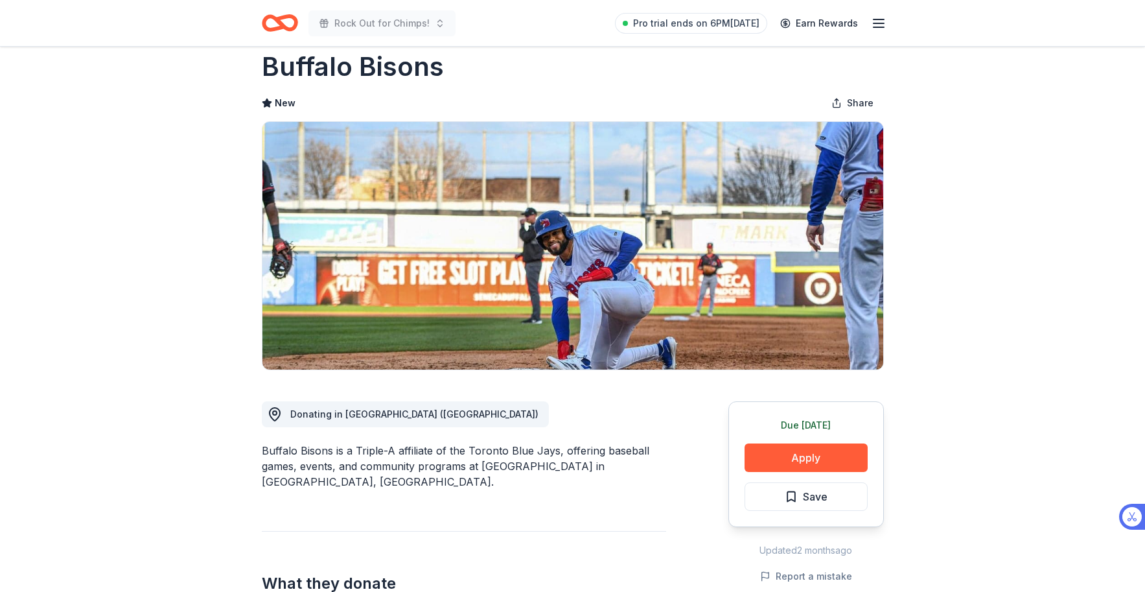
scroll to position [0, 0]
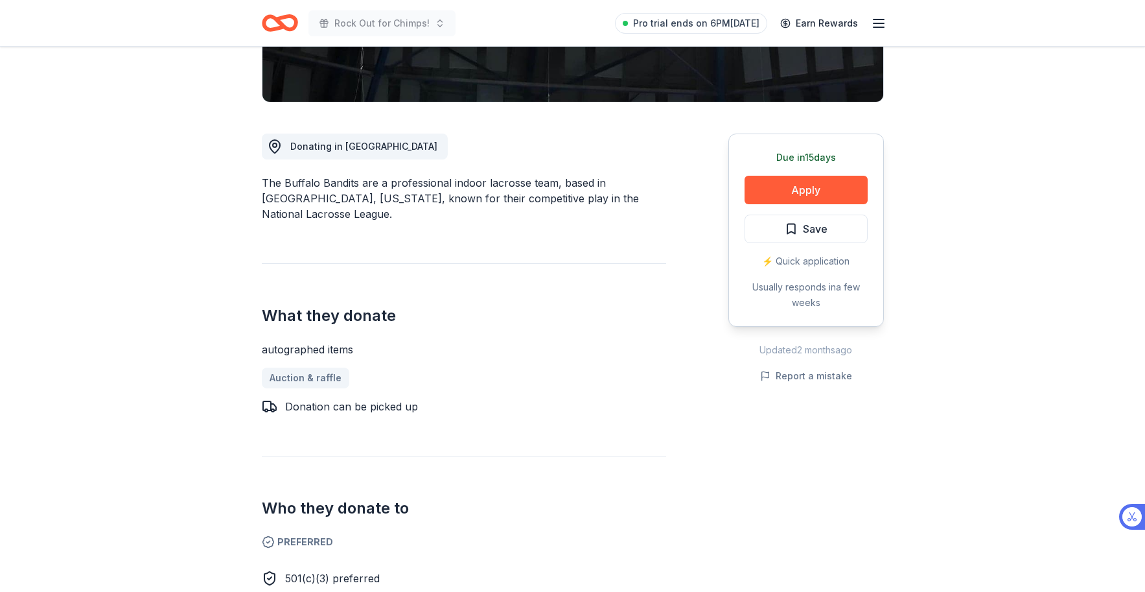
scroll to position [292, 0]
click at [793, 189] on button "Apply" at bounding box center [806, 190] width 123 height 29
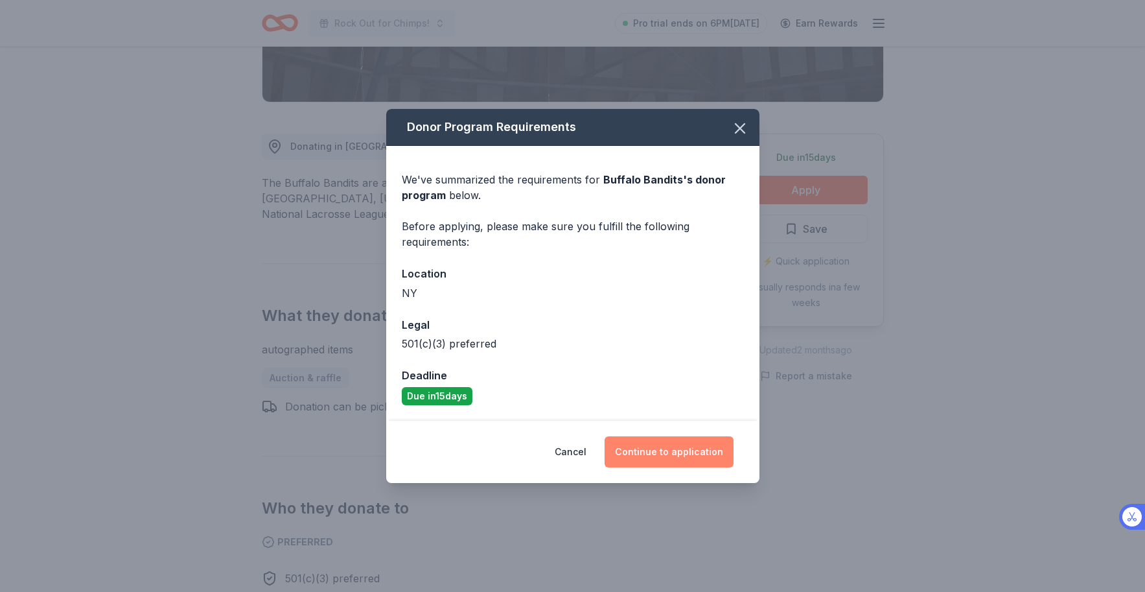
drag, startPoint x: 680, startPoint y: 448, endPoint x: 686, endPoint y: 444, distance: 7.0
click at [680, 448] on button "Continue to application" at bounding box center [669, 451] width 129 height 31
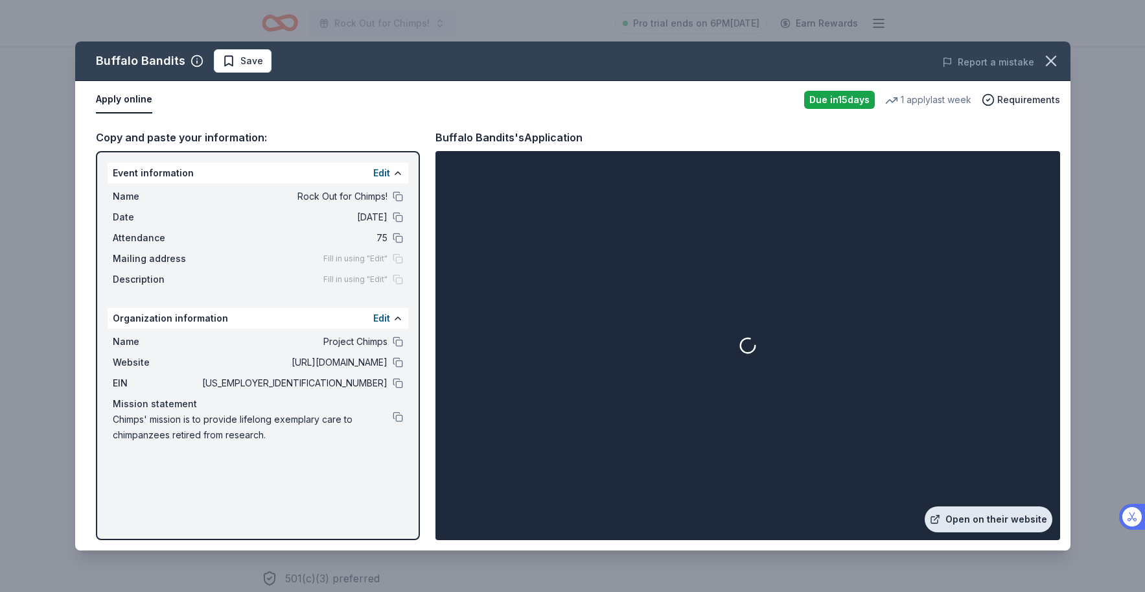
click at [975, 518] on link "Open on their website" at bounding box center [989, 519] width 128 height 26
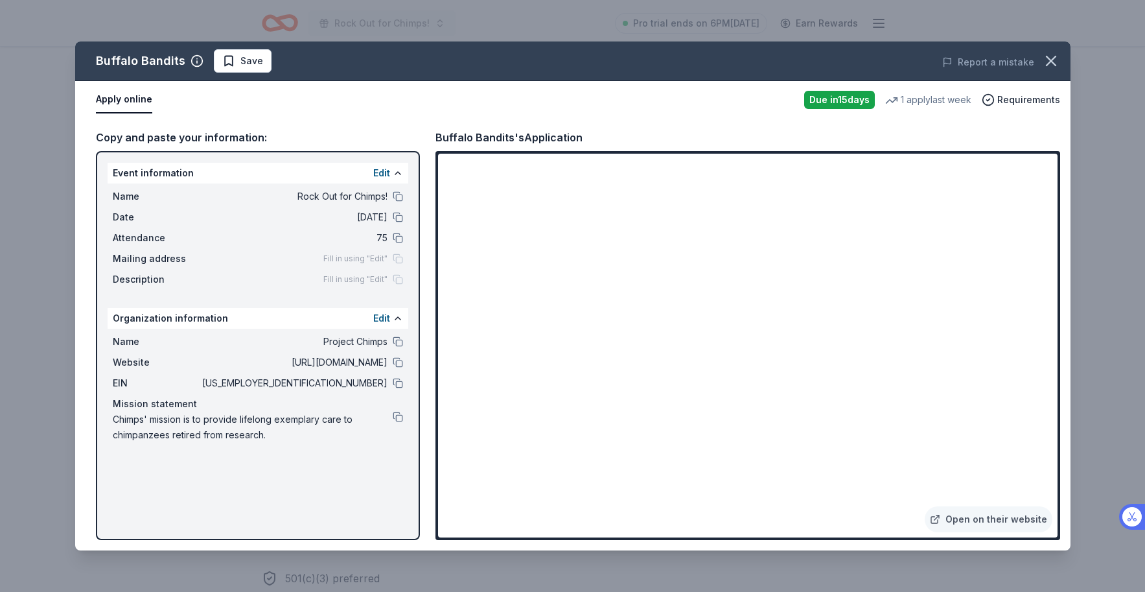
click at [1052, 59] on icon "button" at bounding box center [1051, 60] width 9 height 9
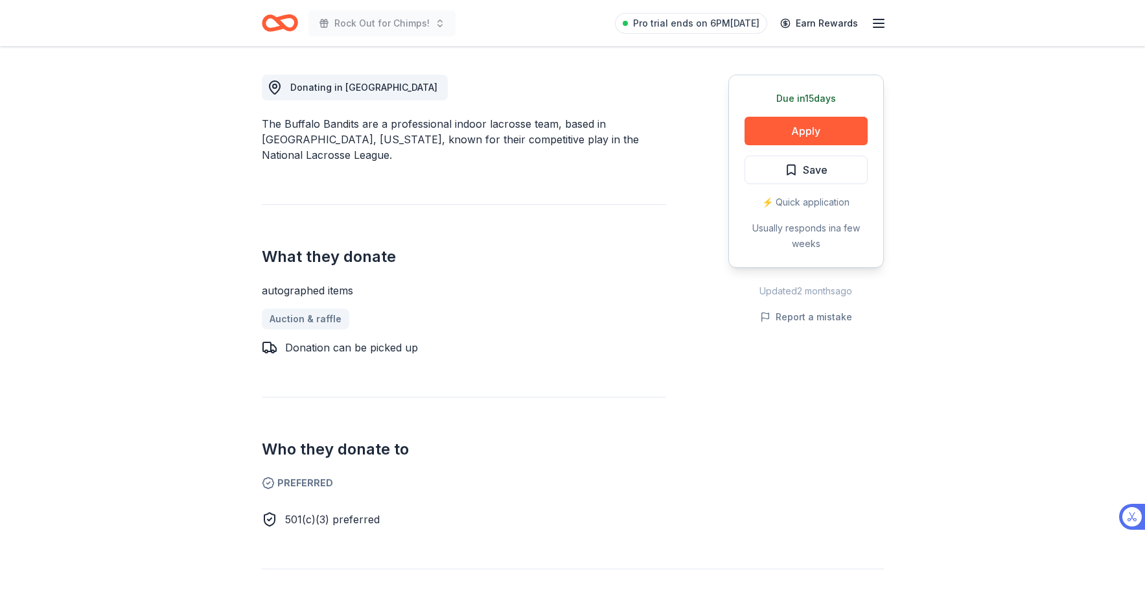
scroll to position [487, 0]
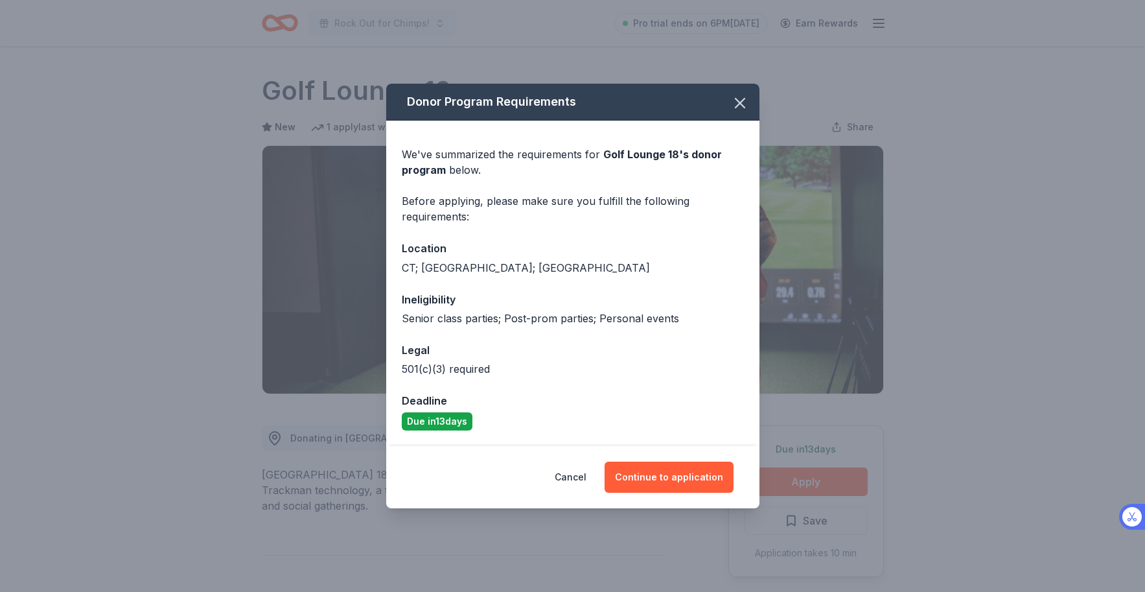
scroll to position [131, 0]
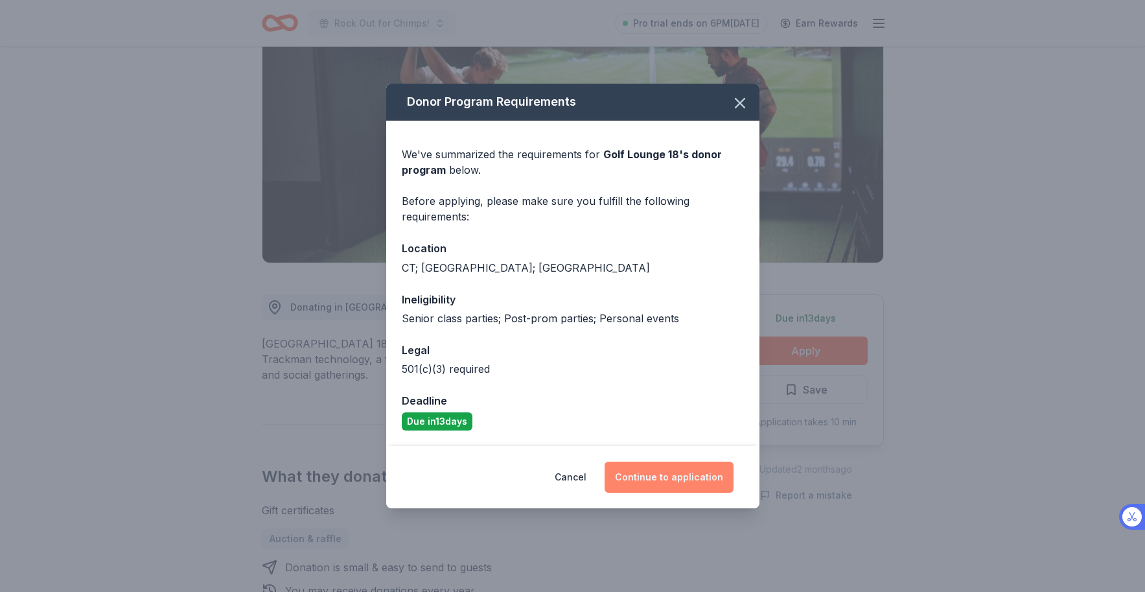
click at [692, 480] on button "Continue to application" at bounding box center [669, 477] width 129 height 31
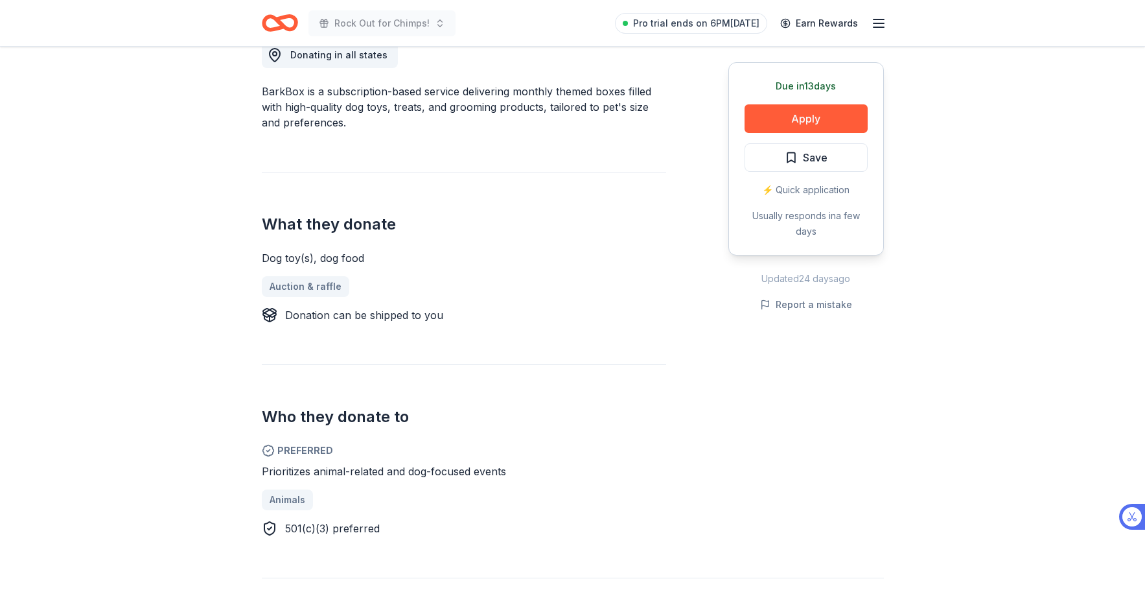
scroll to position [393, 0]
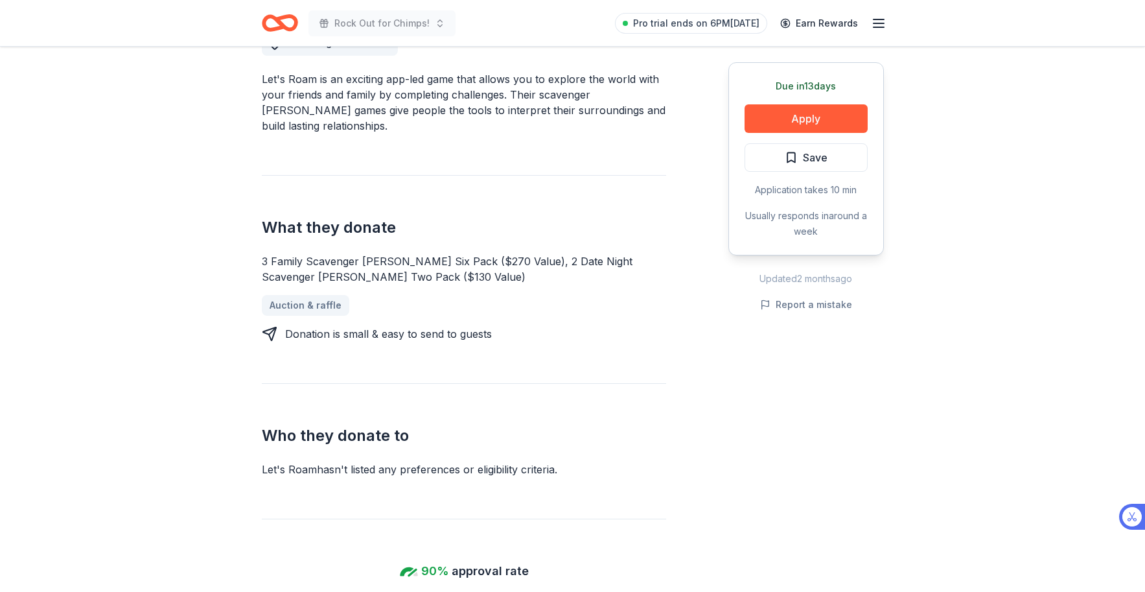
scroll to position [398, 0]
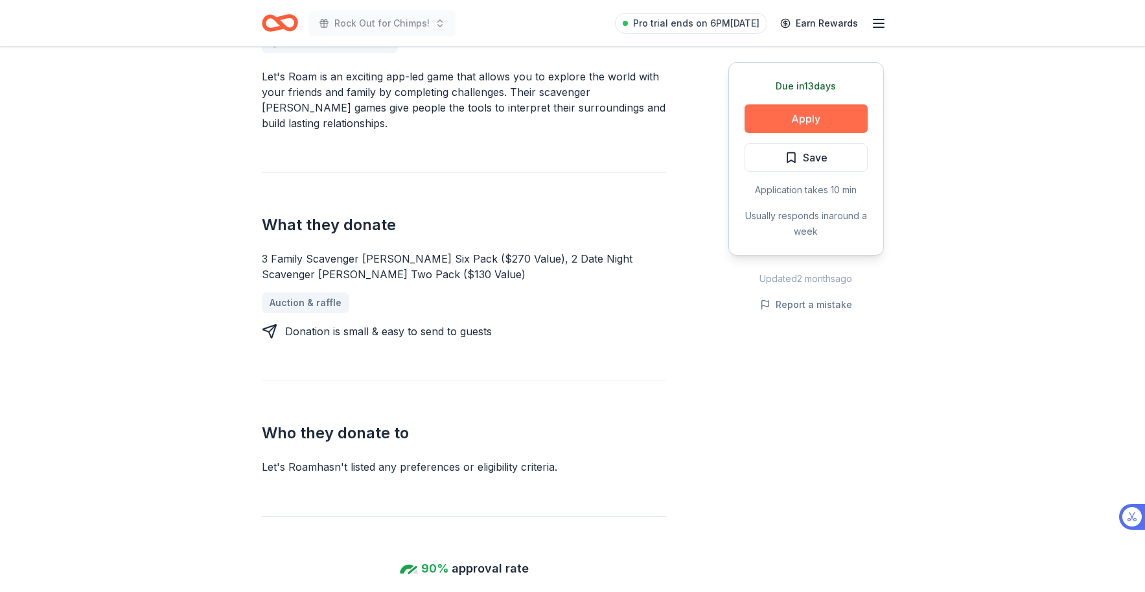
click at [773, 117] on button "Apply" at bounding box center [806, 118] width 123 height 29
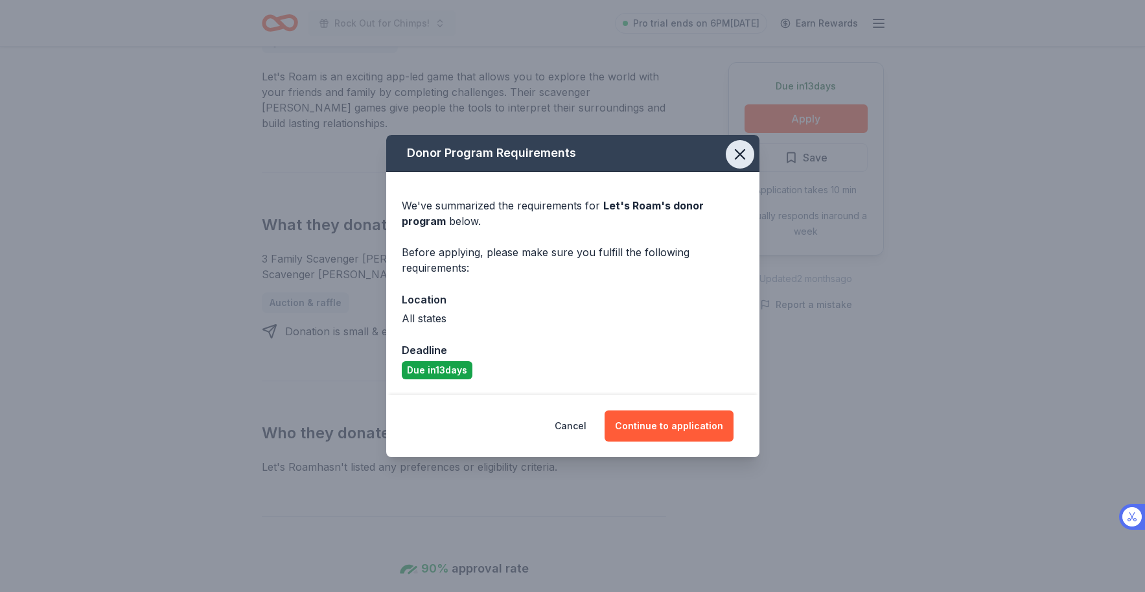
click at [742, 154] on icon "button" at bounding box center [740, 154] width 18 height 18
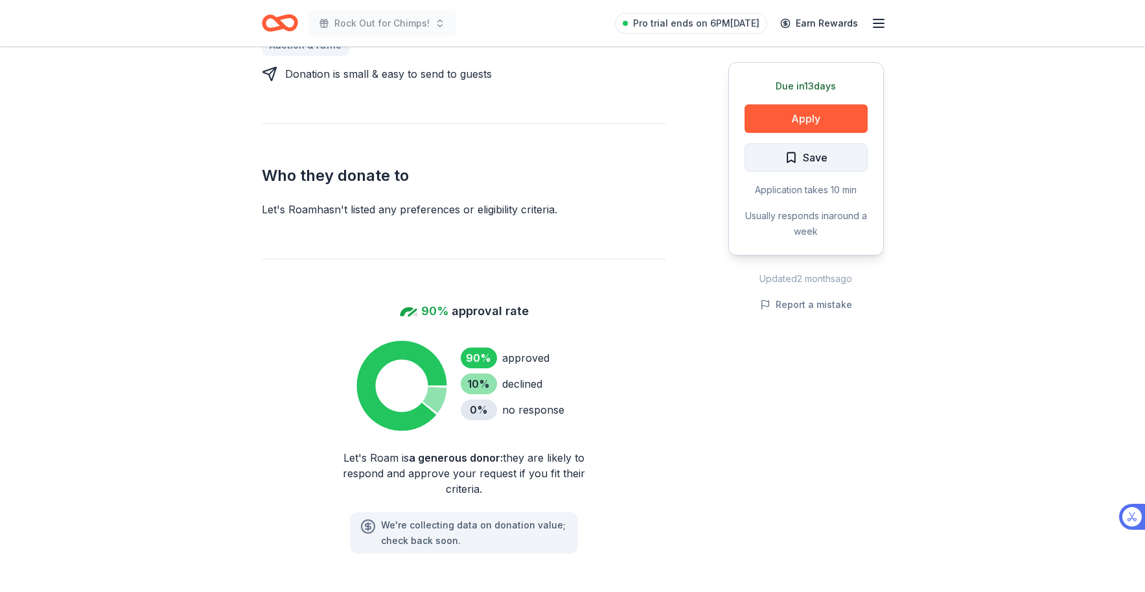
scroll to position [660, 0]
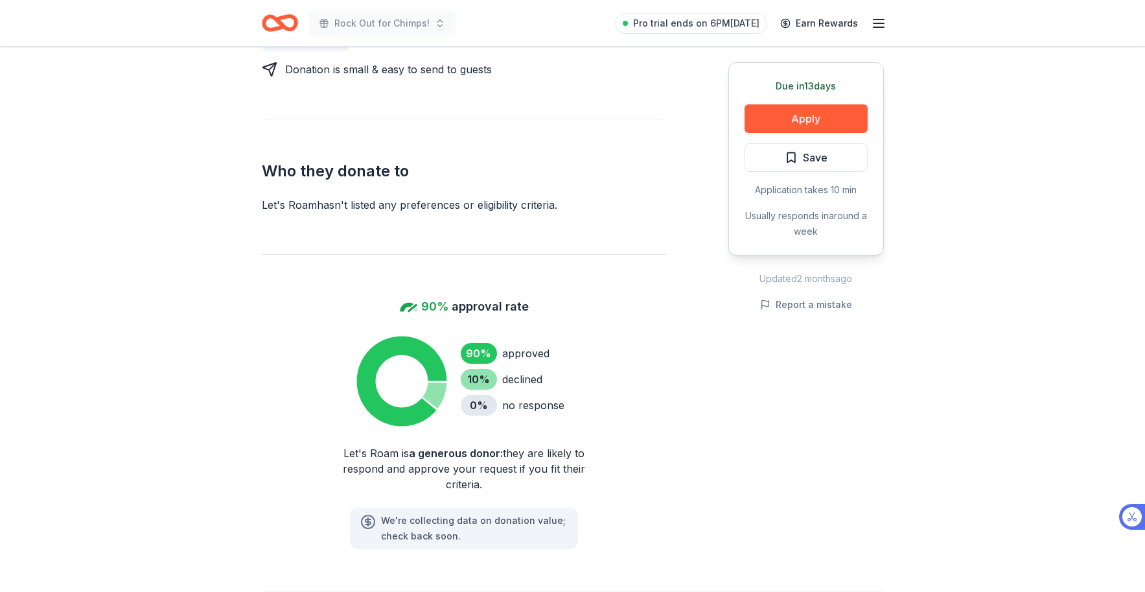
click at [785, 141] on div "Due in 13 days Apply Save Application takes 10 min Usually responds in around a…" at bounding box center [807, 158] width 156 height 193
click at [788, 118] on button "Apply" at bounding box center [806, 118] width 123 height 29
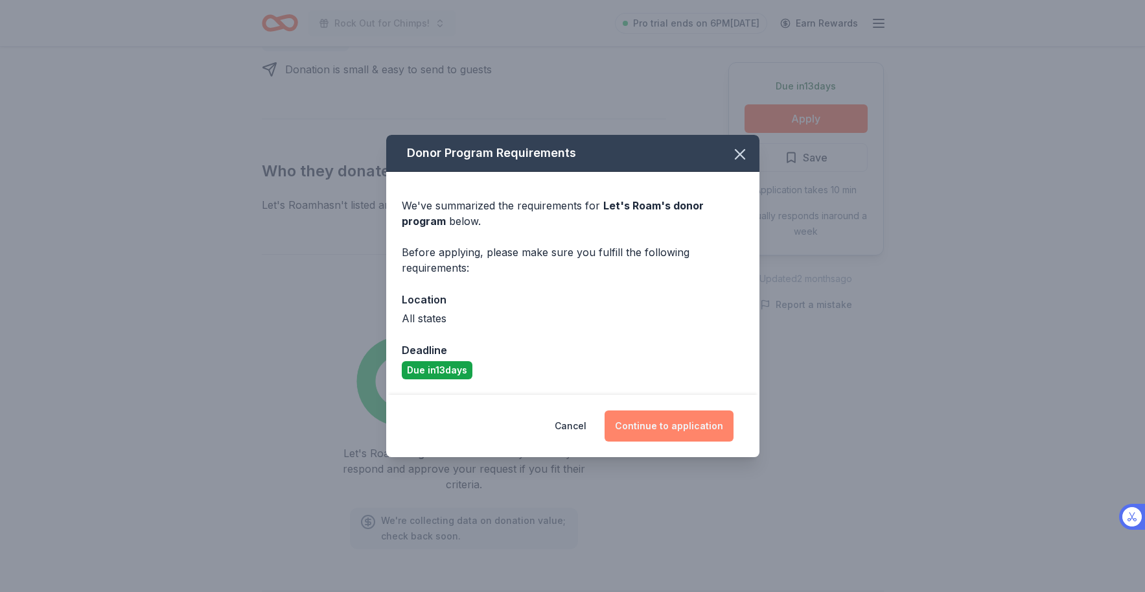
click at [680, 427] on button "Continue to application" at bounding box center [669, 425] width 129 height 31
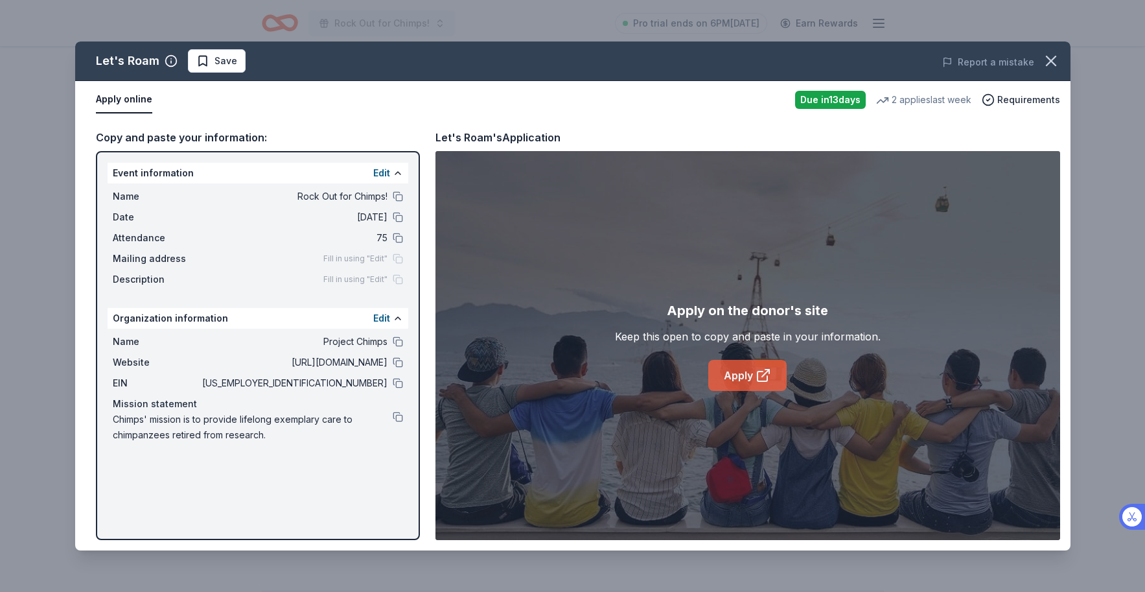
click at [749, 381] on link "Apply" at bounding box center [748, 375] width 78 height 31
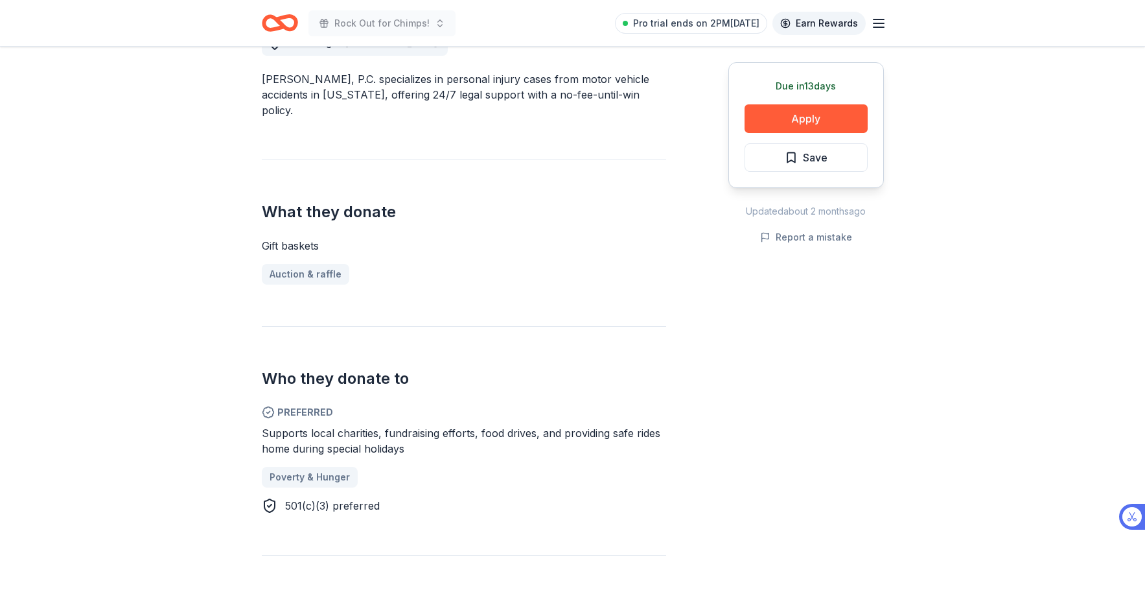
scroll to position [202, 0]
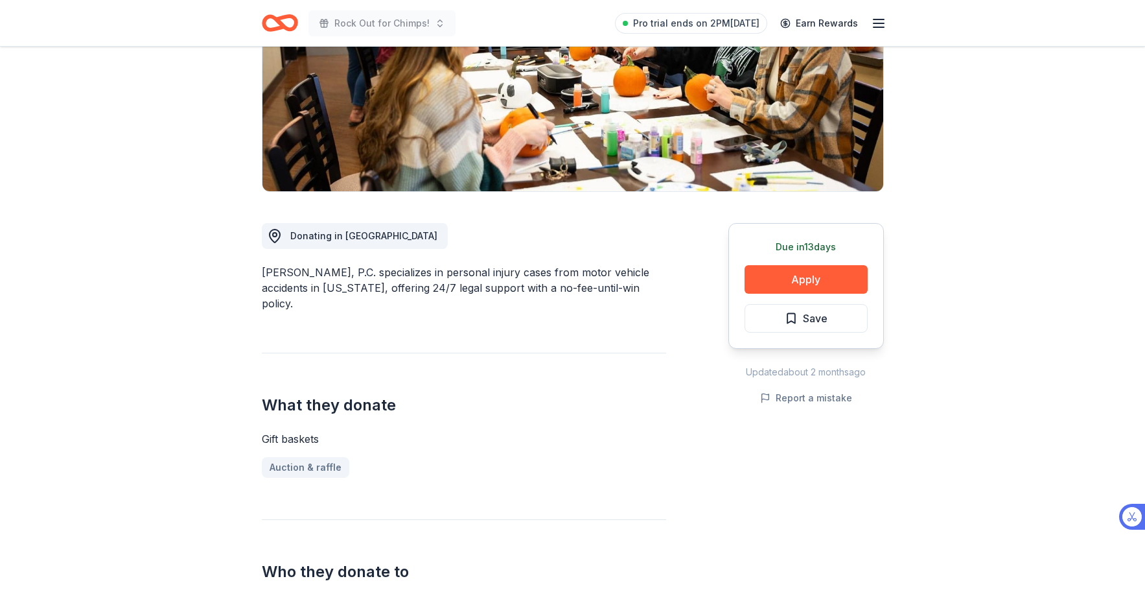
click at [878, 23] on line "button" at bounding box center [879, 23] width 10 height 0
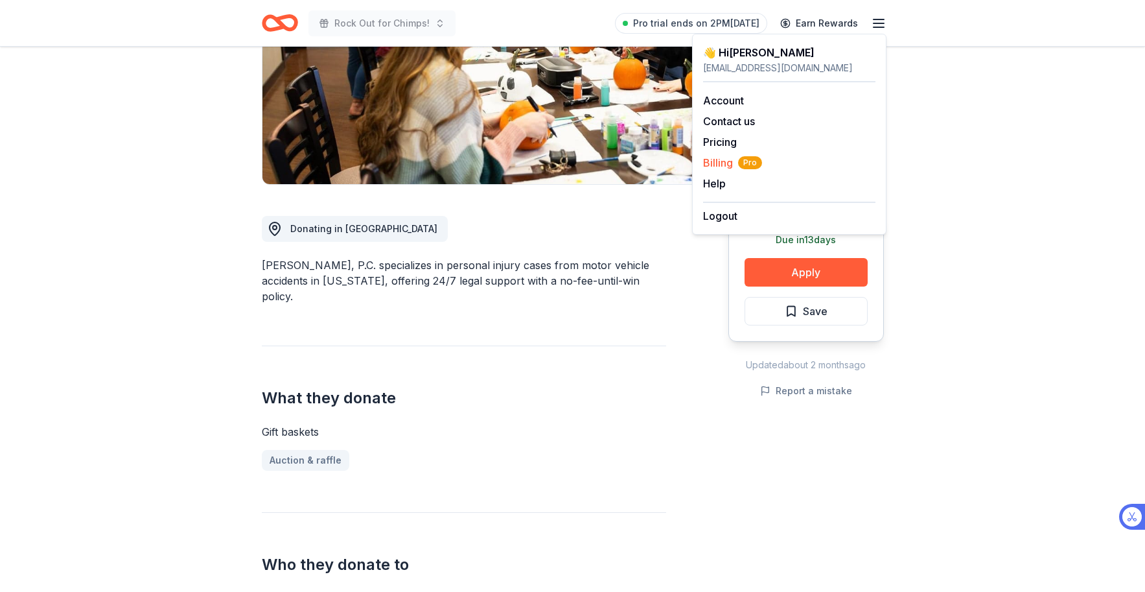
click at [727, 163] on span "Billing Pro" at bounding box center [732, 163] width 59 height 16
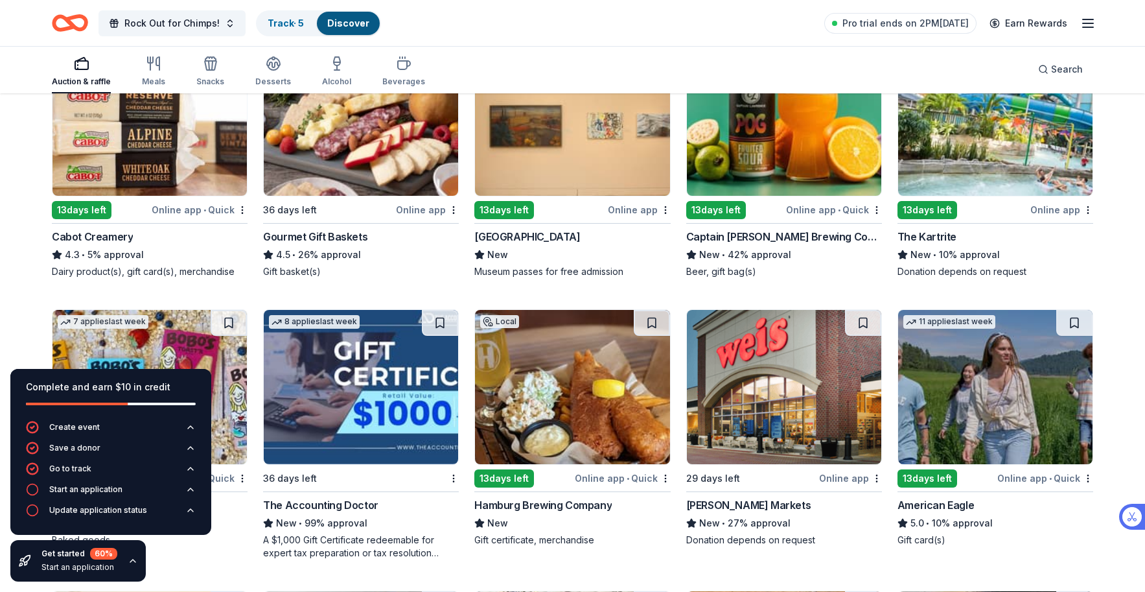
scroll to position [1593, 0]
